Goal: Task Accomplishment & Management: Use online tool/utility

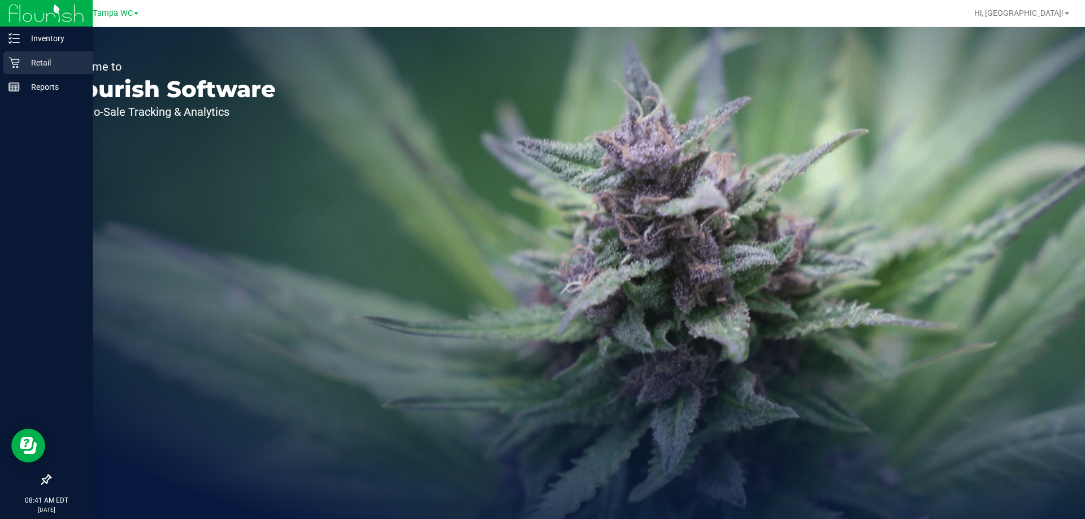
click at [24, 70] on div "Retail" at bounding box center [47, 62] width 89 height 23
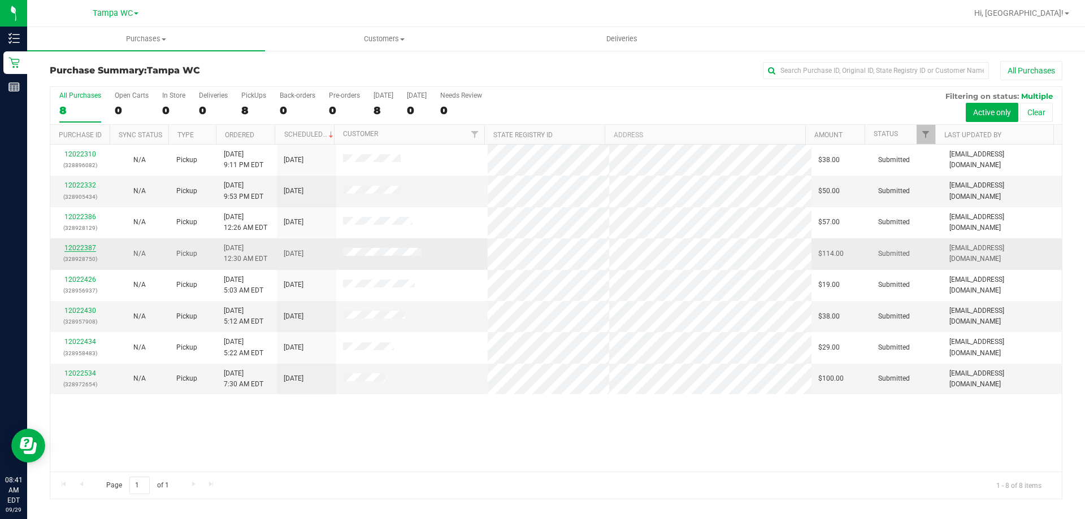
click at [67, 246] on link "12022387" at bounding box center [80, 248] width 32 height 8
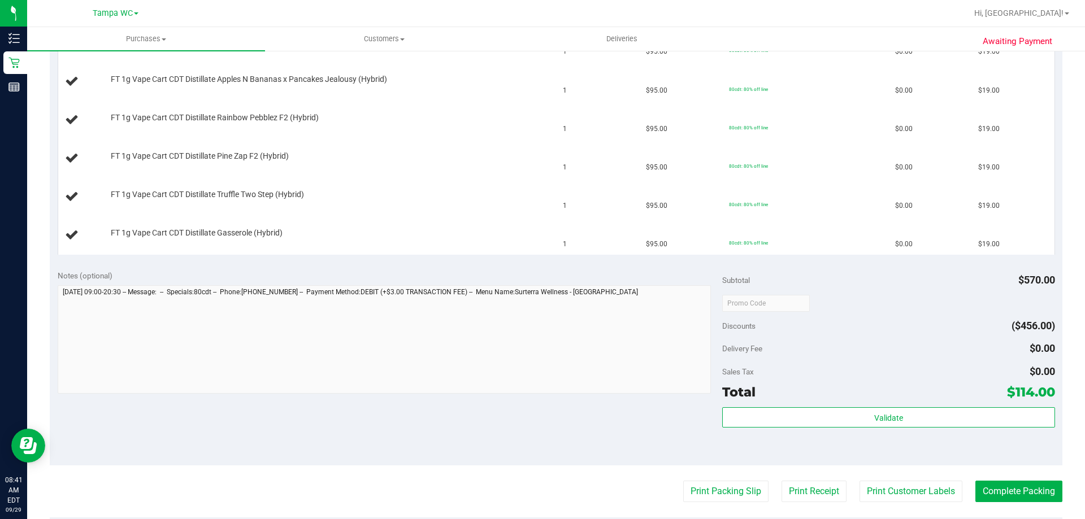
scroll to position [339, 0]
click at [743, 492] on button "Print Packing Slip" at bounding box center [725, 490] width 85 height 21
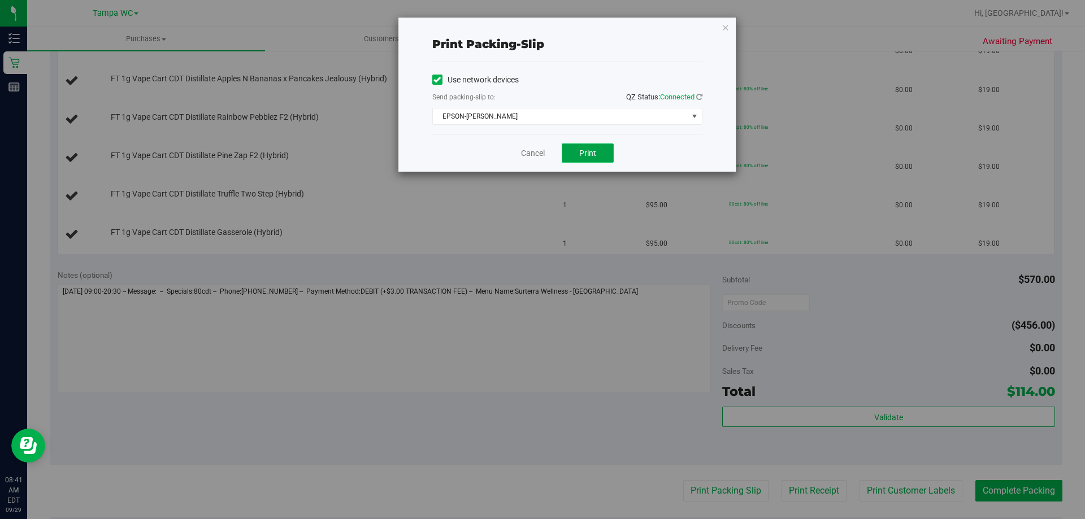
click at [594, 154] on span "Print" at bounding box center [587, 153] width 17 height 9
click at [575, 129] on div "Use network devices Send packing-slip to: QZ Status: Connected EPSON-[PERSON_NA…" at bounding box center [567, 98] width 270 height 72
click at [581, 121] on span "EPSON-[PERSON_NAME]" at bounding box center [560, 117] width 255 height 16
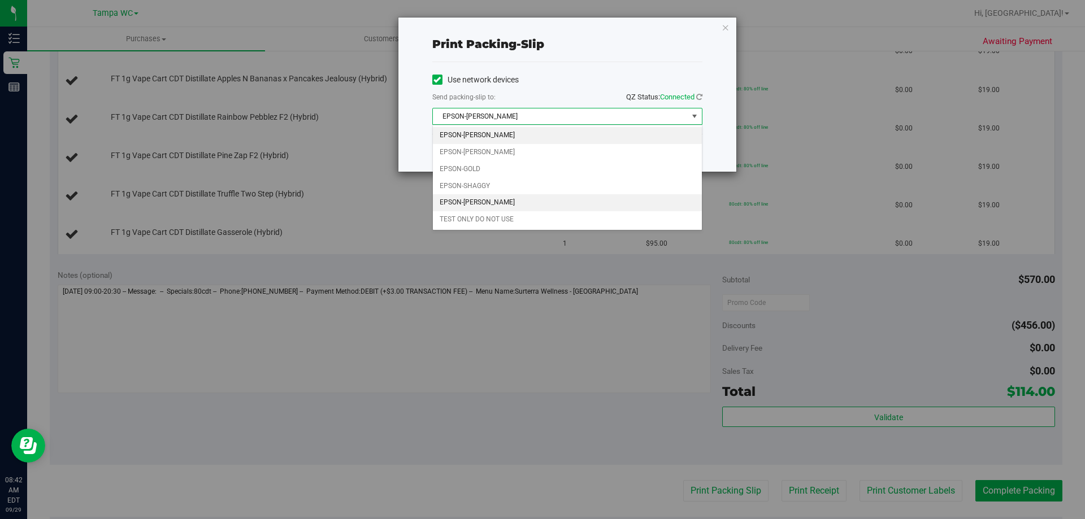
click at [561, 210] on li "EPSON-[PERSON_NAME]" at bounding box center [567, 202] width 269 height 17
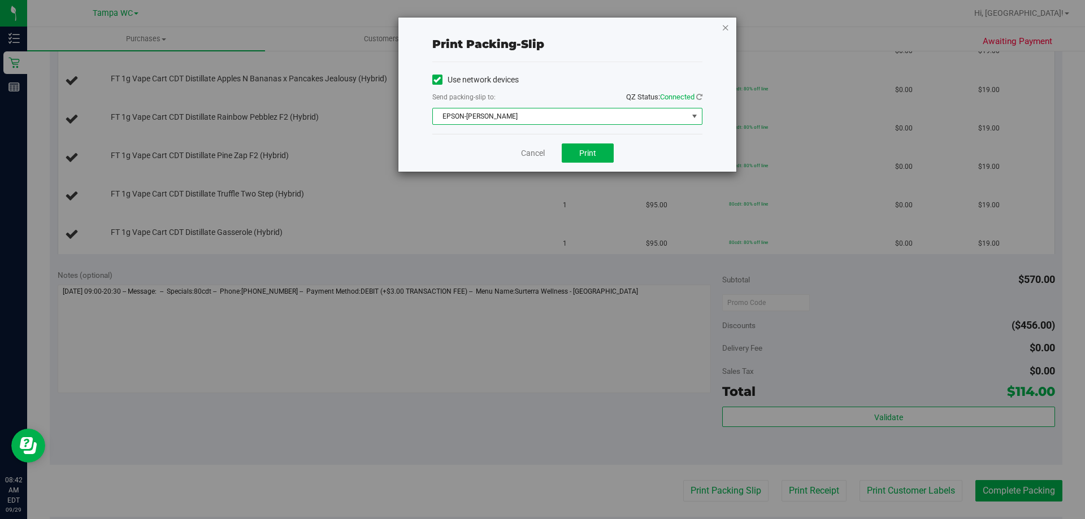
click at [722, 28] on icon "button" at bounding box center [726, 27] width 8 height 14
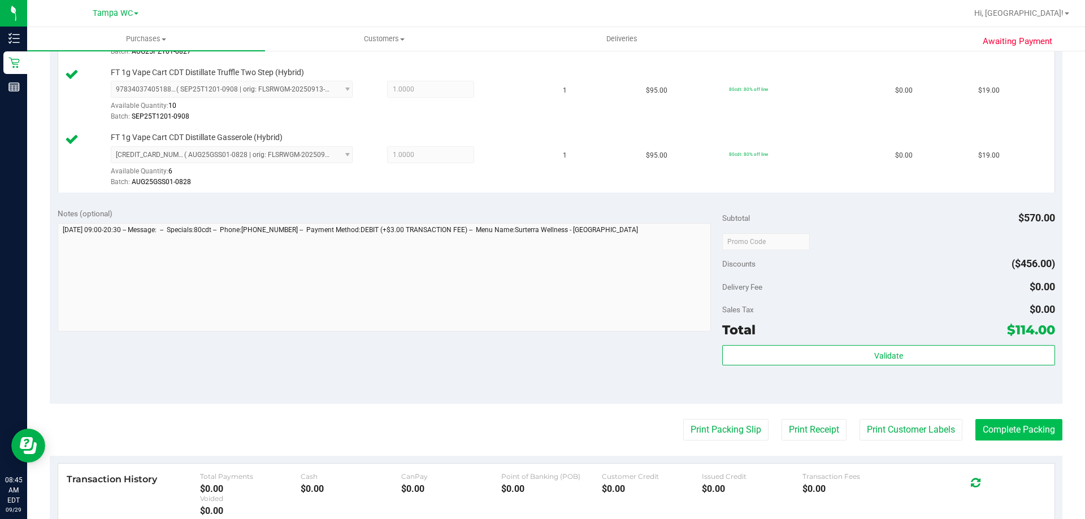
scroll to position [565, 0]
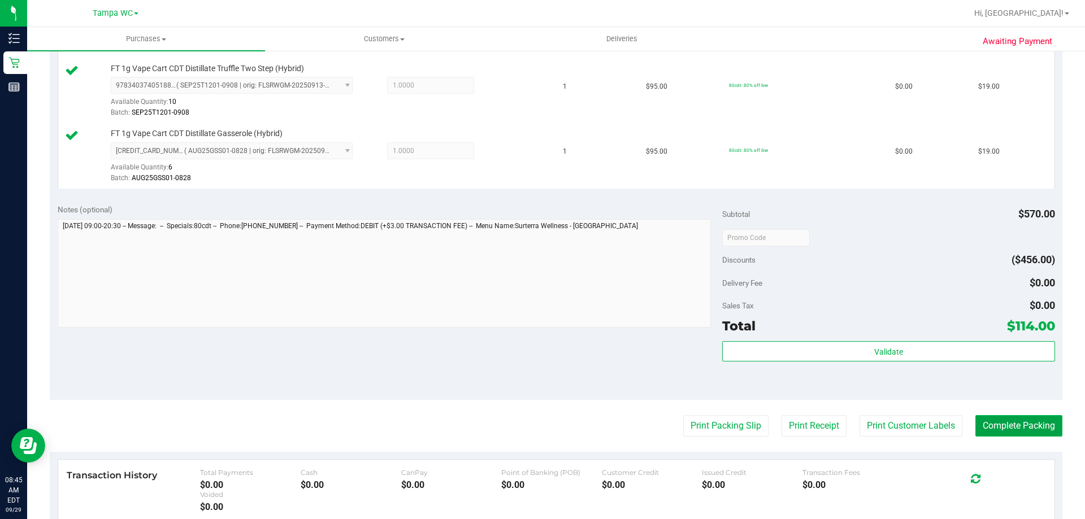
click at [996, 418] on button "Complete Packing" at bounding box center [1019, 425] width 87 height 21
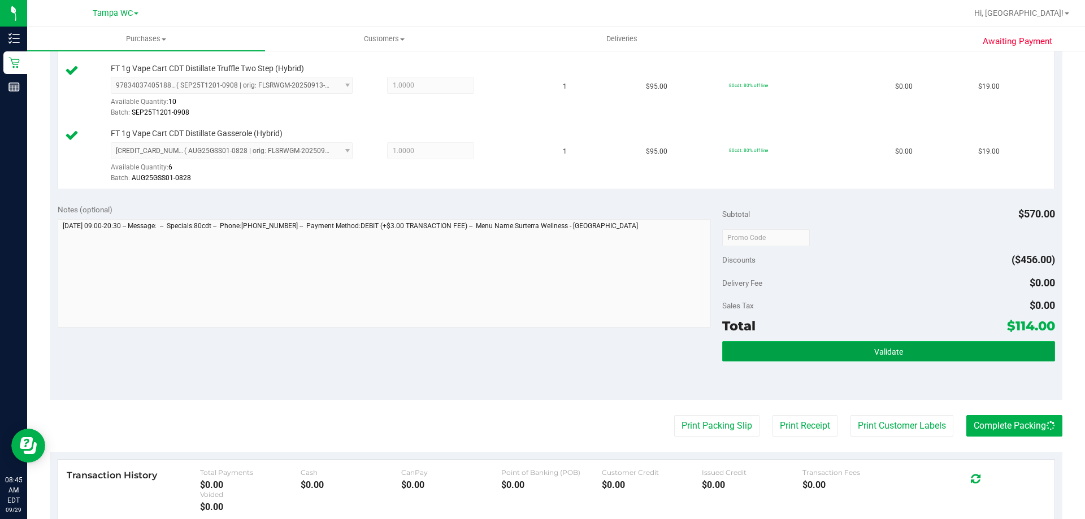
click at [846, 341] on button "Validate" at bounding box center [888, 351] width 332 height 20
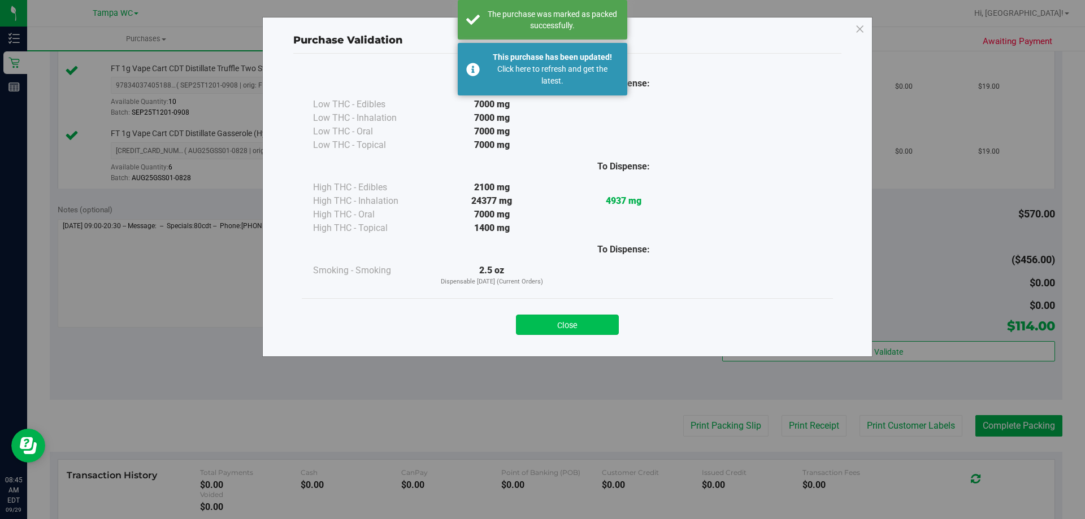
click at [584, 325] on button "Close" at bounding box center [567, 325] width 103 height 20
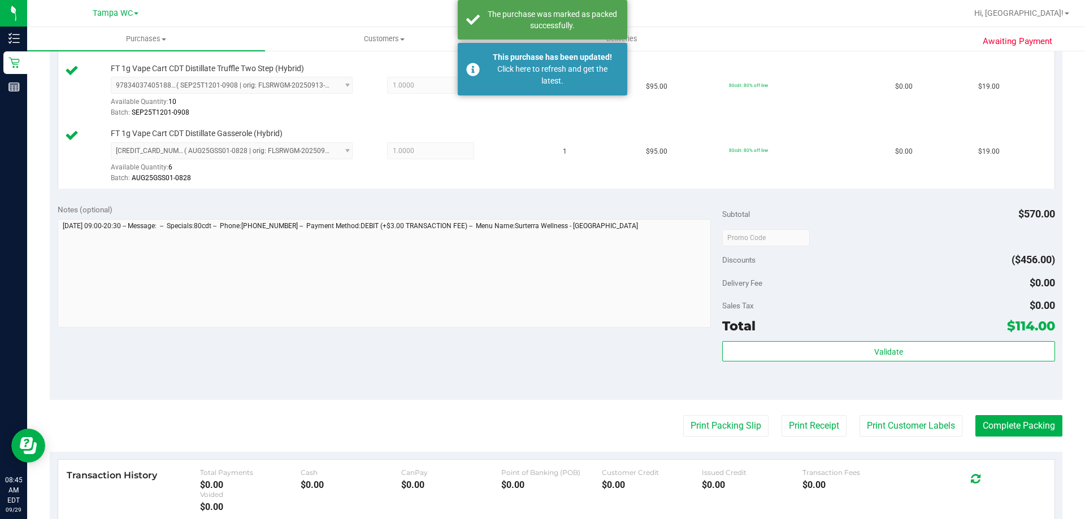
click at [1007, 441] on purchase-details "Back Edit Purchase Cancel Purchase View Profile # 12022387 BioTrack ID: - Submi…" at bounding box center [556, 79] width 1013 height 1167
click at [1013, 427] on button "Complete Packing" at bounding box center [1019, 425] width 87 height 21
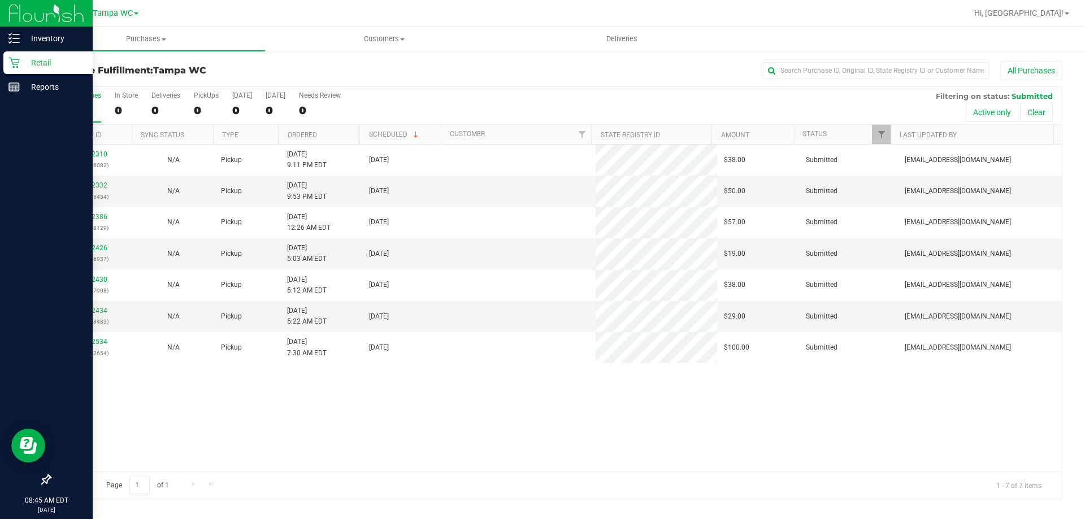
click at [25, 60] on p "Retail" at bounding box center [54, 63] width 68 height 14
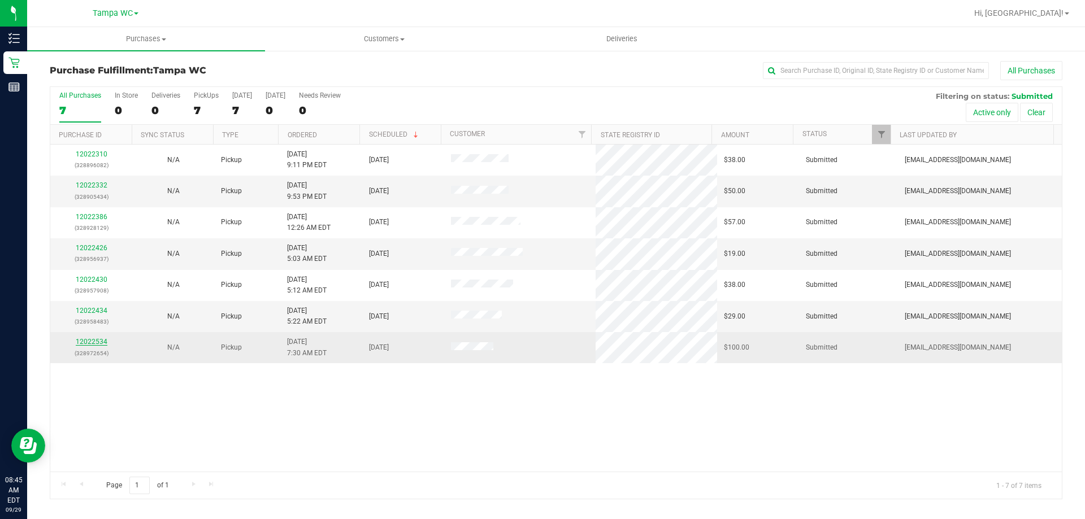
click at [103, 342] on link "12022534" at bounding box center [92, 342] width 32 height 8
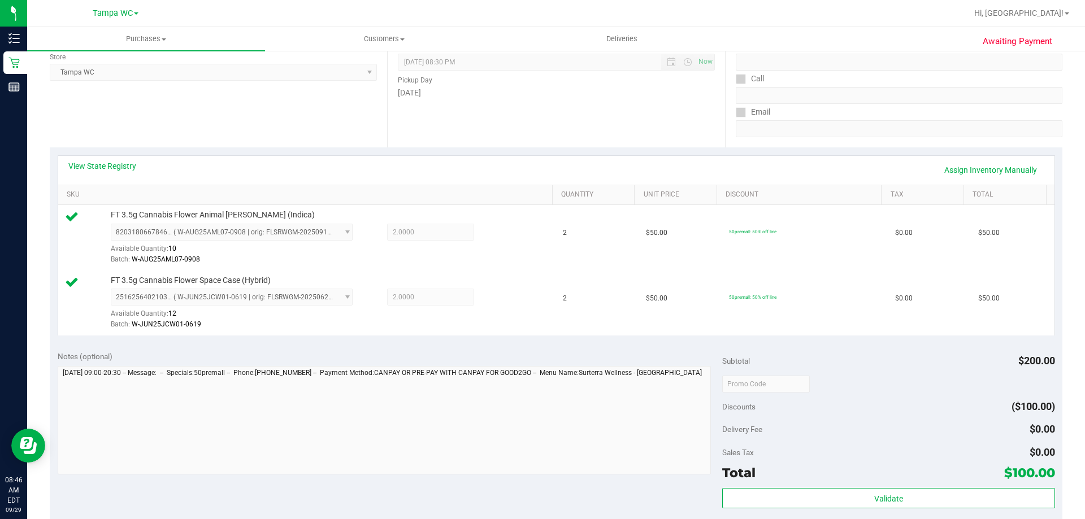
scroll to position [283, 0]
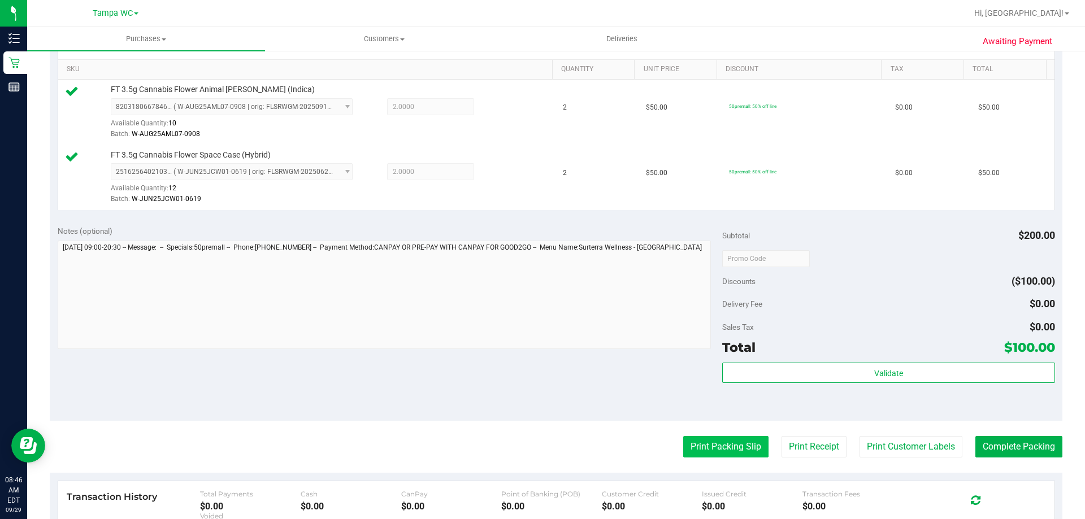
click at [708, 447] on button "Print Packing Slip" at bounding box center [725, 446] width 85 height 21
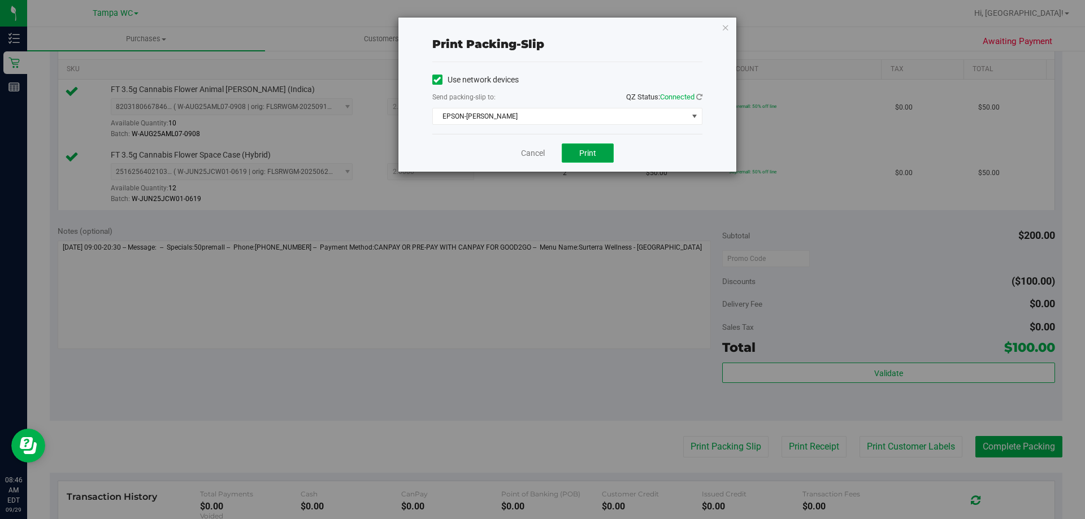
click at [584, 150] on span "Print" at bounding box center [587, 153] width 17 height 9
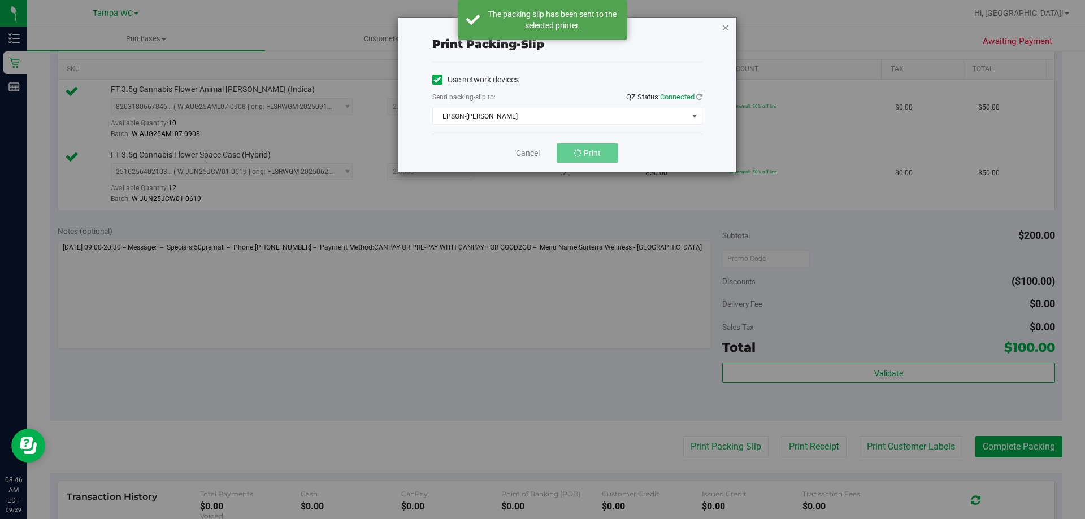
click at [729, 27] on icon "button" at bounding box center [726, 27] width 8 height 14
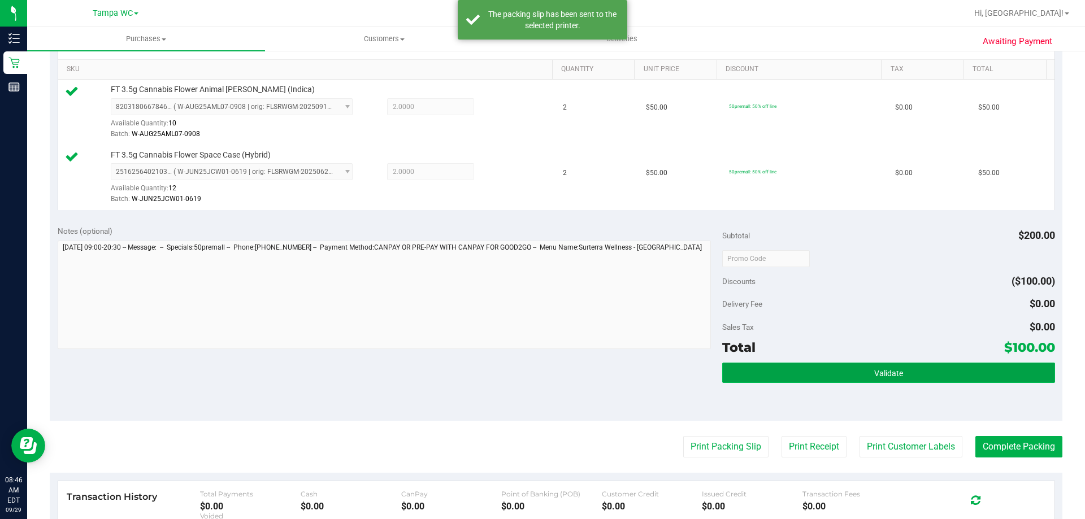
click at [835, 366] on button "Validate" at bounding box center [888, 373] width 332 height 20
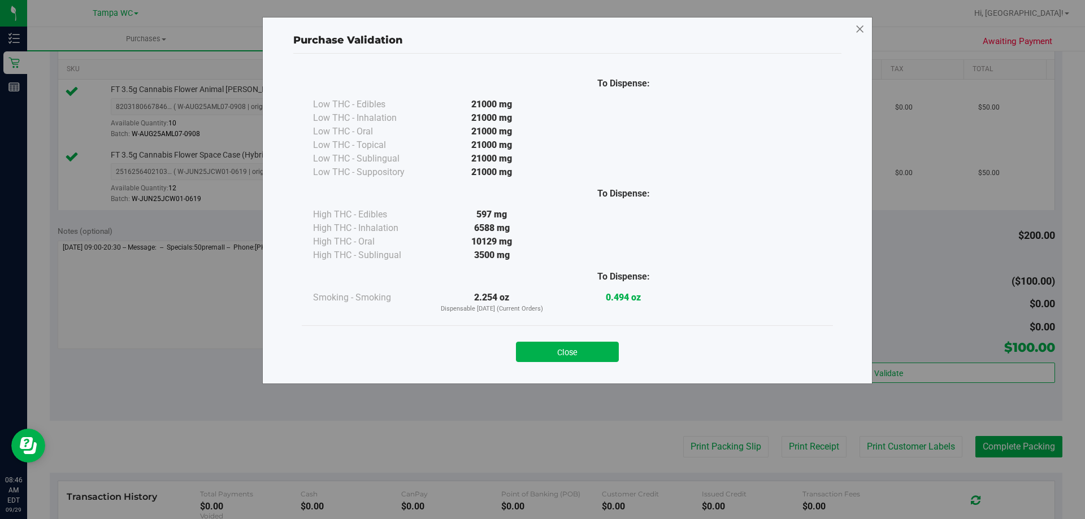
click at [859, 31] on icon at bounding box center [860, 29] width 10 height 18
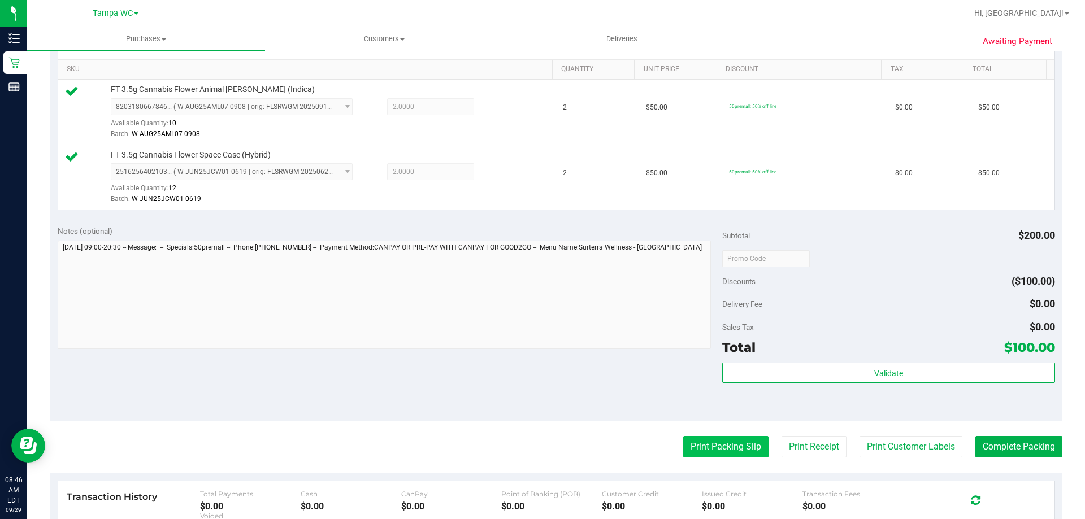
click at [749, 451] on button "Print Packing Slip" at bounding box center [725, 446] width 85 height 21
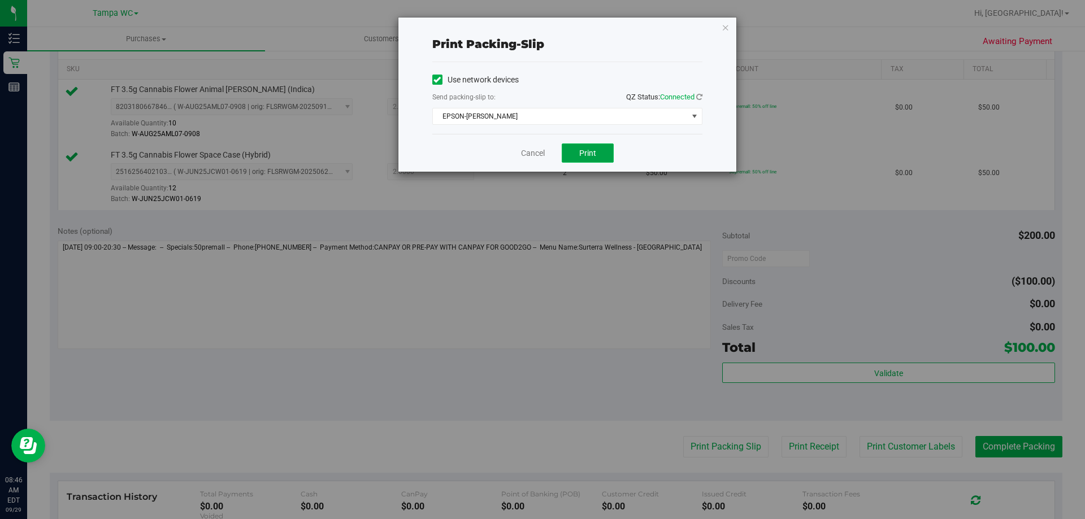
click at [595, 153] on span "Print" at bounding box center [587, 153] width 17 height 9
click at [542, 153] on link "Cancel" at bounding box center [533, 154] width 24 height 12
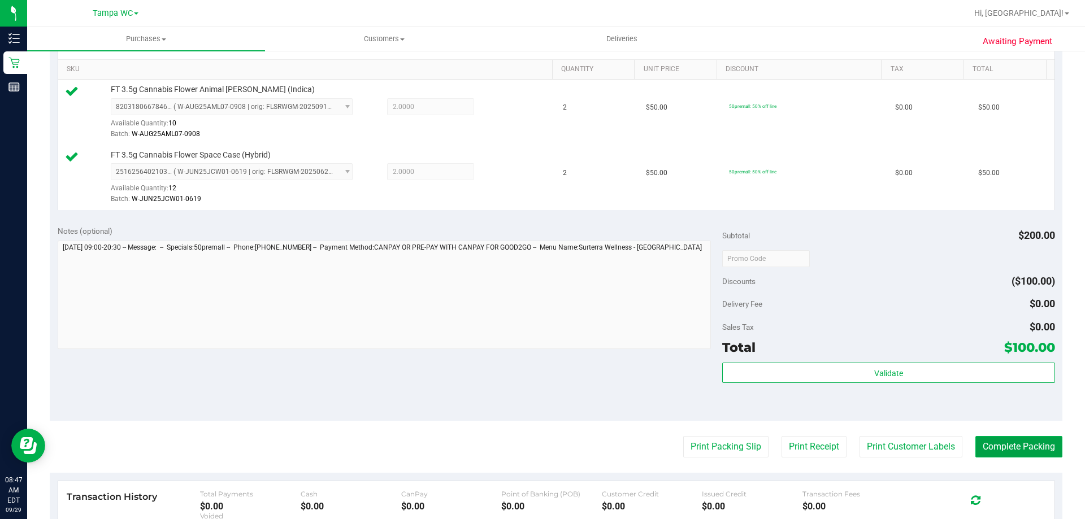
click at [1010, 454] on button "Complete Packing" at bounding box center [1019, 446] width 87 height 21
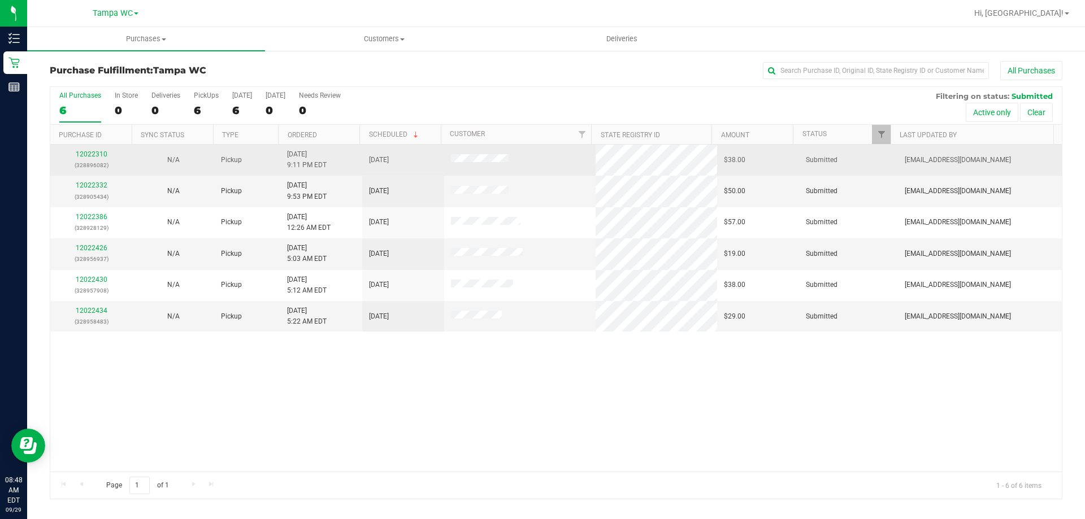
click at [83, 147] on td "12022310 (328896082)" at bounding box center [91, 160] width 82 height 31
click at [85, 152] on link "12022310" at bounding box center [92, 154] width 32 height 8
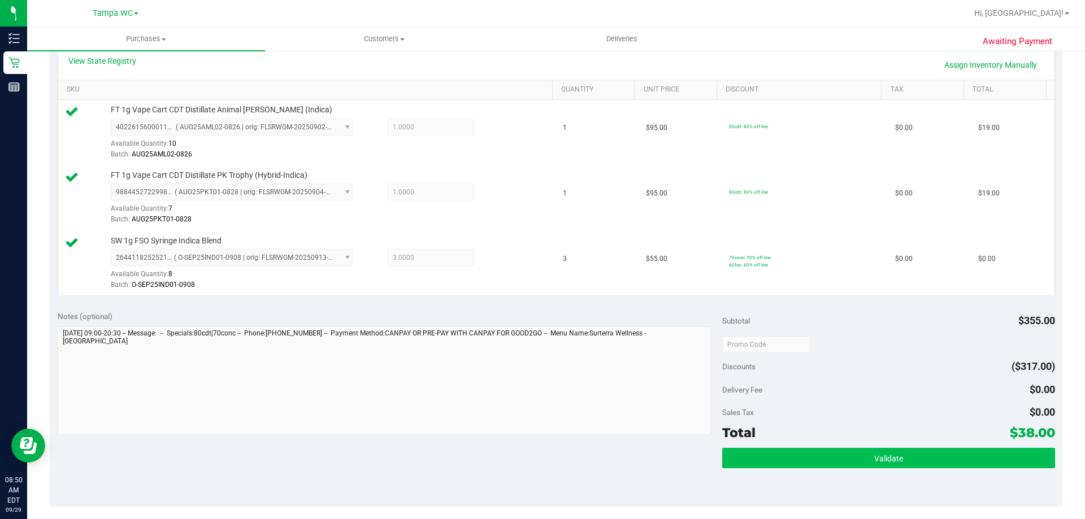
scroll to position [283, 0]
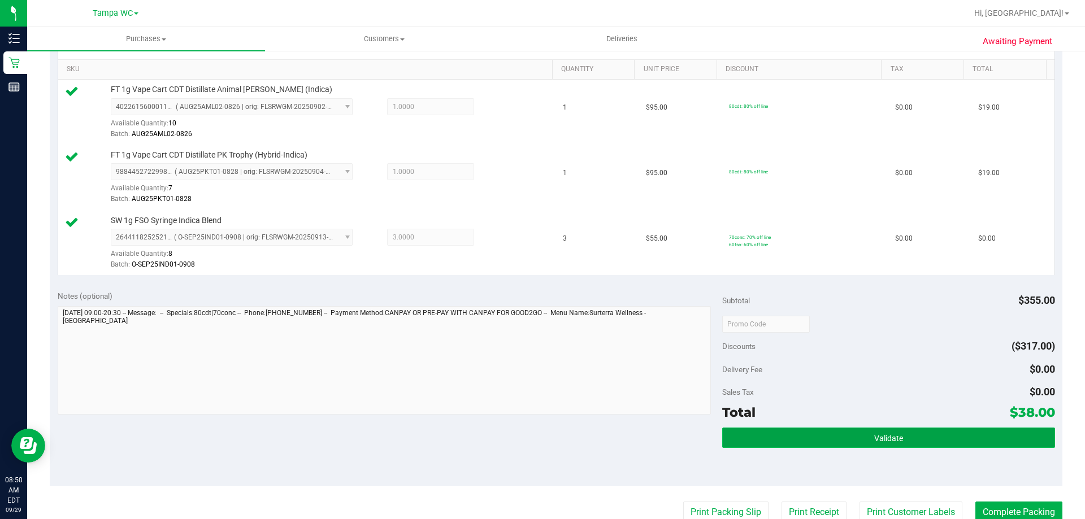
click at [894, 444] on button "Validate" at bounding box center [888, 438] width 332 height 20
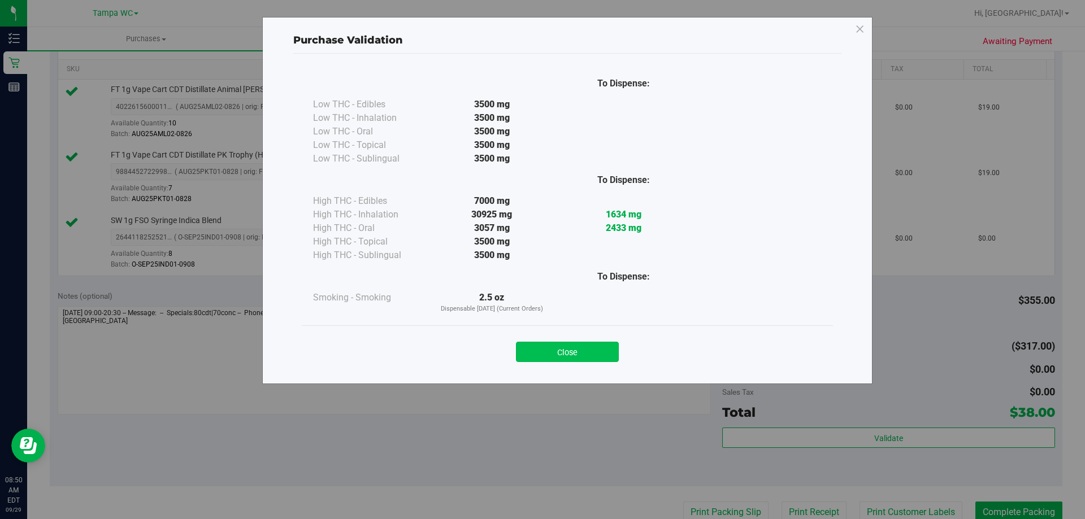
click at [561, 357] on button "Close" at bounding box center [567, 352] width 103 height 20
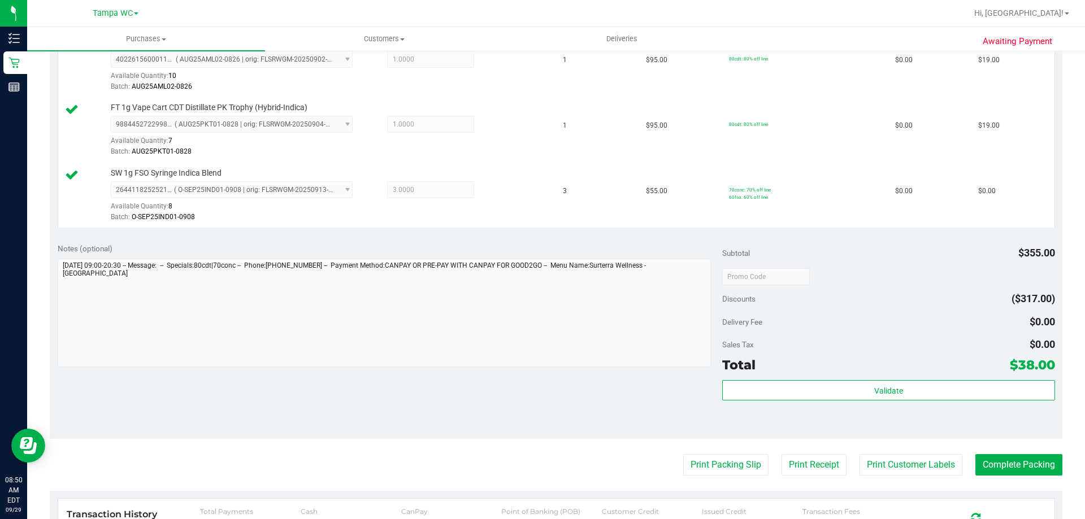
scroll to position [396, 0]
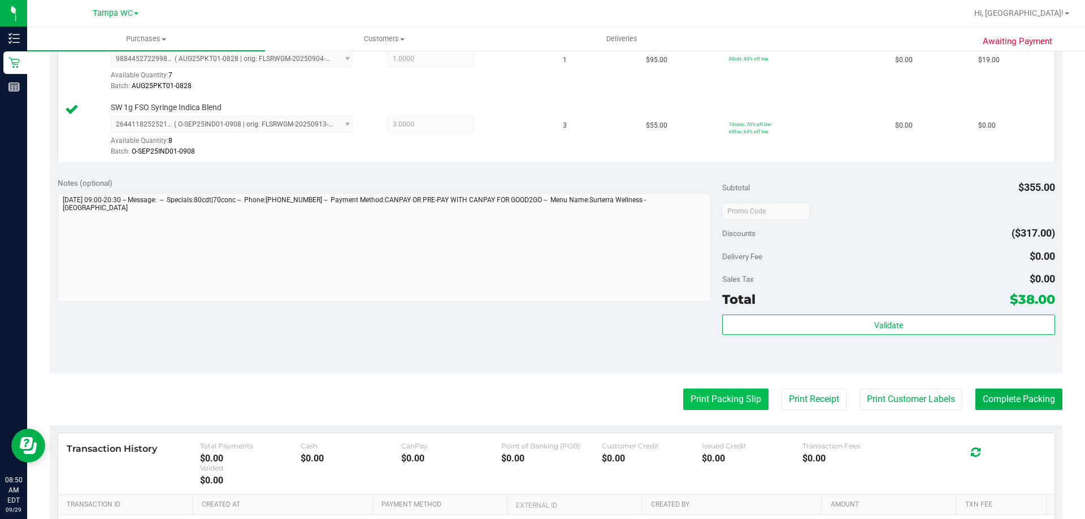
click at [722, 402] on button "Print Packing Slip" at bounding box center [725, 399] width 85 height 21
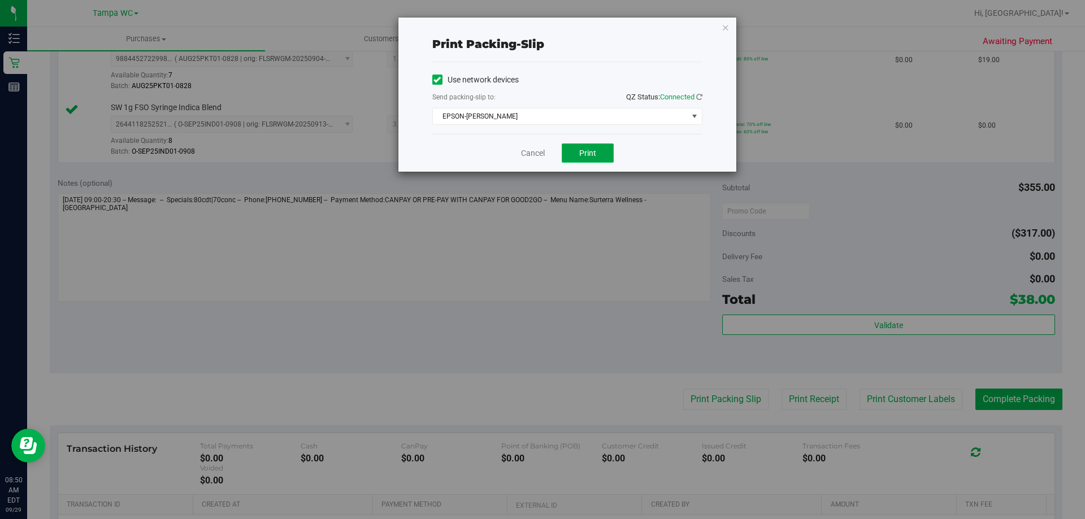
click at [586, 150] on span "Print" at bounding box center [587, 153] width 17 height 9
click at [727, 25] on icon "button" at bounding box center [726, 27] width 8 height 14
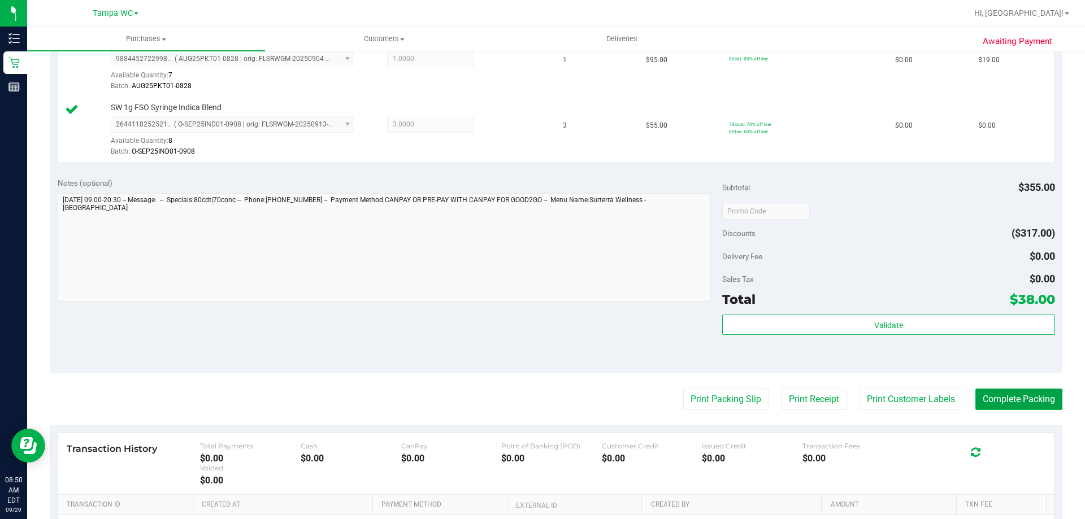
click at [1021, 394] on button "Complete Packing" at bounding box center [1019, 399] width 87 height 21
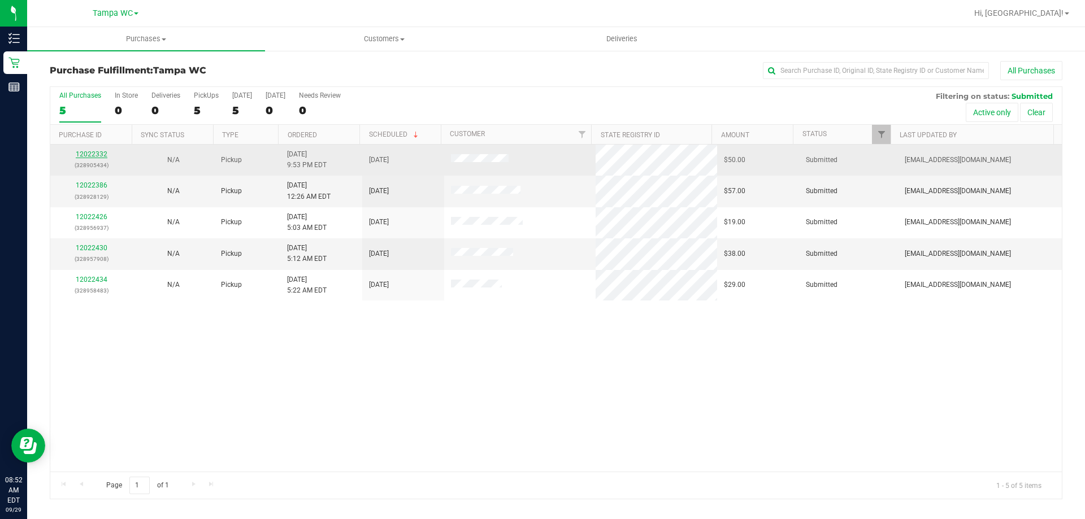
click at [89, 154] on link "12022332" at bounding box center [92, 154] width 32 height 8
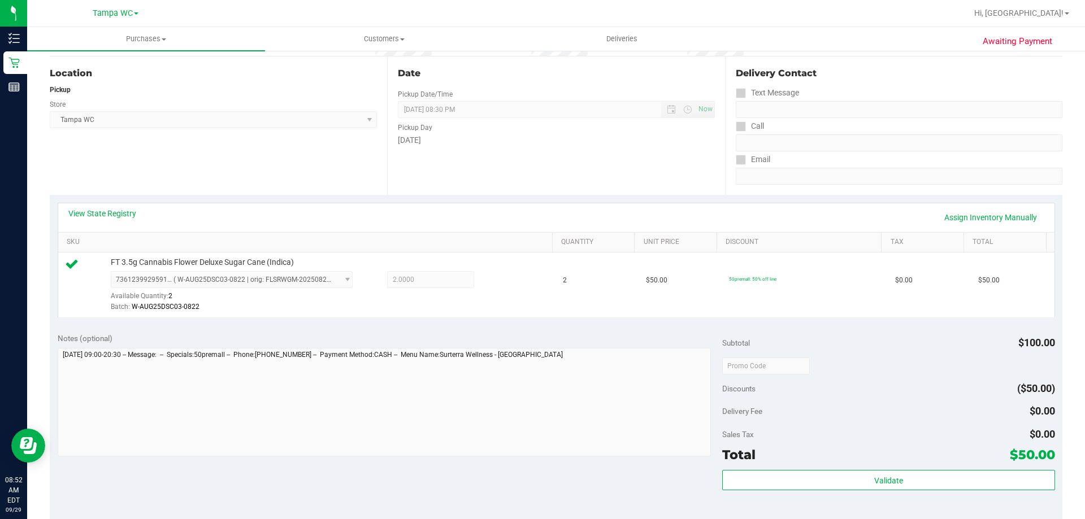
scroll to position [339, 0]
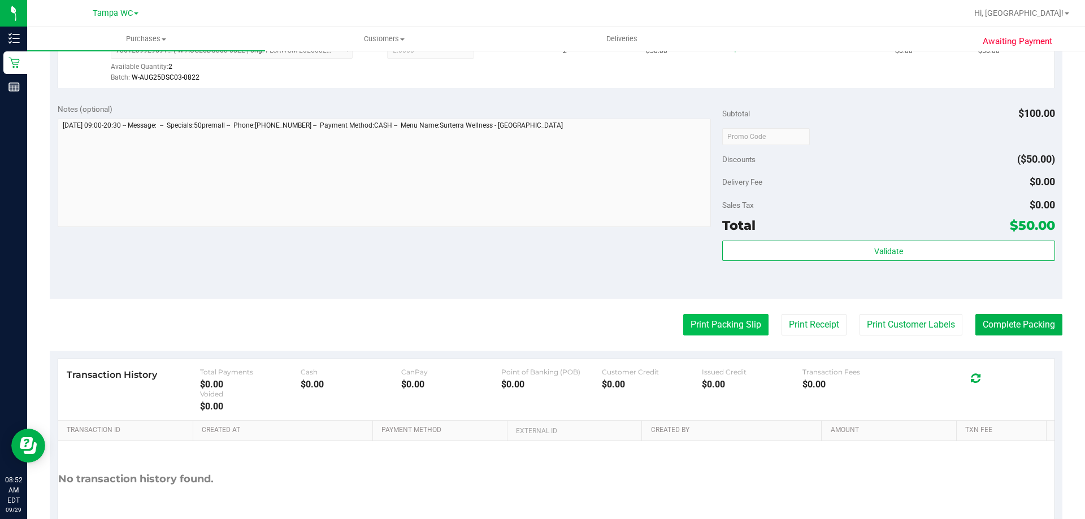
click at [724, 321] on button "Print Packing Slip" at bounding box center [725, 324] width 85 height 21
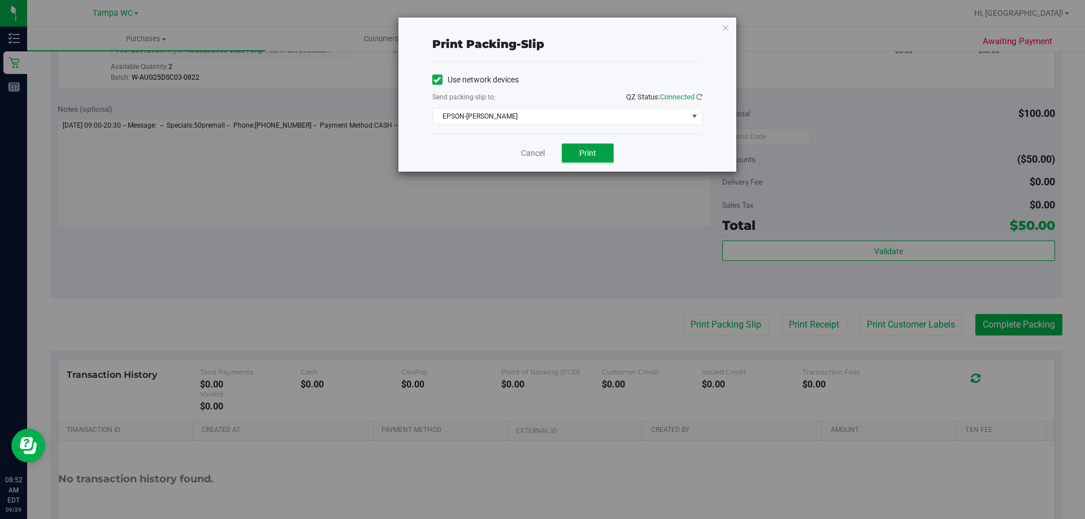
click at [596, 151] on button "Print" at bounding box center [588, 153] width 52 height 19
click at [540, 157] on link "Cancel" at bounding box center [533, 154] width 24 height 12
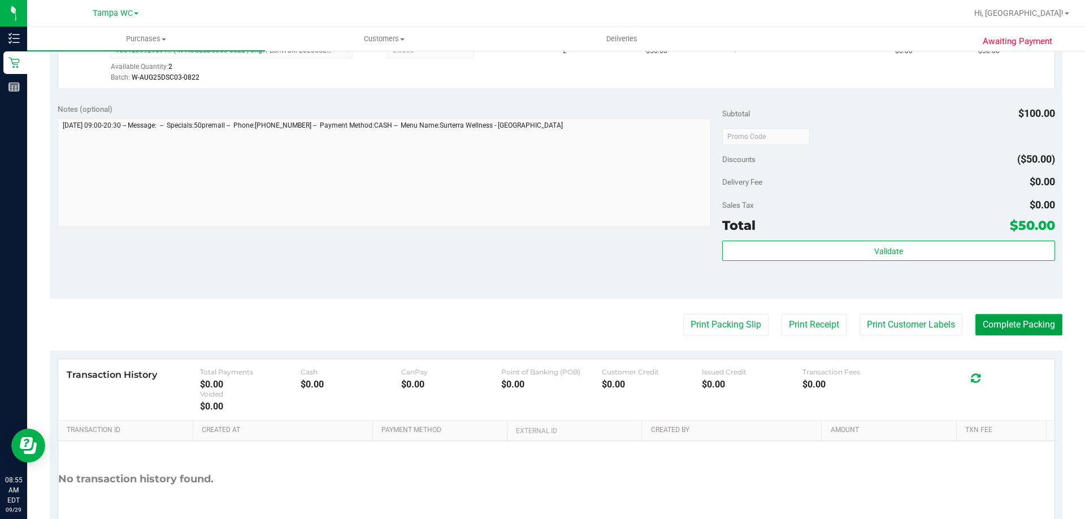
click at [998, 326] on button "Complete Packing" at bounding box center [1019, 324] width 87 height 21
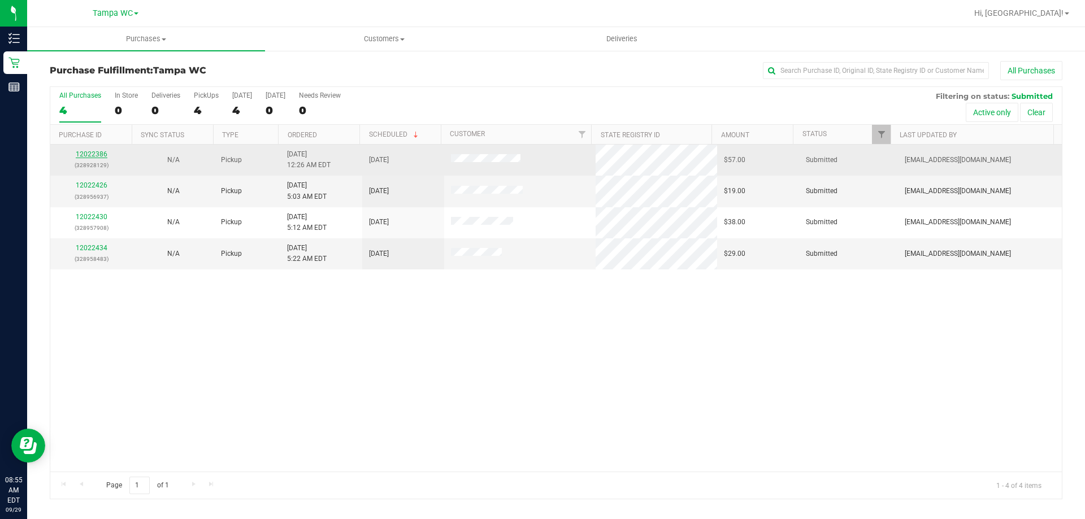
click at [88, 152] on link "12022386" at bounding box center [92, 154] width 32 height 8
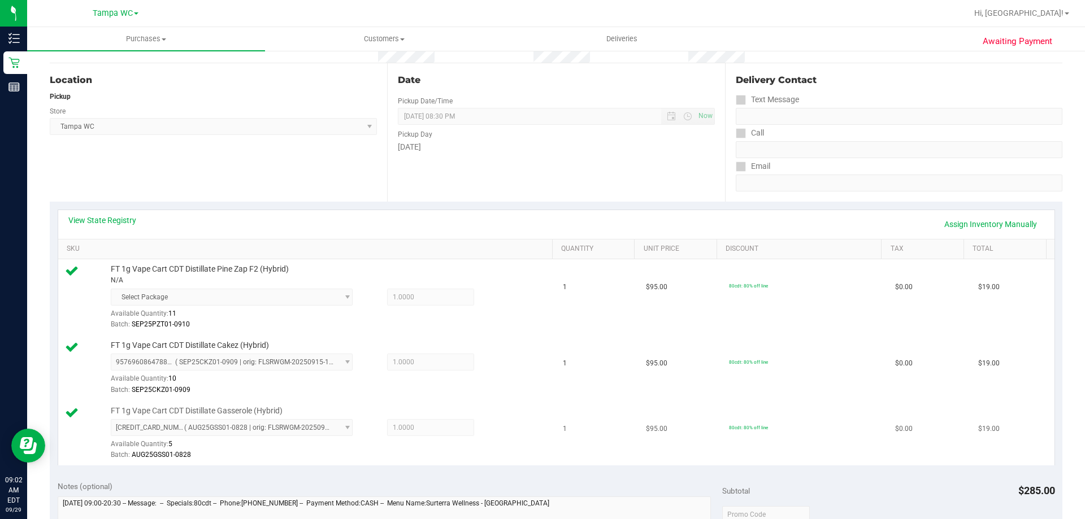
scroll to position [283, 0]
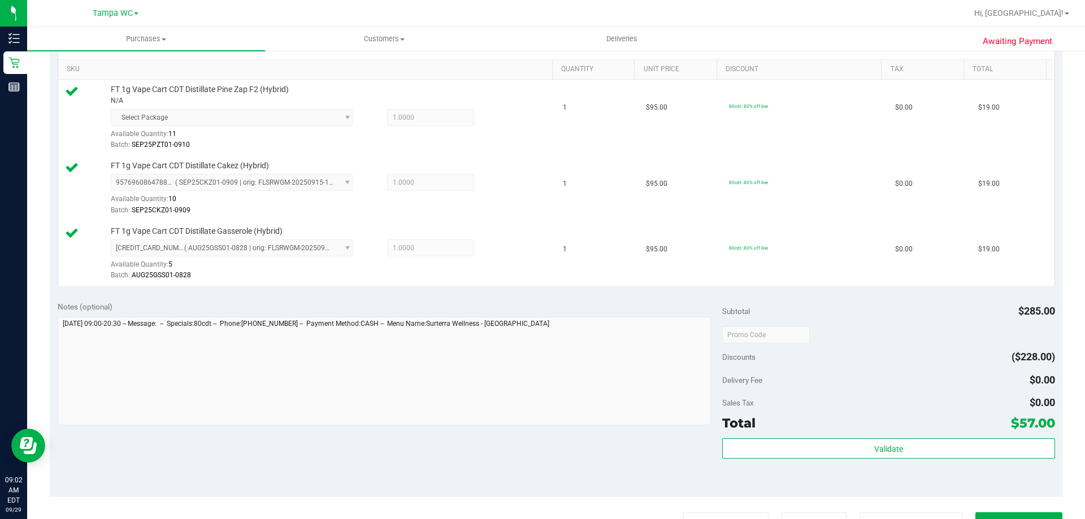
click at [783, 460] on div "Validate" at bounding box center [888, 449] width 332 height 21
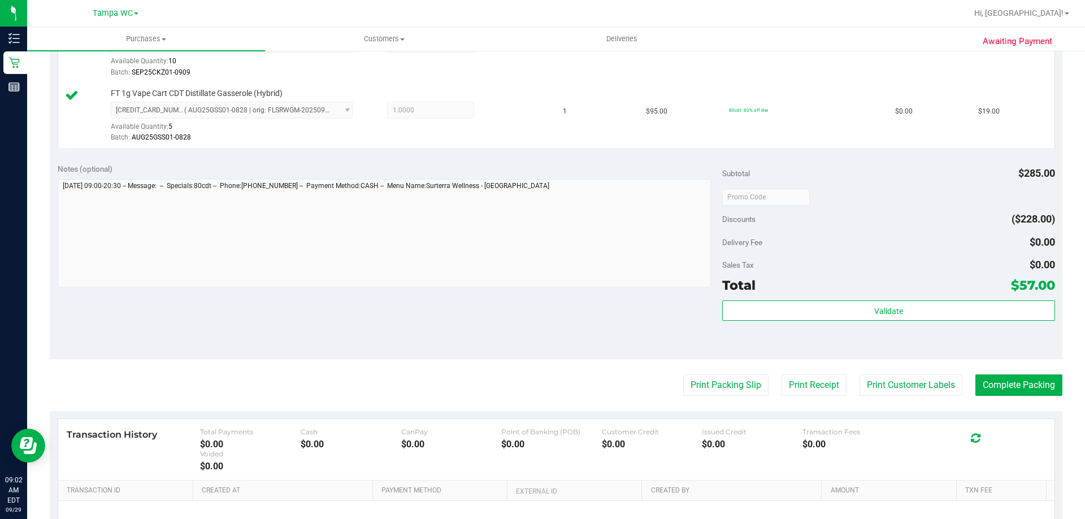
scroll to position [509, 0]
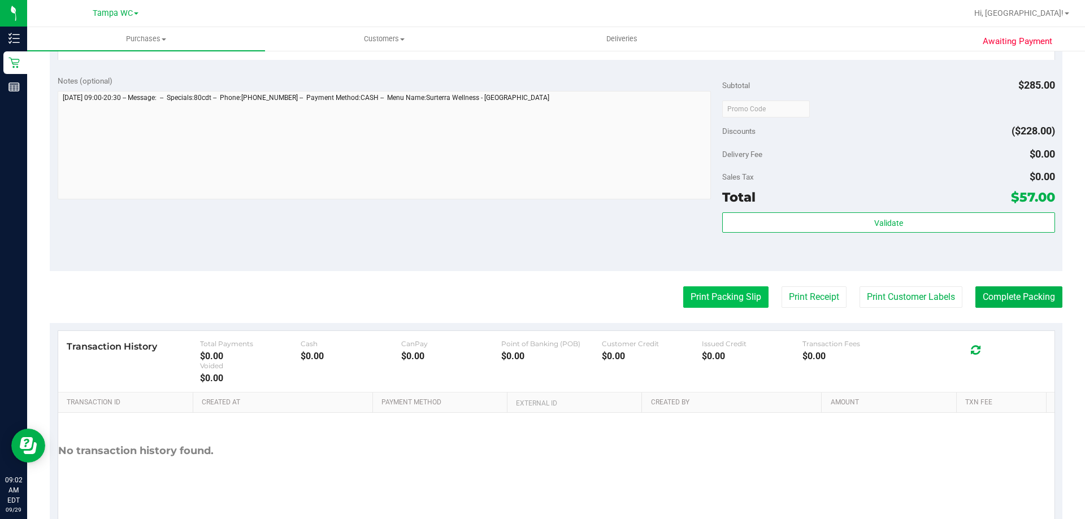
click at [735, 297] on button "Print Packing Slip" at bounding box center [725, 297] width 85 height 21
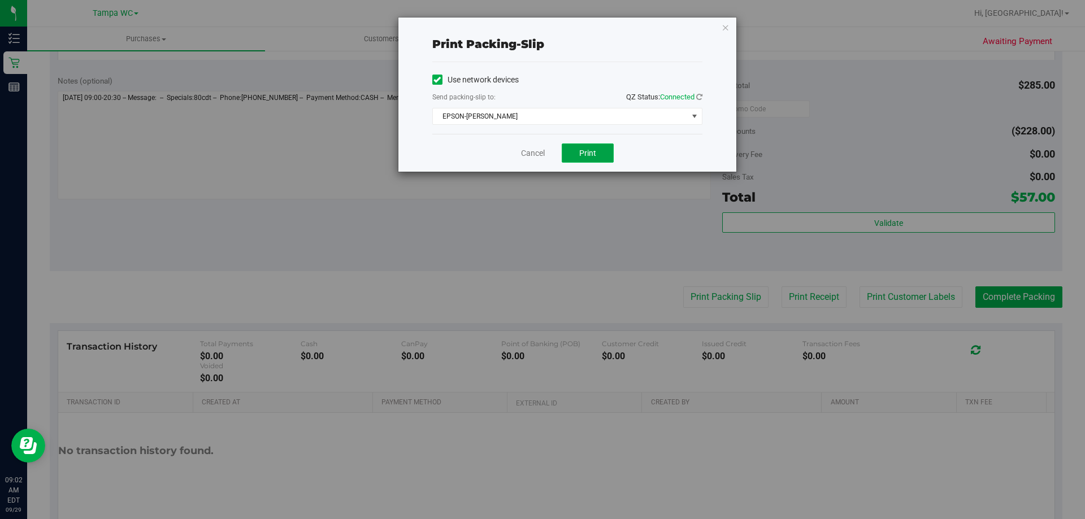
click at [586, 154] on span "Print" at bounding box center [587, 153] width 17 height 9
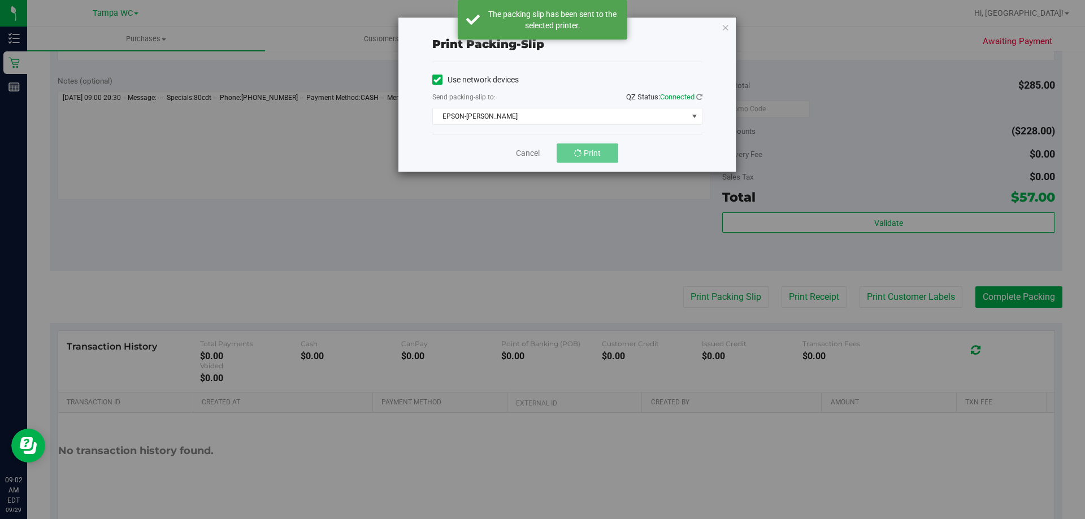
click at [718, 25] on div "Print packing-slip Use network devices Send packing-slip to: QZ Status: Connect…" at bounding box center [568, 95] width 338 height 154
click at [720, 25] on div "Print packing-slip Use network devices Send packing-slip to: QZ Status: Connect…" at bounding box center [568, 95] width 338 height 154
click at [727, 24] on icon "button" at bounding box center [726, 27] width 8 height 14
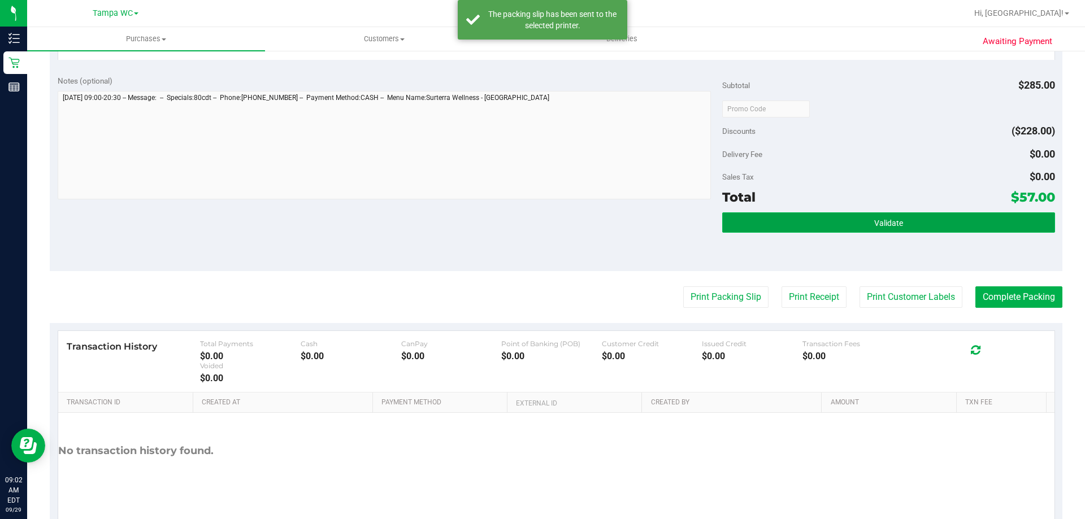
click at [832, 221] on button "Validate" at bounding box center [888, 223] width 332 height 20
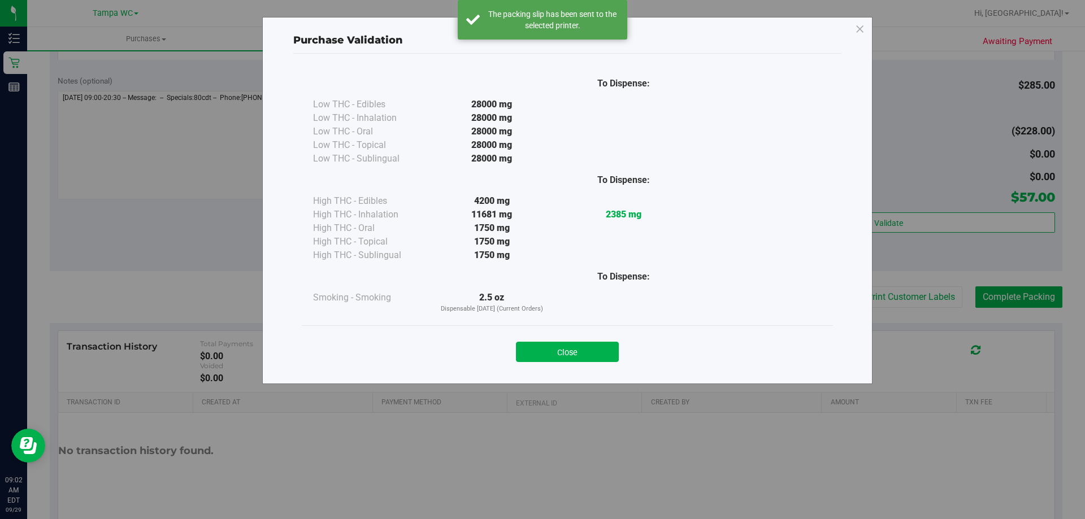
drag, startPoint x: 559, startPoint y: 343, endPoint x: 687, endPoint y: 305, distance: 133.6
click at [560, 343] on button "Close" at bounding box center [567, 352] width 103 height 20
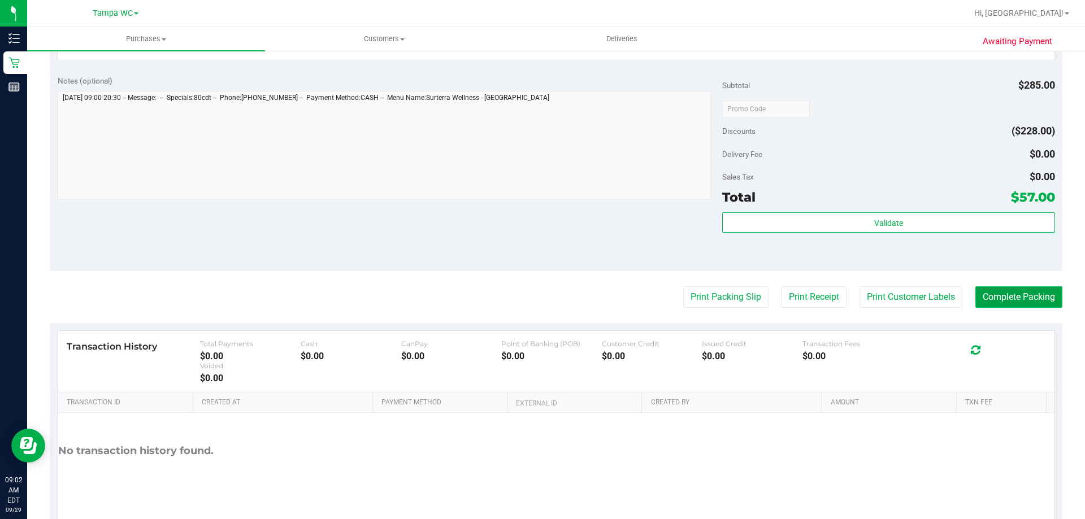
click at [1010, 301] on button "Complete Packing" at bounding box center [1019, 297] width 87 height 21
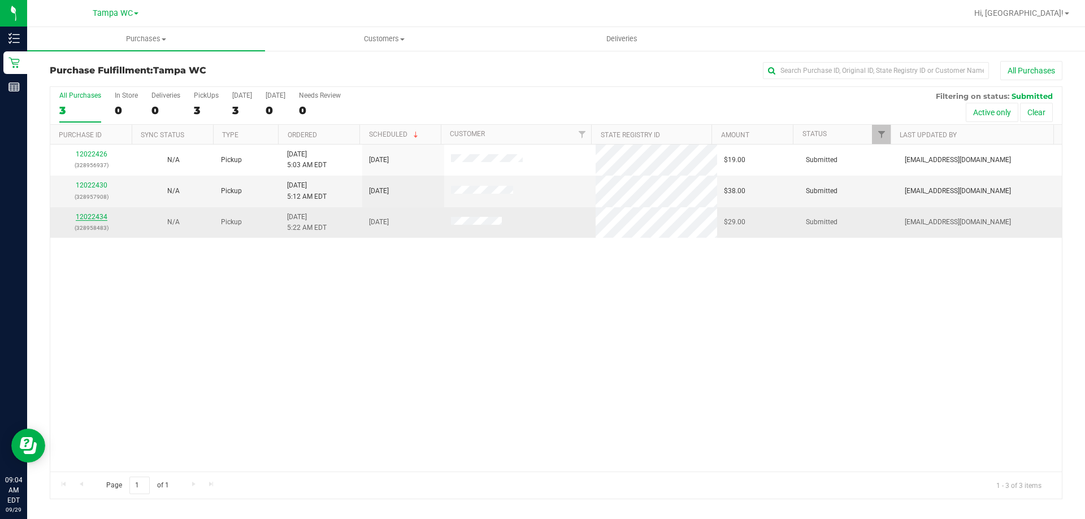
click at [97, 217] on link "12022434" at bounding box center [92, 217] width 32 height 8
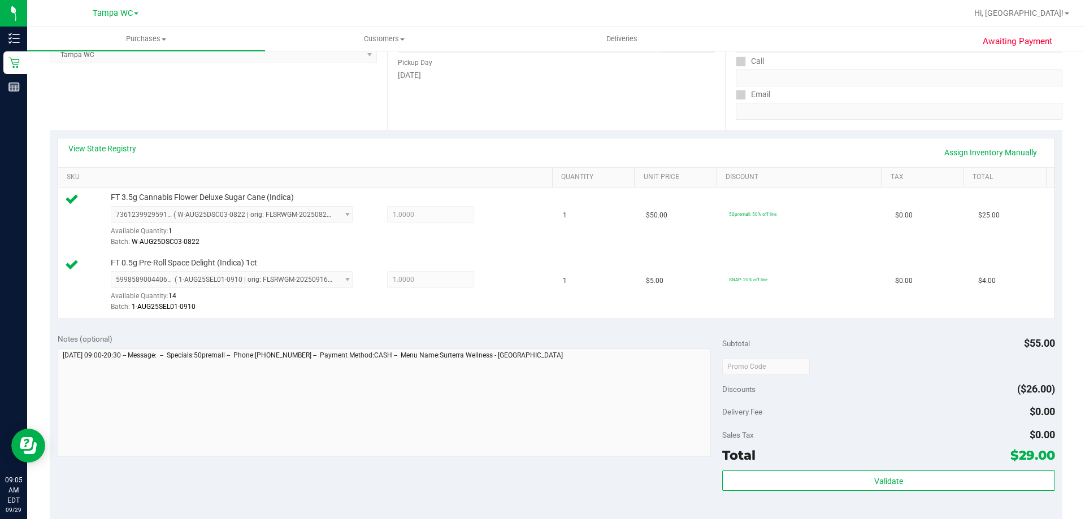
scroll to position [283, 0]
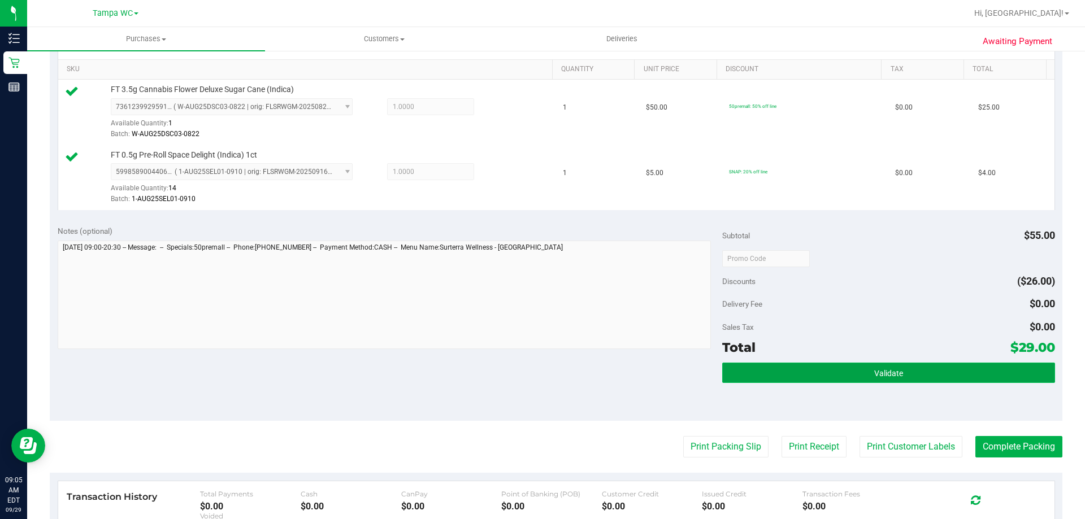
click at [885, 370] on span "Validate" at bounding box center [888, 373] width 29 height 9
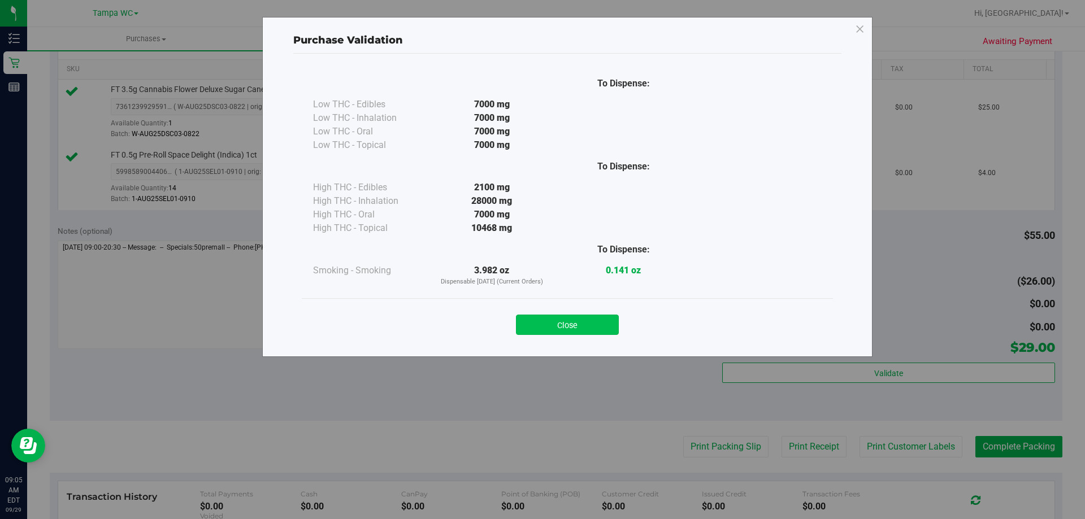
click at [543, 329] on button "Close" at bounding box center [567, 325] width 103 height 20
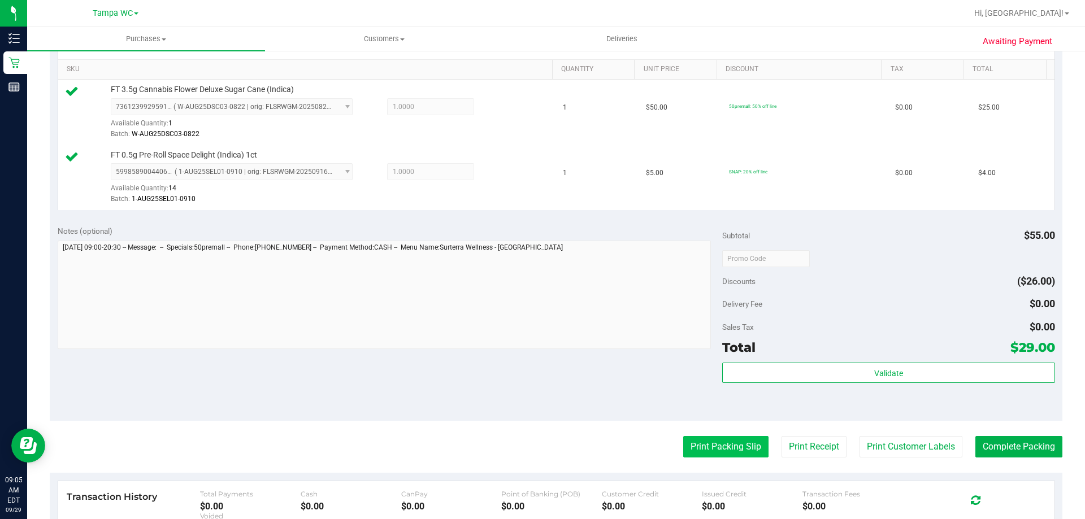
click at [698, 456] on button "Print Packing Slip" at bounding box center [725, 446] width 85 height 21
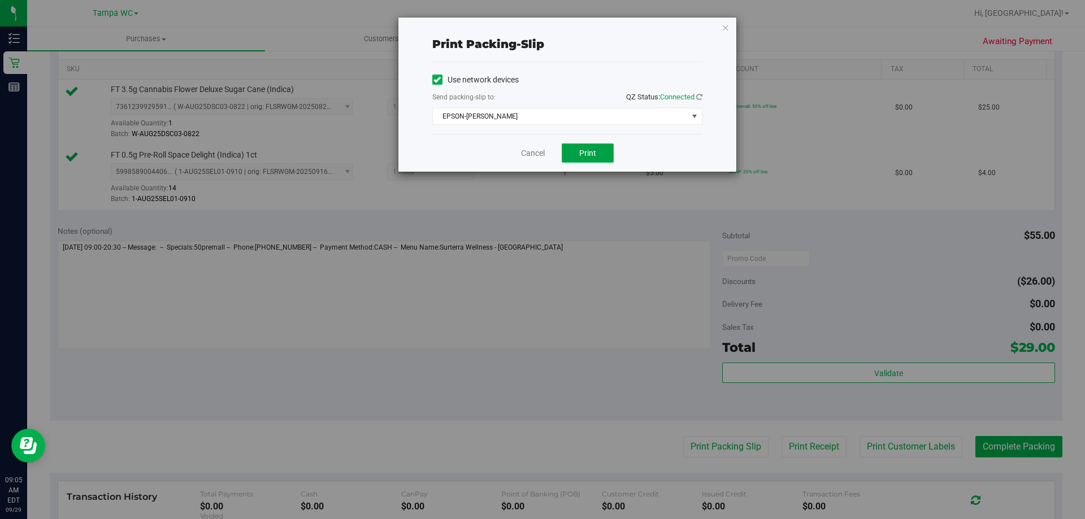
click at [599, 153] on button "Print" at bounding box center [588, 153] width 52 height 19
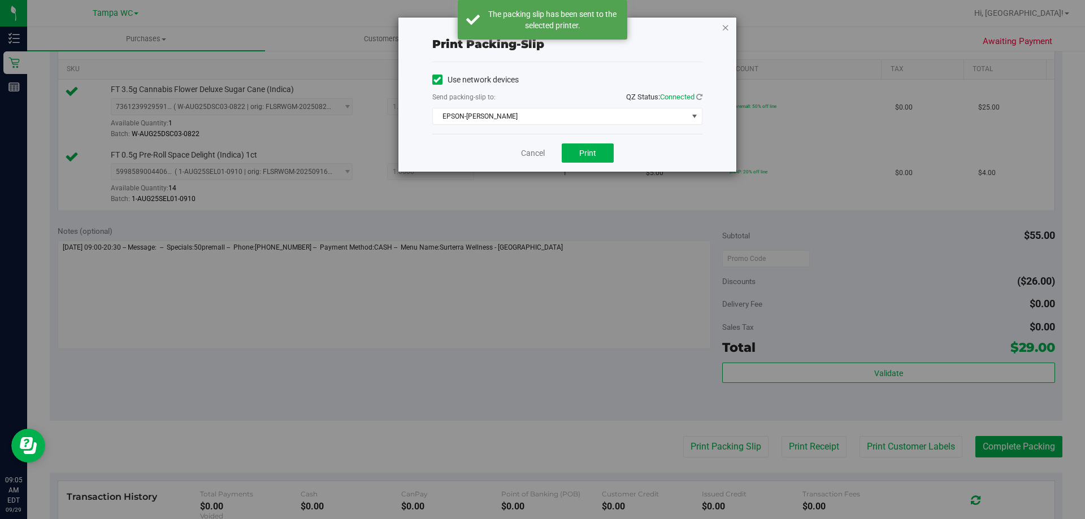
click at [724, 23] on icon "button" at bounding box center [726, 27] width 8 height 14
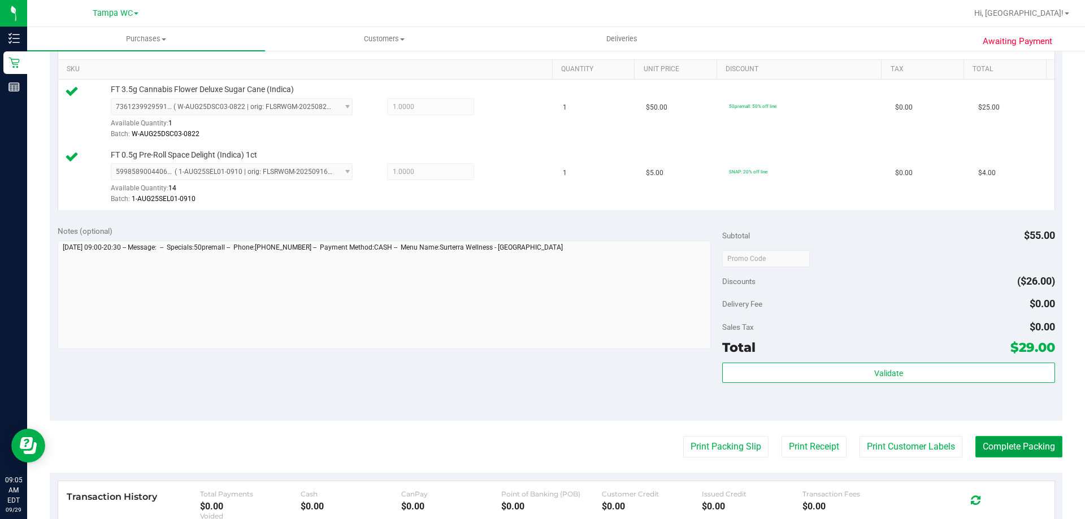
click at [1044, 451] on button "Complete Packing" at bounding box center [1019, 446] width 87 height 21
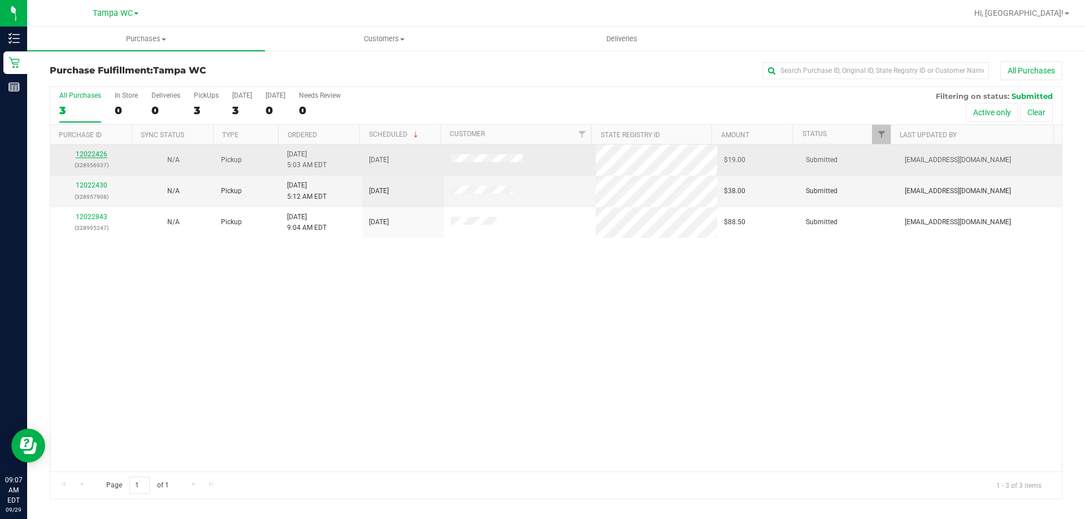
click at [98, 153] on link "12022426" at bounding box center [92, 154] width 32 height 8
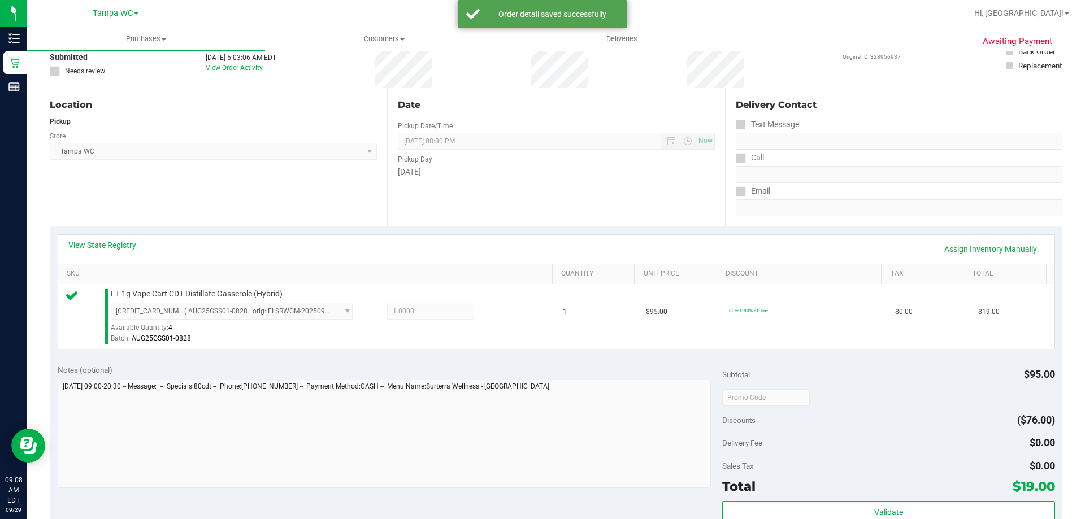
scroll to position [170, 0]
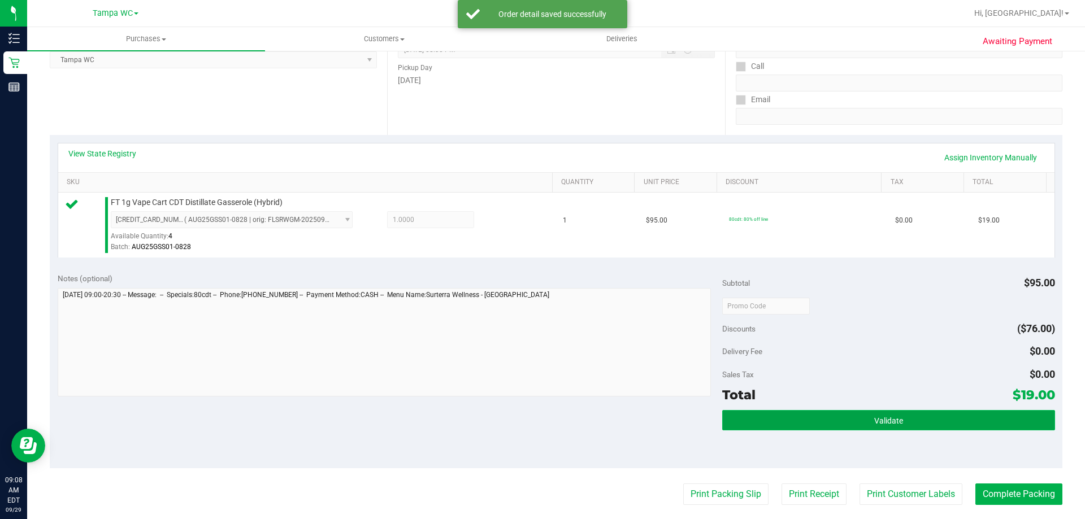
click at [777, 411] on button "Validate" at bounding box center [888, 420] width 332 height 20
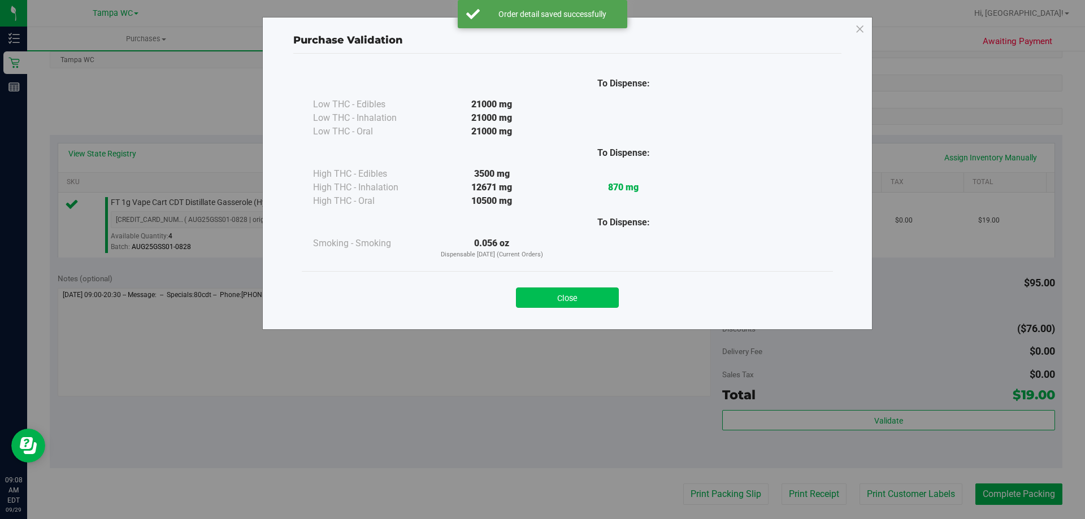
click at [544, 307] on button "Close" at bounding box center [567, 298] width 103 height 20
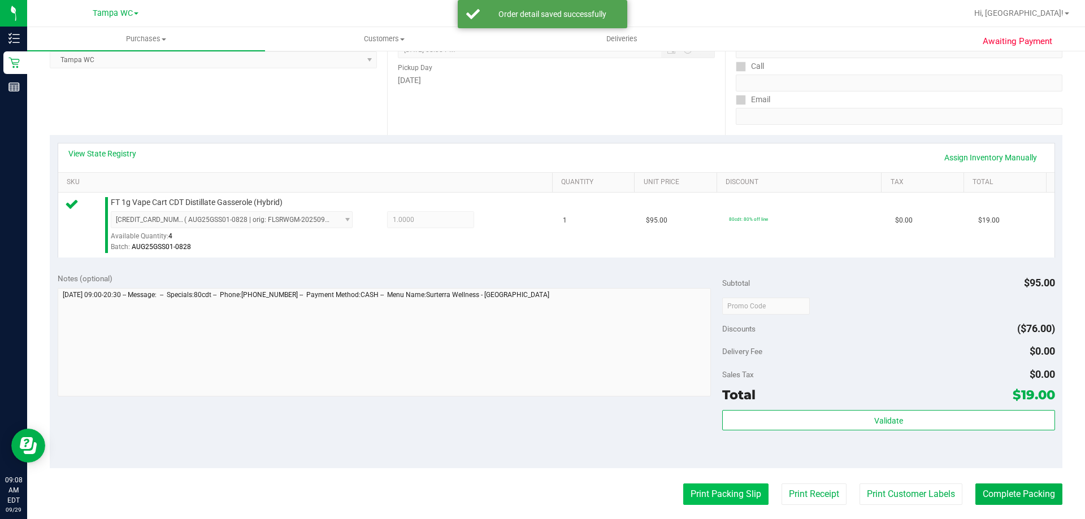
click at [748, 492] on button "Print Packing Slip" at bounding box center [725, 494] width 85 height 21
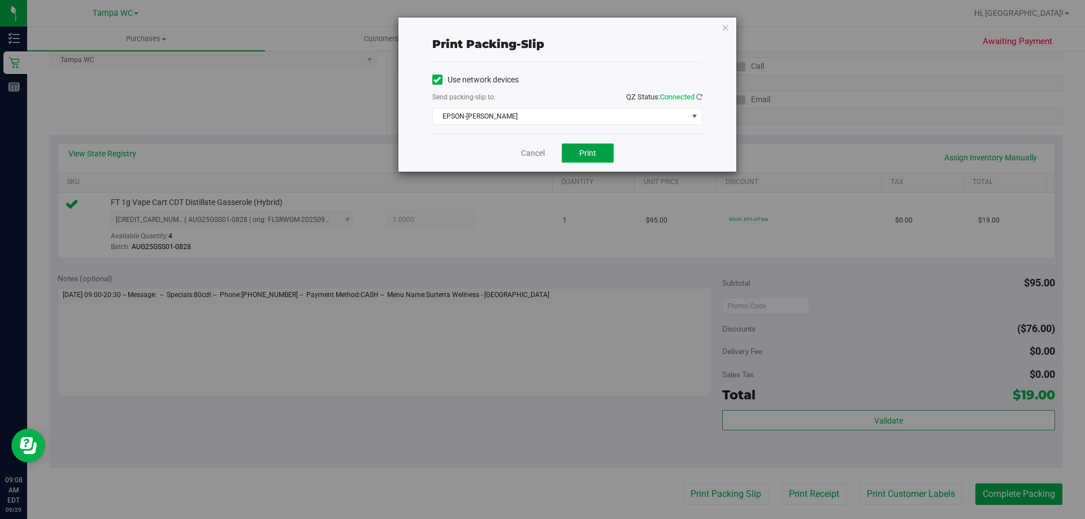
click at [610, 149] on button "Print" at bounding box center [588, 153] width 52 height 19
click at [727, 31] on icon "button" at bounding box center [726, 27] width 8 height 14
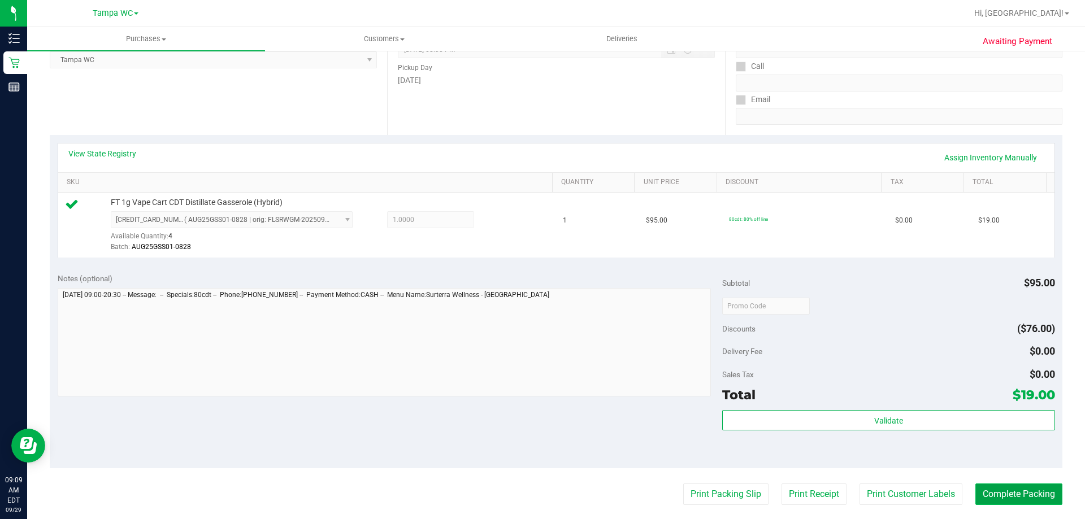
click at [1001, 492] on button "Complete Packing" at bounding box center [1019, 494] width 87 height 21
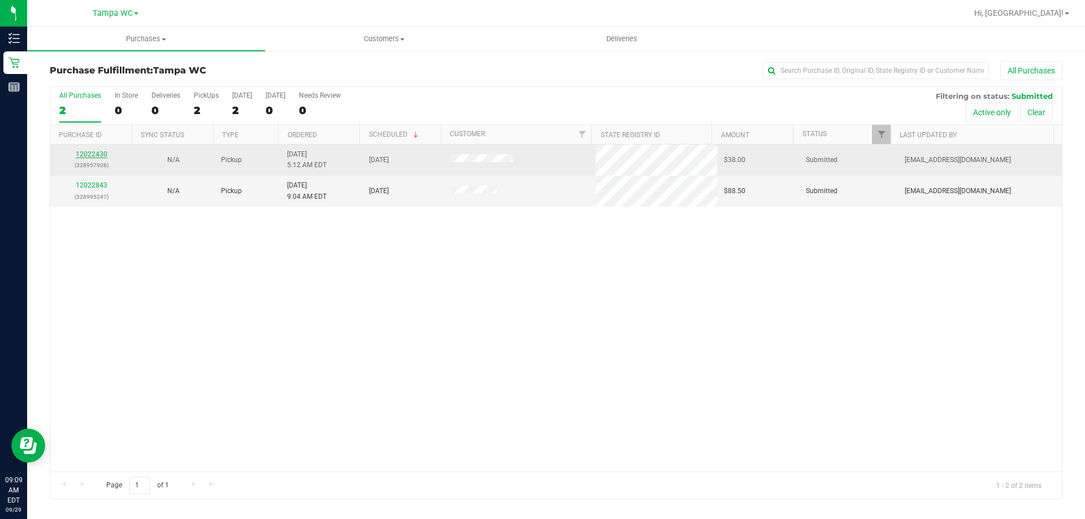
click at [93, 151] on link "12022430" at bounding box center [92, 154] width 32 height 8
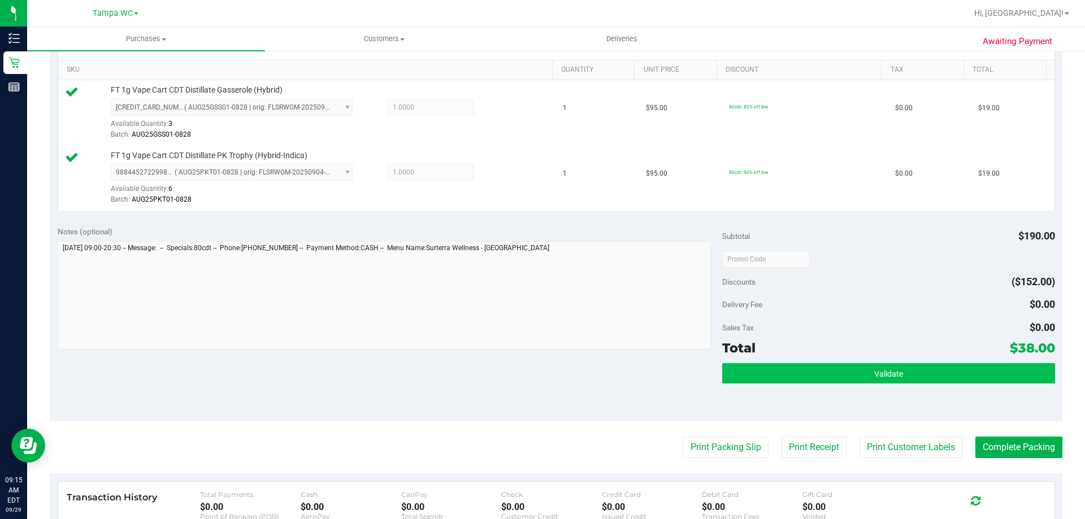
scroll to position [283, 0]
click at [866, 373] on button "Validate" at bounding box center [888, 373] width 332 height 20
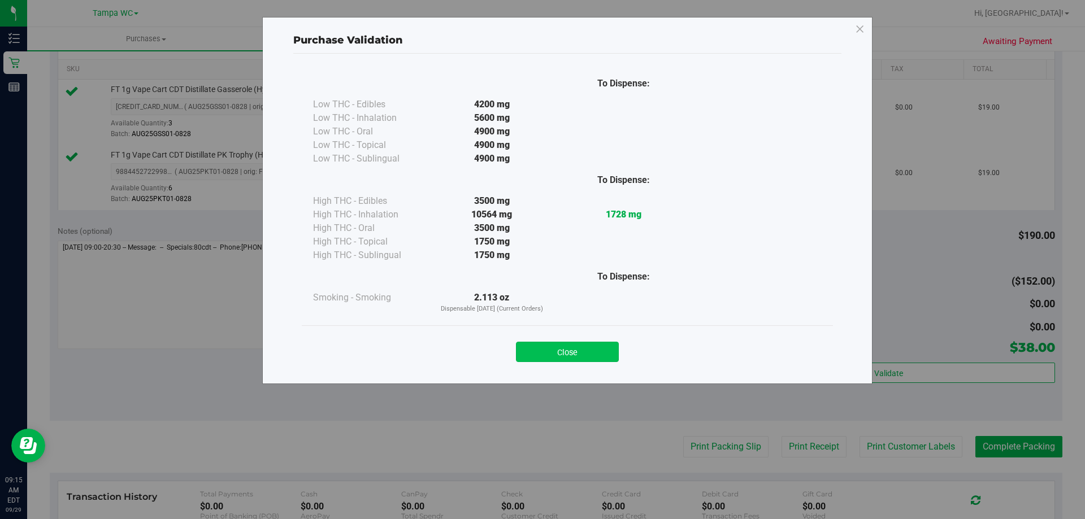
click at [583, 360] on button "Close" at bounding box center [567, 352] width 103 height 20
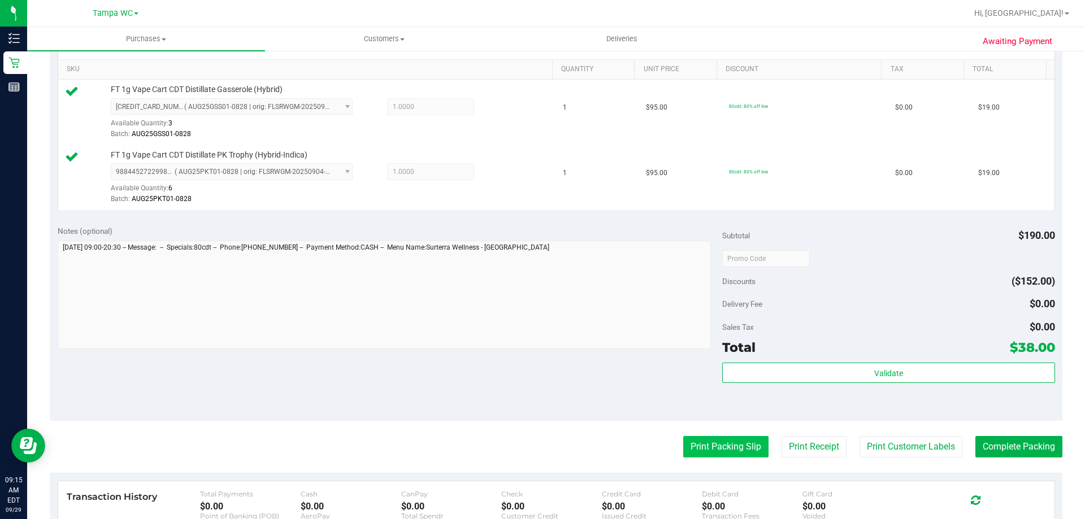
click at [737, 452] on button "Print Packing Slip" at bounding box center [725, 446] width 85 height 21
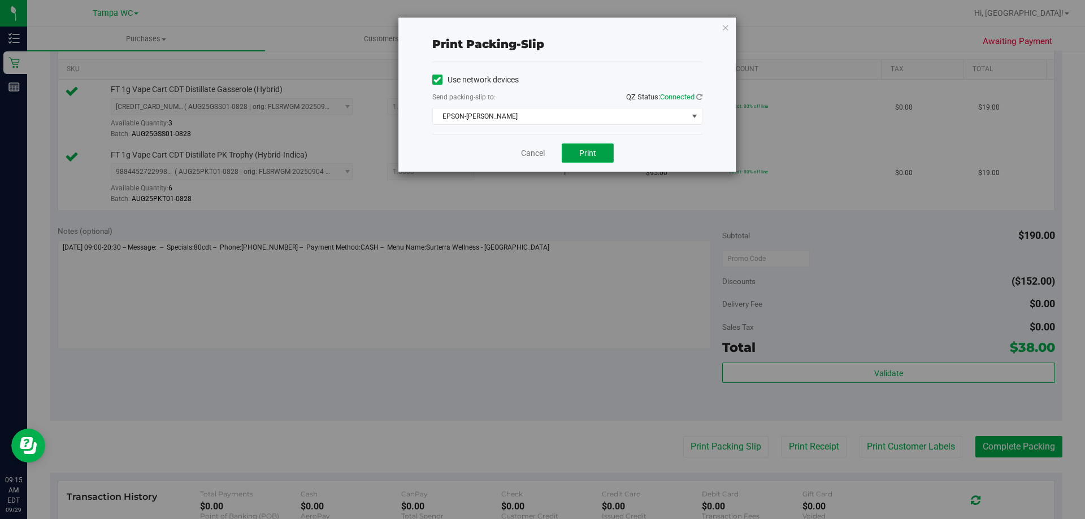
click at [592, 157] on span "Print" at bounding box center [587, 153] width 17 height 9
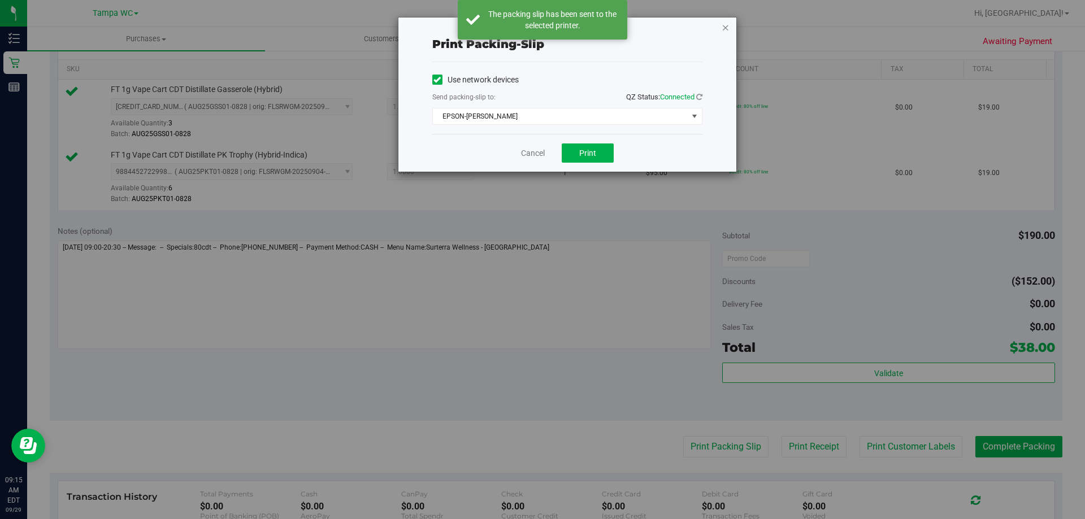
click at [724, 23] on icon "button" at bounding box center [726, 27] width 8 height 14
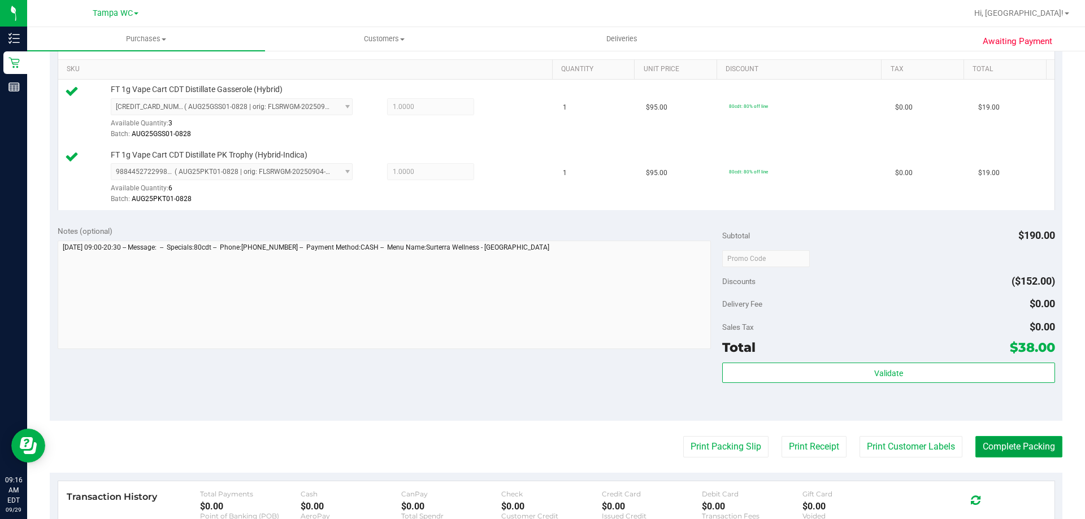
click at [993, 446] on button "Complete Packing" at bounding box center [1019, 446] width 87 height 21
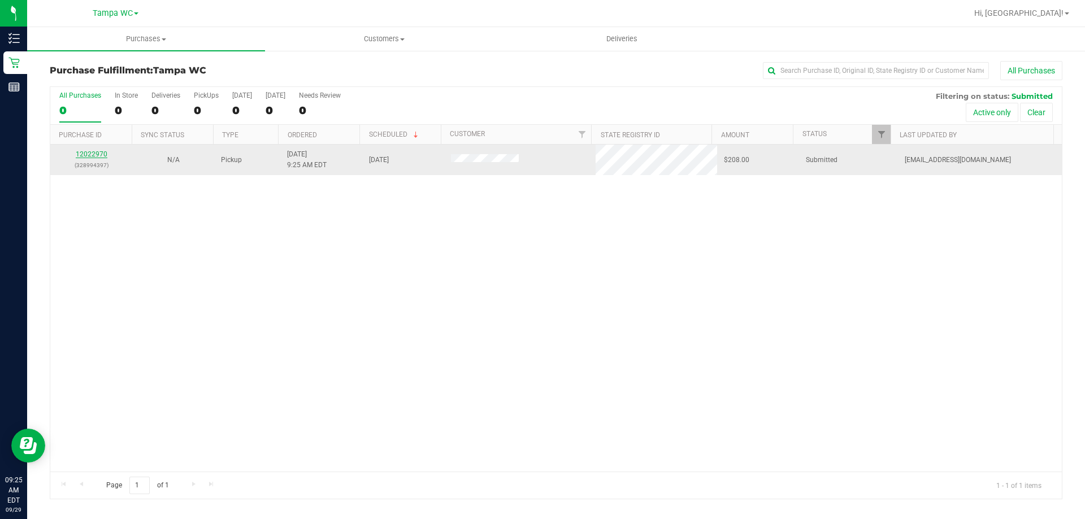
click at [89, 154] on link "12022970" at bounding box center [92, 154] width 32 height 8
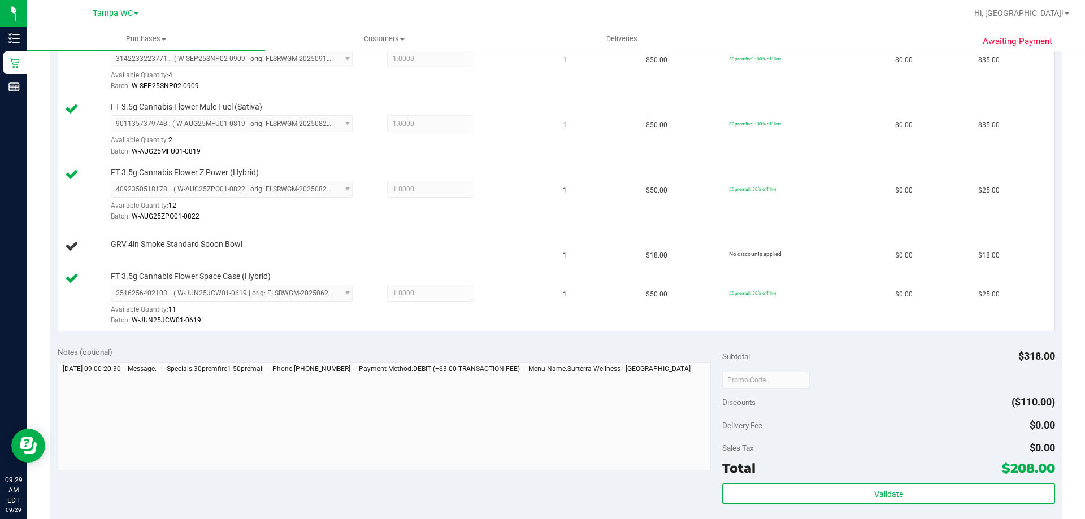
scroll to position [565, 0]
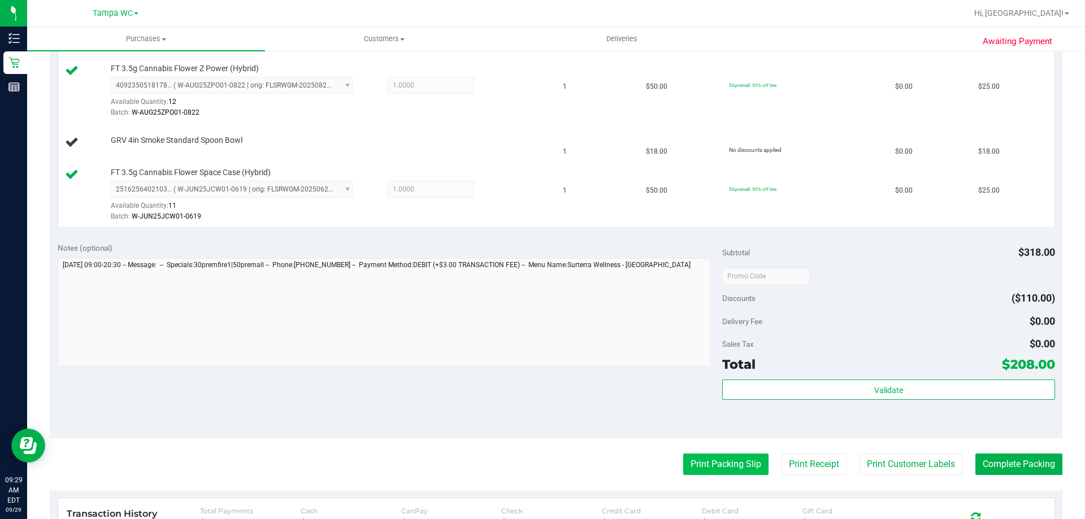
click at [730, 461] on button "Print Packing Slip" at bounding box center [725, 464] width 85 height 21
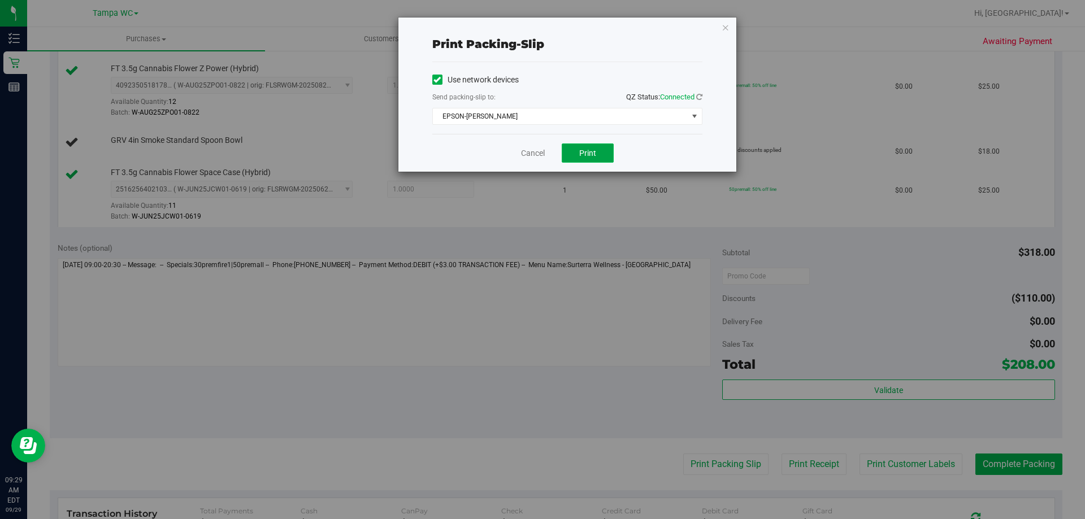
click at [608, 151] on button "Print" at bounding box center [588, 153] width 52 height 19
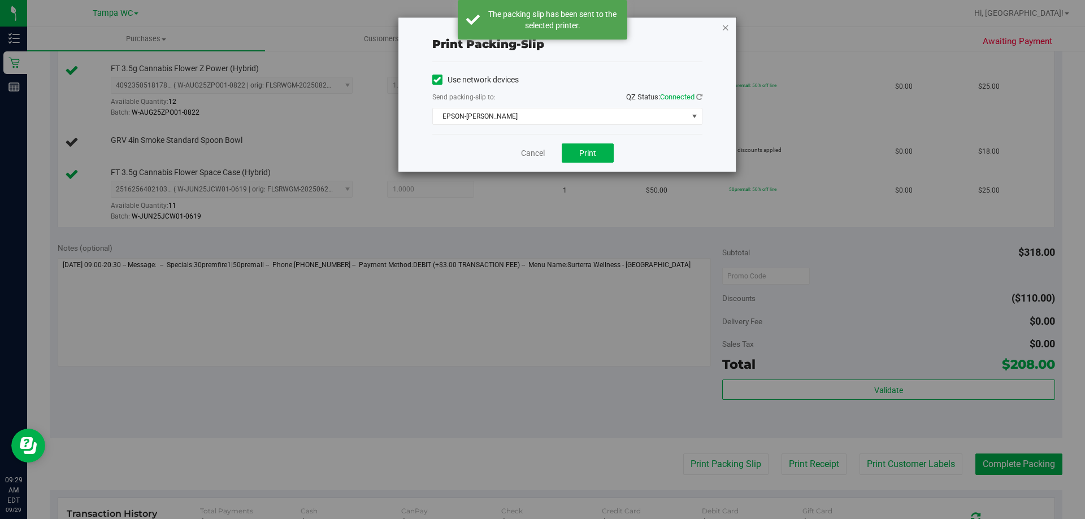
click at [722, 25] on icon "button" at bounding box center [726, 27] width 8 height 14
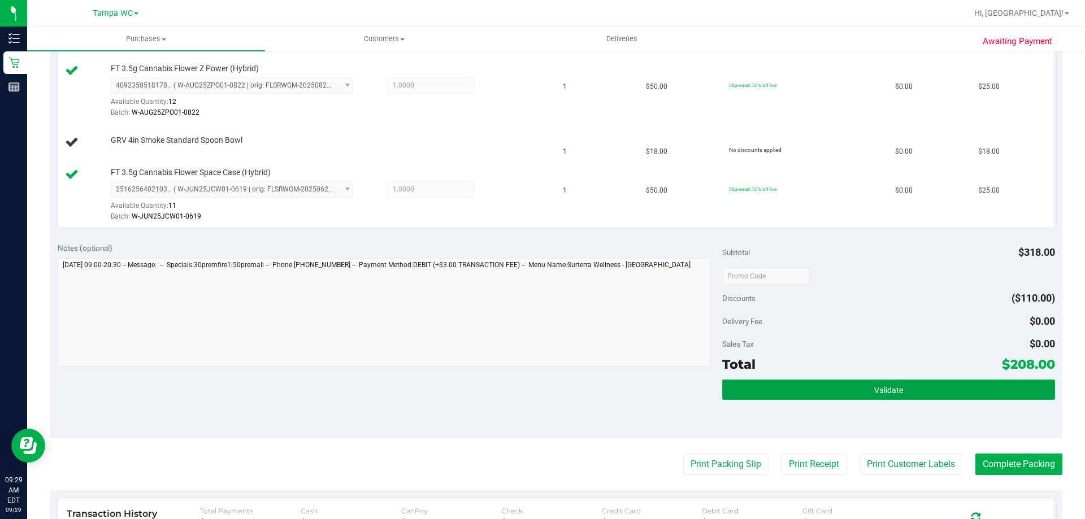
click at [922, 390] on button "Validate" at bounding box center [888, 390] width 332 height 20
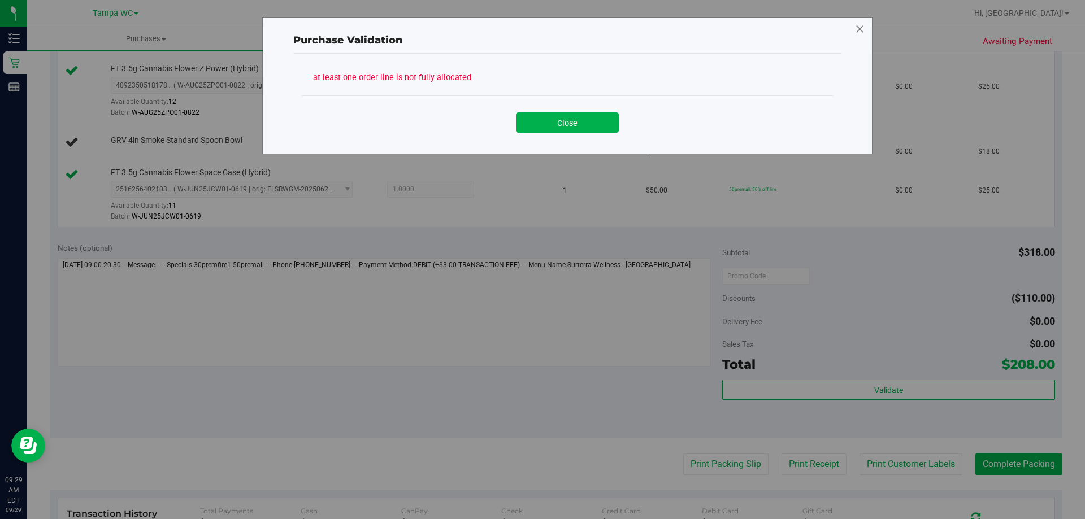
click at [857, 30] on icon at bounding box center [860, 29] width 10 height 18
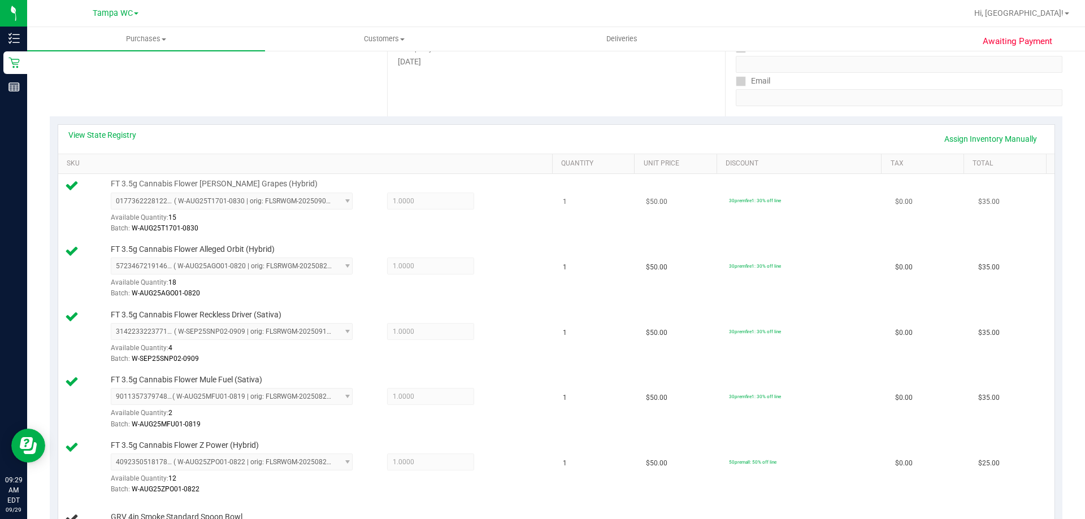
scroll to position [113, 0]
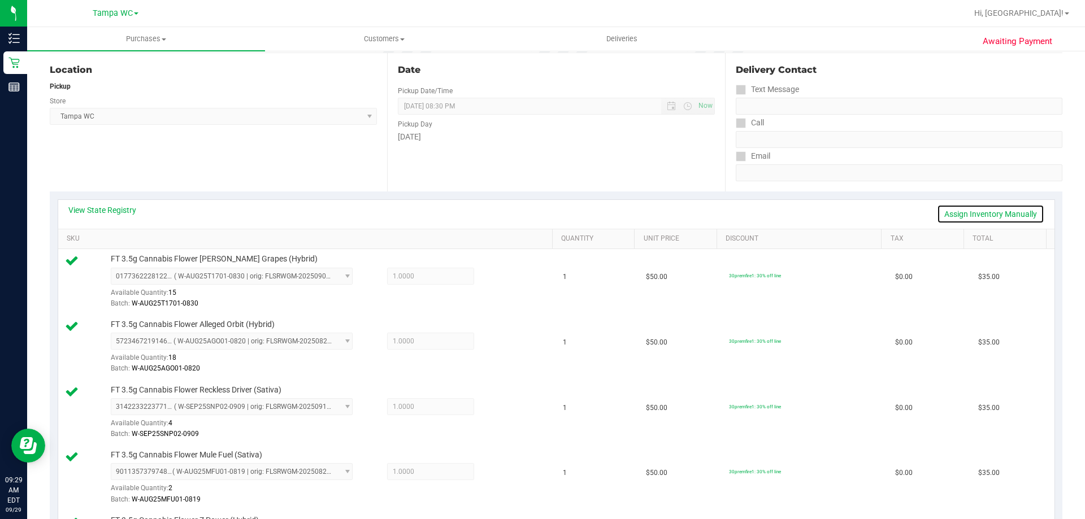
click at [1013, 213] on link "Assign Inventory Manually" at bounding box center [990, 214] width 107 height 19
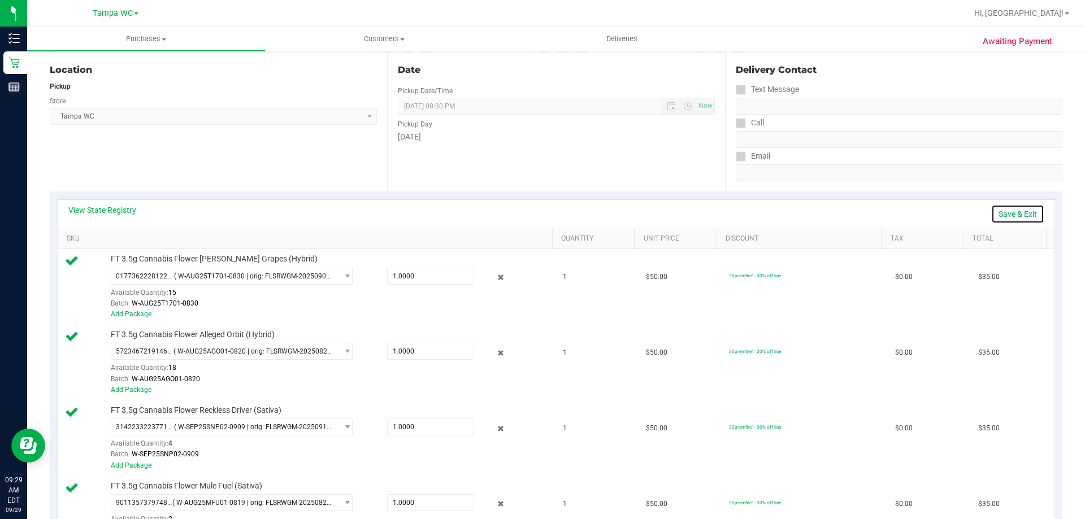
click at [1019, 210] on link "Save & Exit" at bounding box center [1017, 214] width 53 height 19
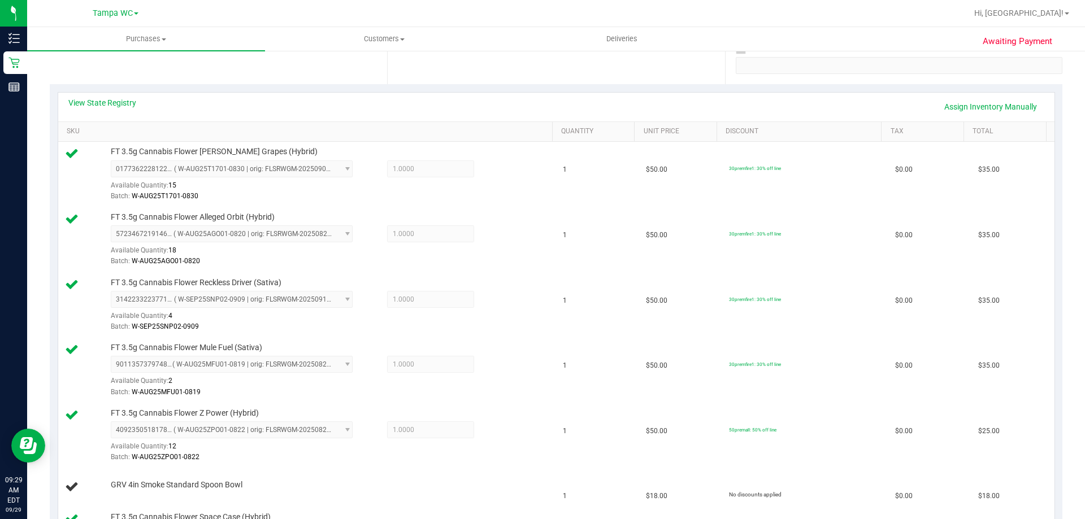
scroll to position [57, 0]
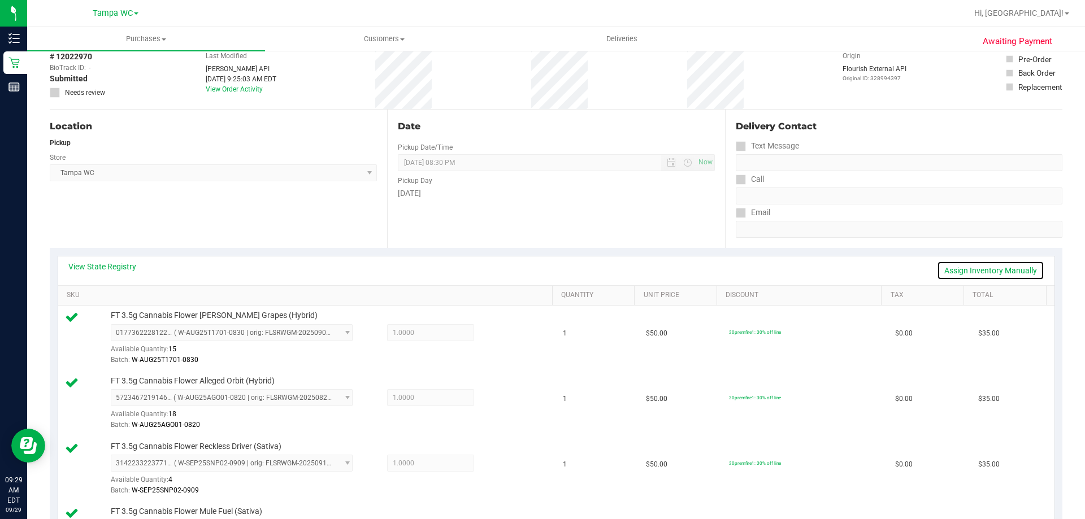
click at [1002, 267] on link "Assign Inventory Manually" at bounding box center [990, 270] width 107 height 19
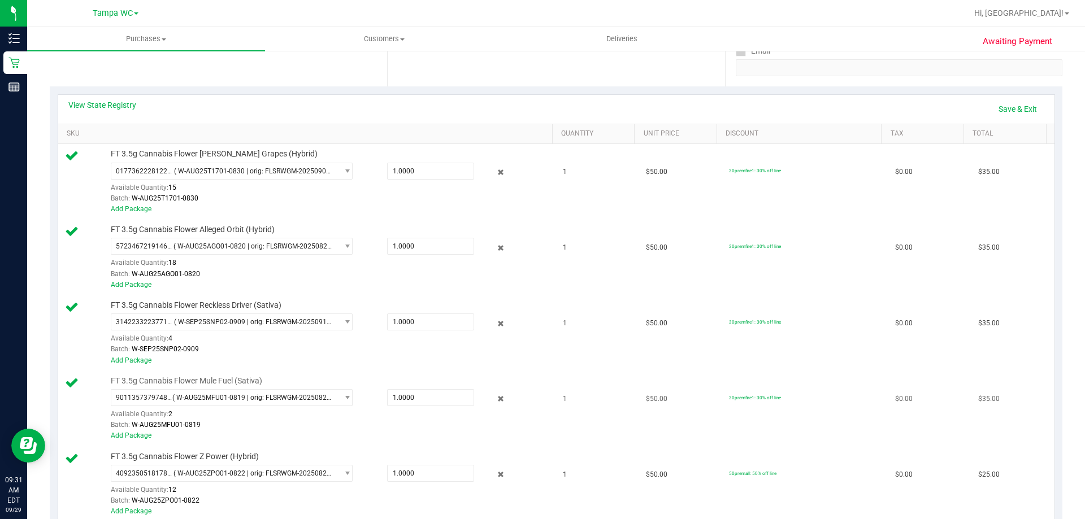
scroll to position [396, 0]
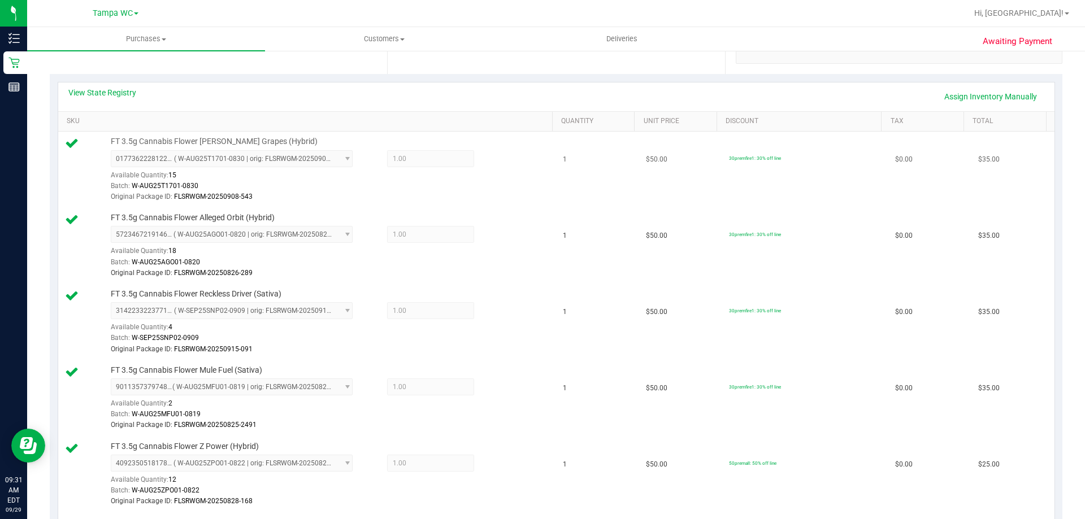
scroll to position [226, 0]
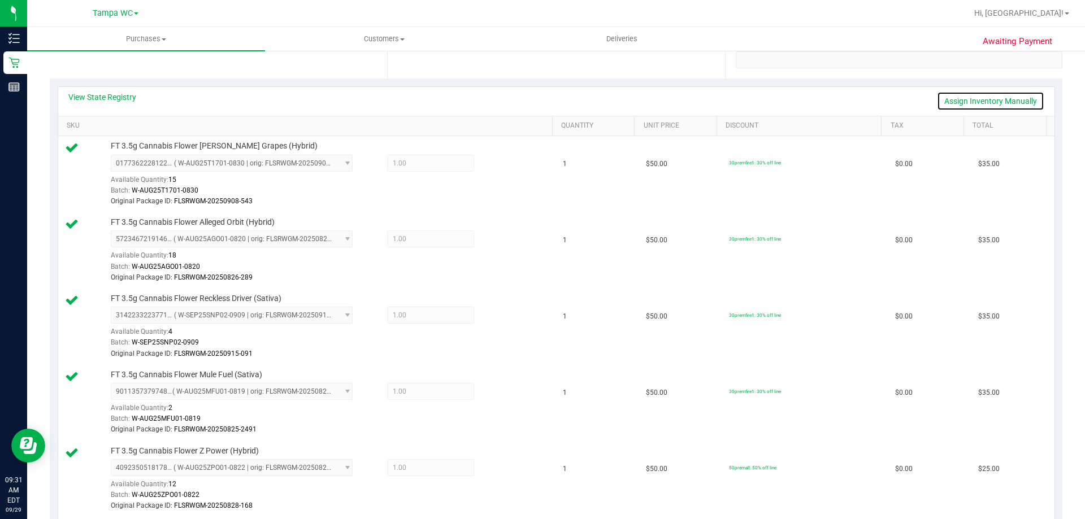
click at [1004, 105] on link "Assign Inventory Manually" at bounding box center [990, 101] width 107 height 19
click at [1011, 106] on link "Save & Exit" at bounding box center [1017, 101] width 53 height 19
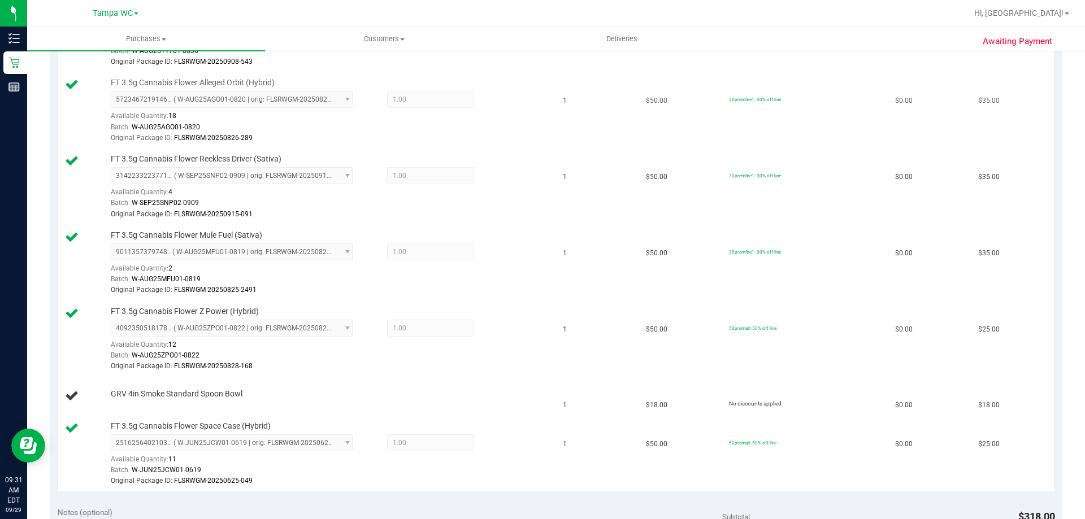
scroll to position [339, 0]
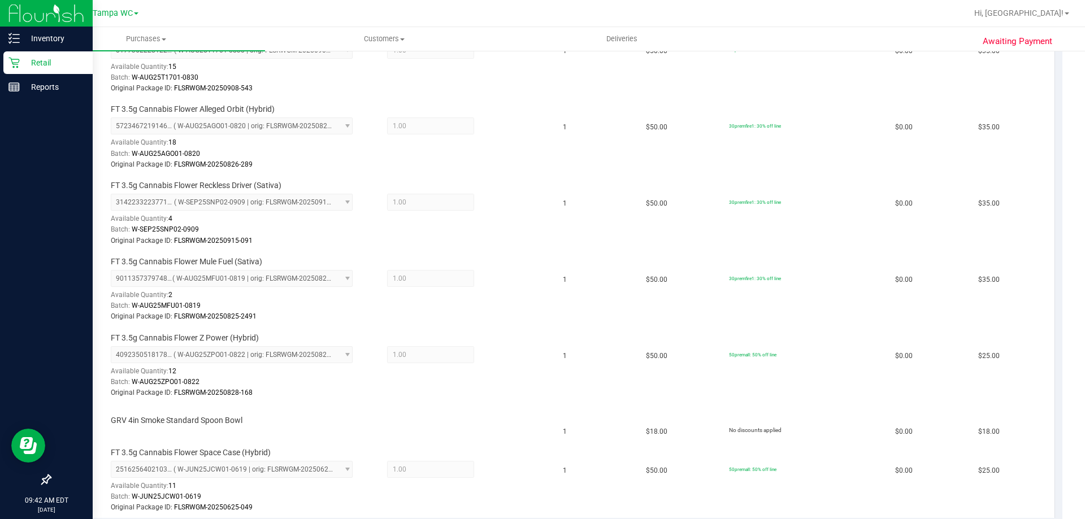
click at [15, 55] on div "Retail" at bounding box center [47, 62] width 89 height 23
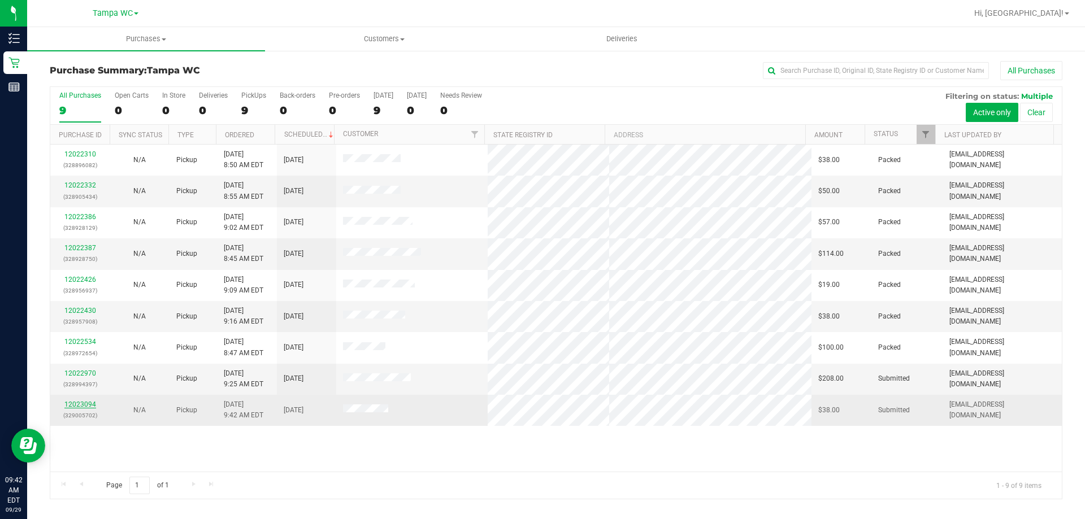
click at [85, 404] on link "12023094" at bounding box center [80, 405] width 32 height 8
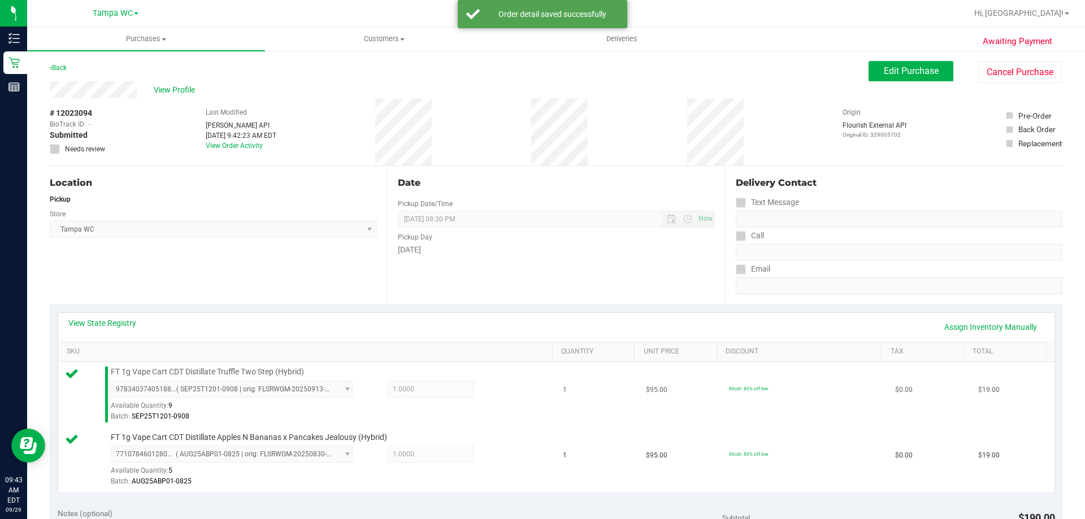
scroll to position [283, 0]
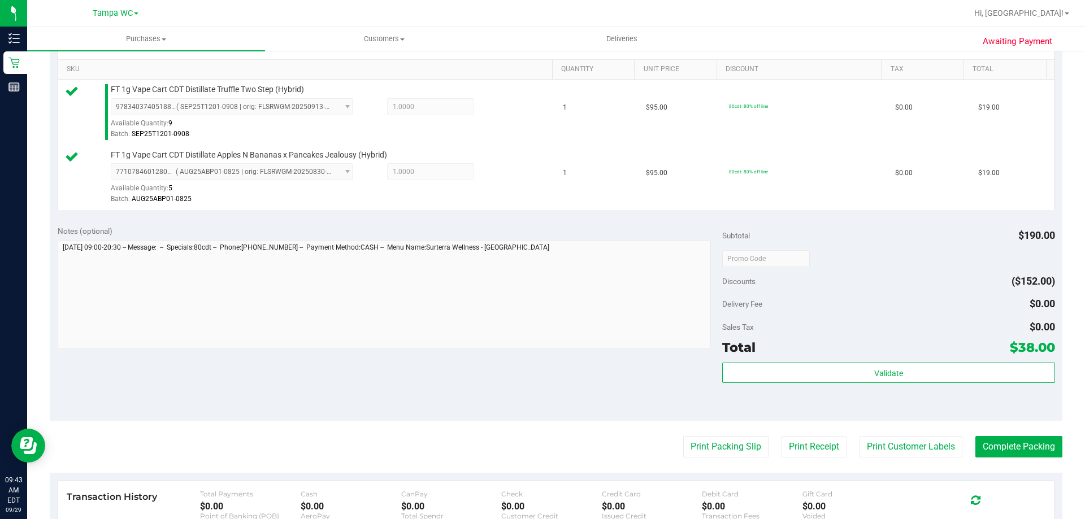
click at [729, 435] on purchase-details "Back Edit Purchase Cancel Purchase View Profile # 12023094 BioTrack ID: - Submi…" at bounding box center [556, 231] width 1013 height 906
click at [733, 452] on button "Print Packing Slip" at bounding box center [725, 446] width 85 height 21
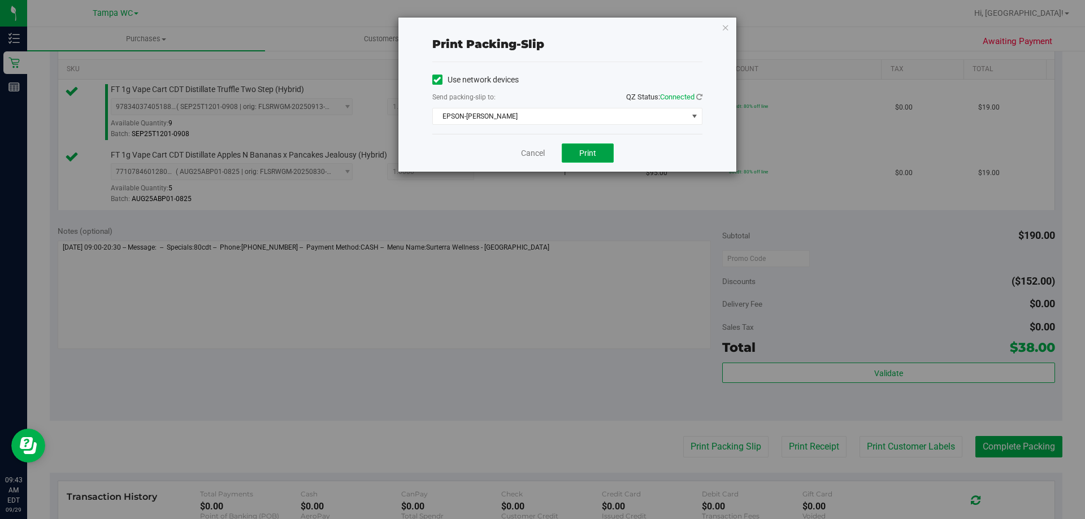
click at [609, 159] on button "Print" at bounding box center [588, 153] width 52 height 19
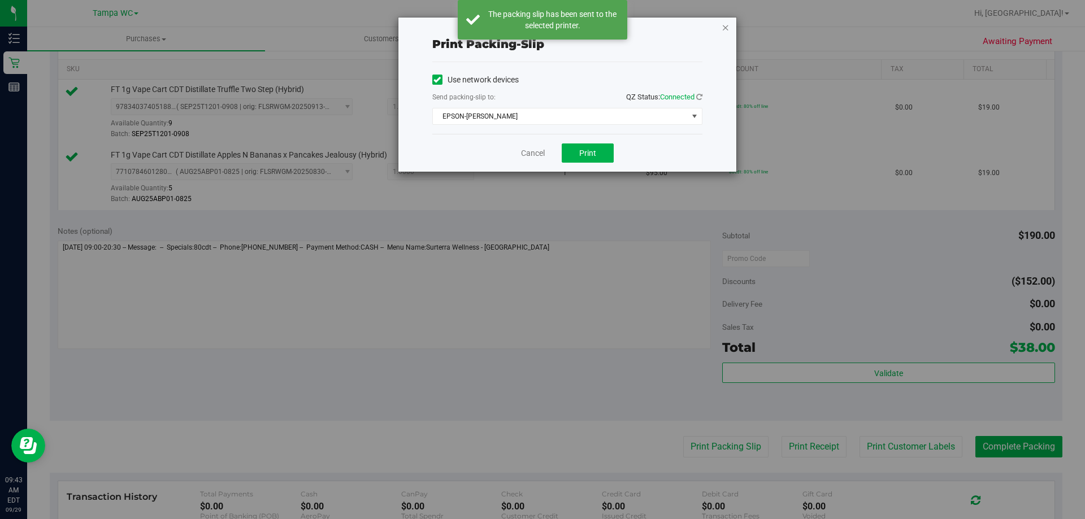
click at [726, 25] on icon "button" at bounding box center [726, 27] width 8 height 14
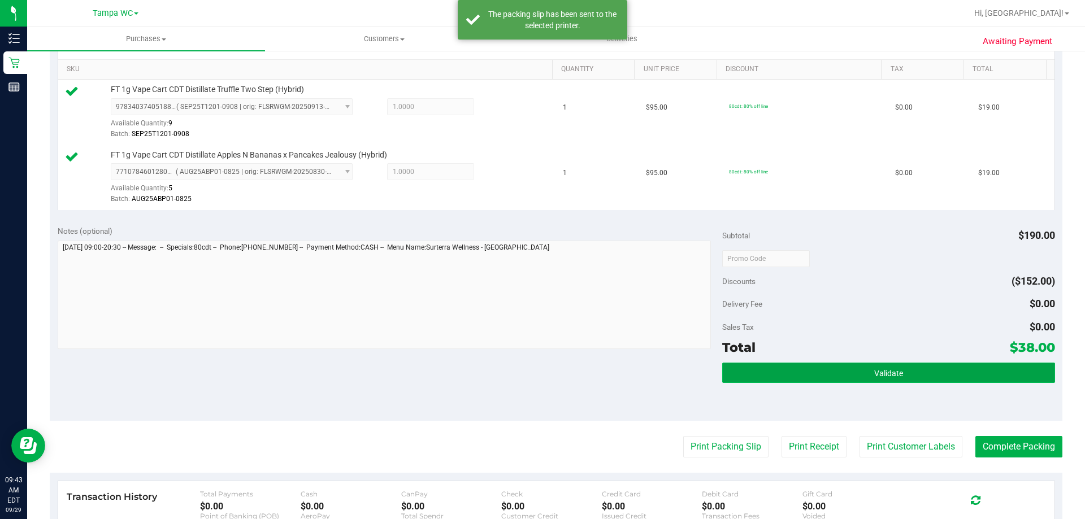
click at [880, 365] on button "Validate" at bounding box center [888, 373] width 332 height 20
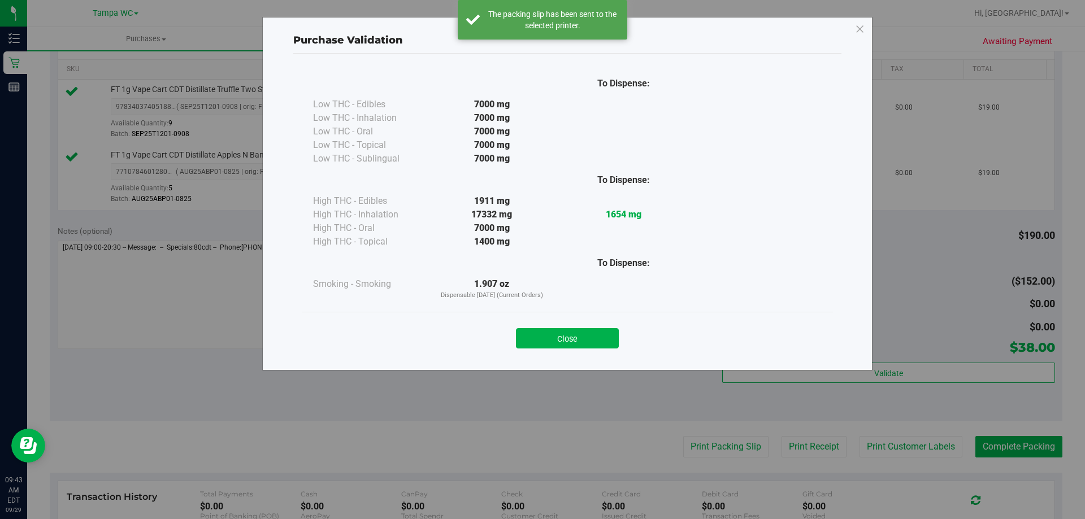
drag, startPoint x: 610, startPoint y: 336, endPoint x: 686, endPoint y: 304, distance: 82.3
click at [610, 337] on button "Close" at bounding box center [567, 338] width 103 height 20
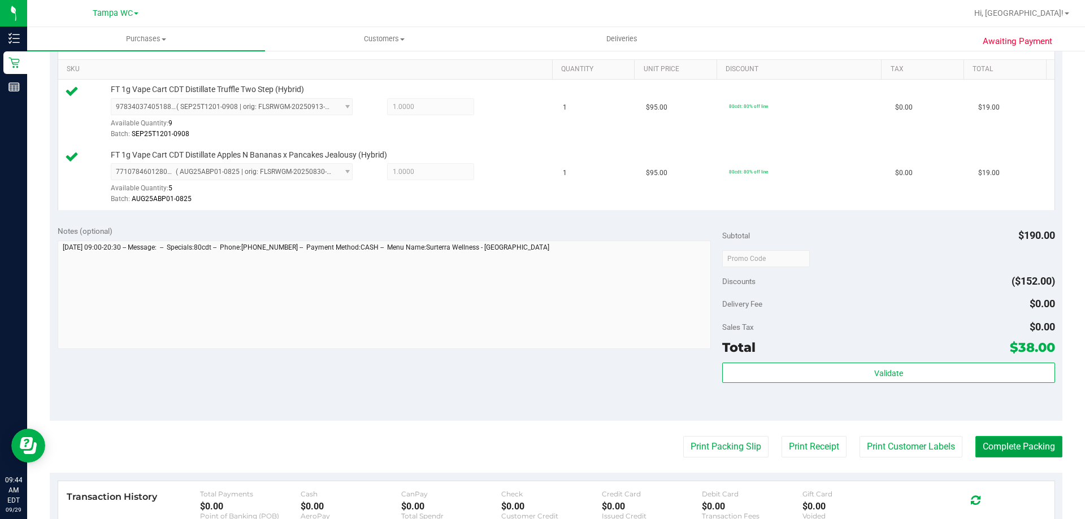
click at [1004, 439] on button "Complete Packing" at bounding box center [1019, 446] width 87 height 21
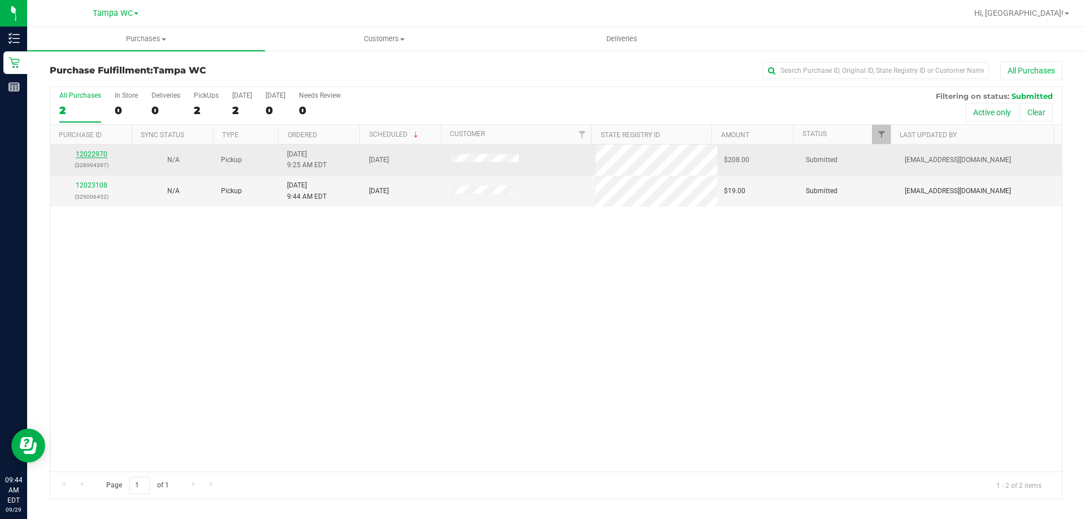
click at [86, 154] on link "12022970" at bounding box center [92, 154] width 32 height 8
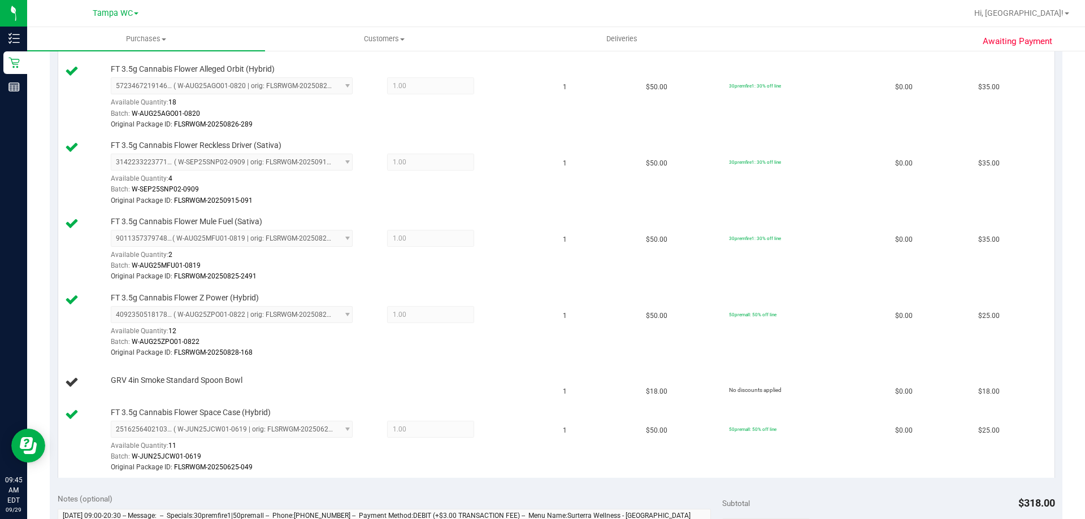
scroll to position [226, 0]
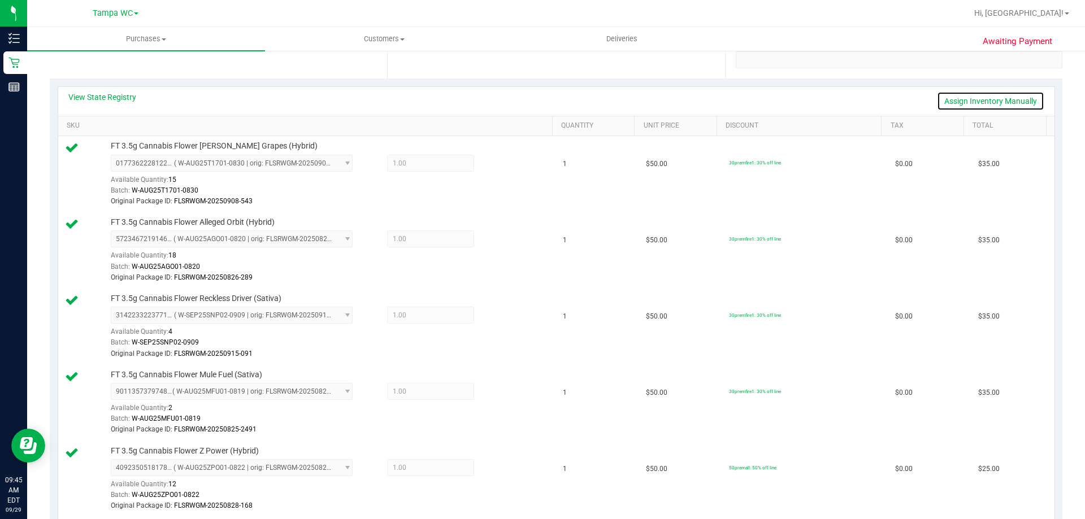
click at [985, 98] on link "Assign Inventory Manually" at bounding box center [990, 101] width 107 height 19
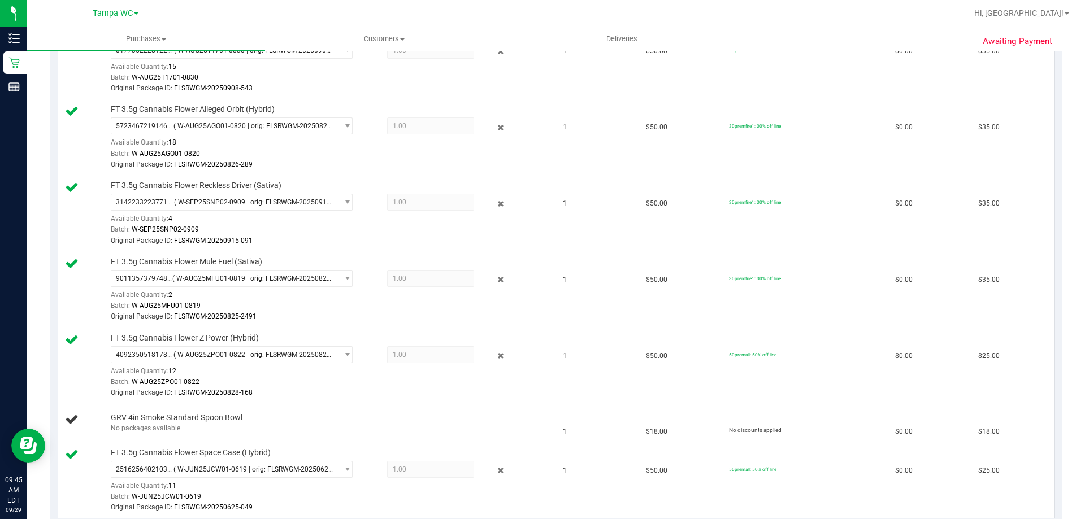
scroll to position [170, 0]
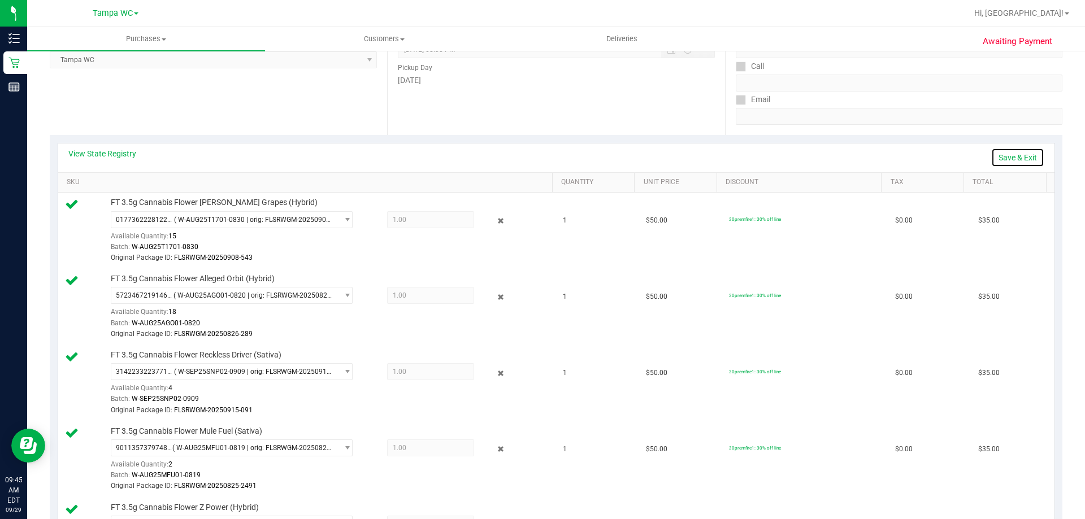
click at [1008, 157] on link "Save & Exit" at bounding box center [1017, 157] width 53 height 19
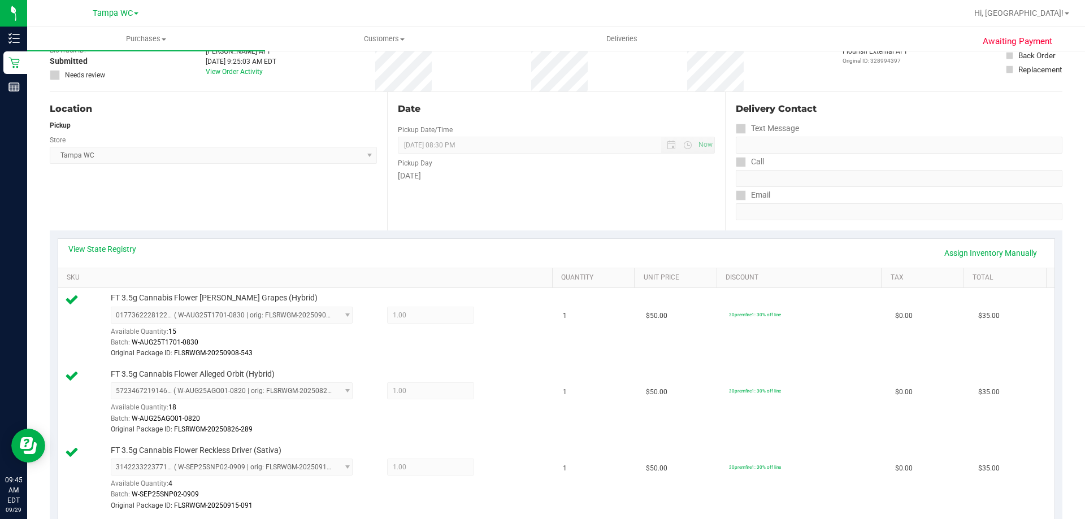
scroll to position [0, 0]
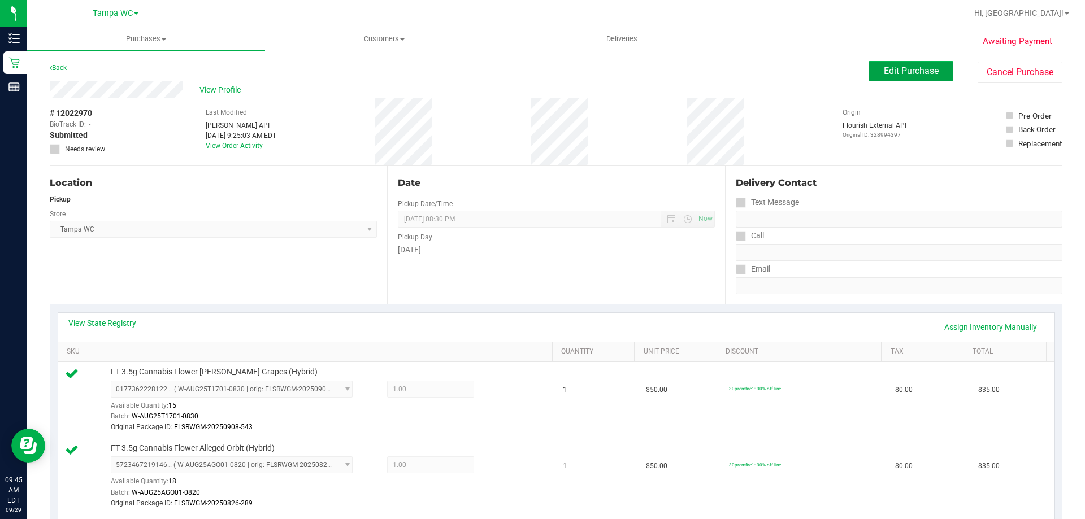
click at [934, 72] on button "Edit Purchase" at bounding box center [911, 71] width 85 height 20
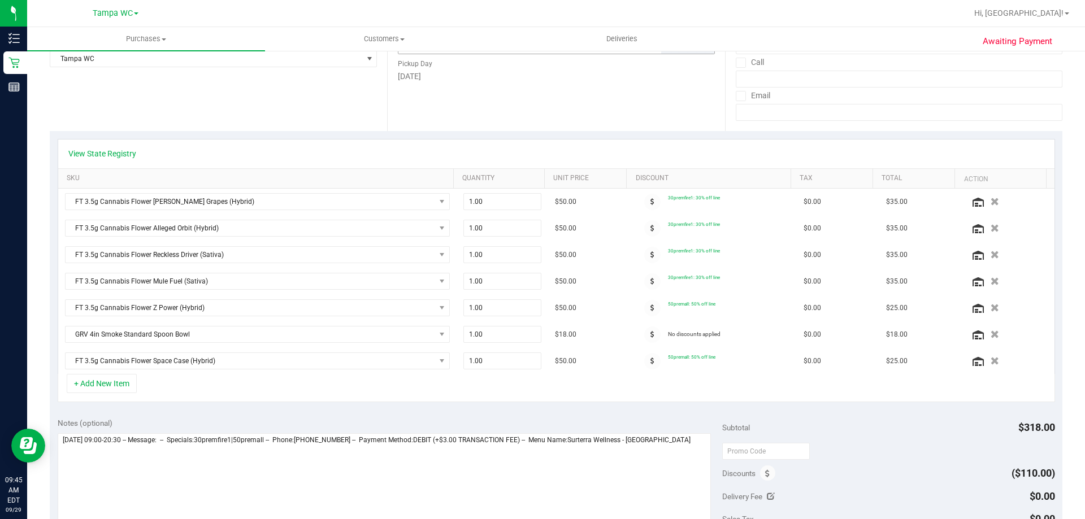
scroll to position [283, 0]
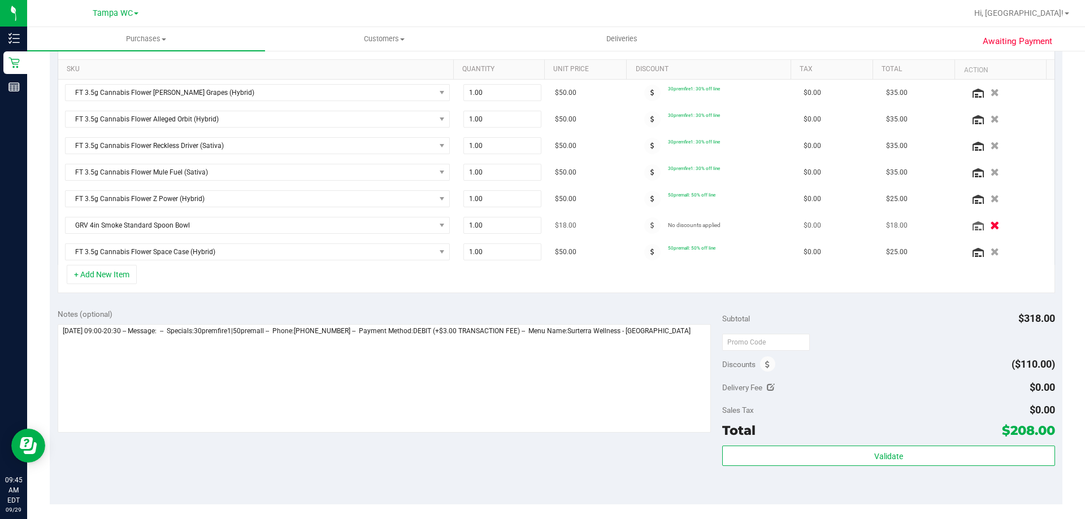
click at [990, 222] on icon "button" at bounding box center [995, 226] width 10 height 8
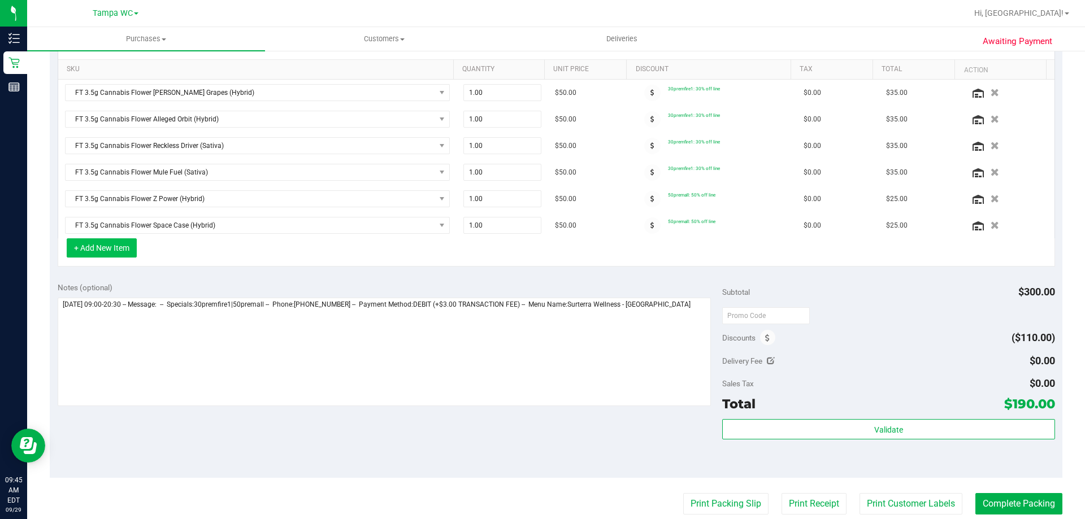
click at [81, 250] on button "+ Add New Item" at bounding box center [102, 248] width 70 height 19
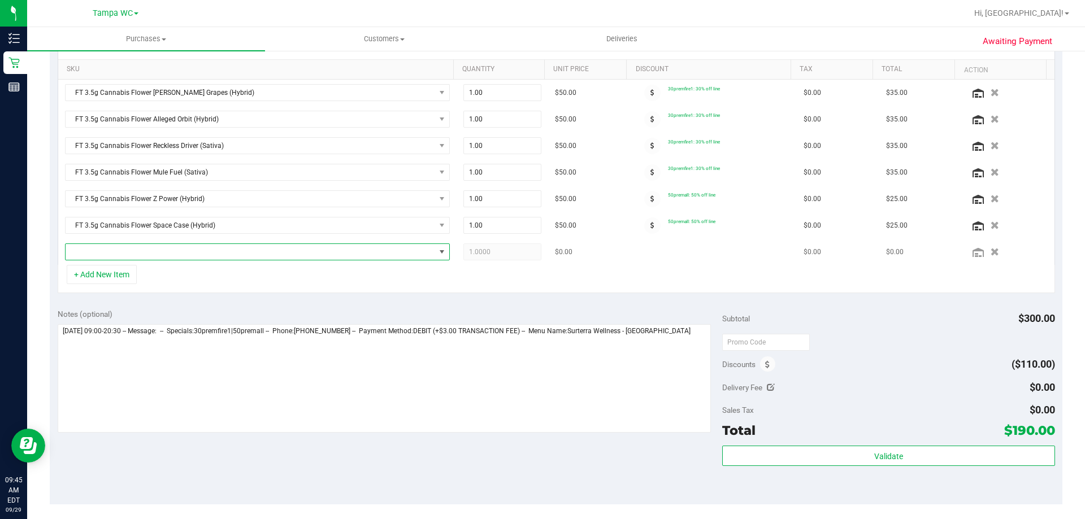
click at [99, 248] on span "NO DATA FOUND" at bounding box center [251, 252] width 370 height 16
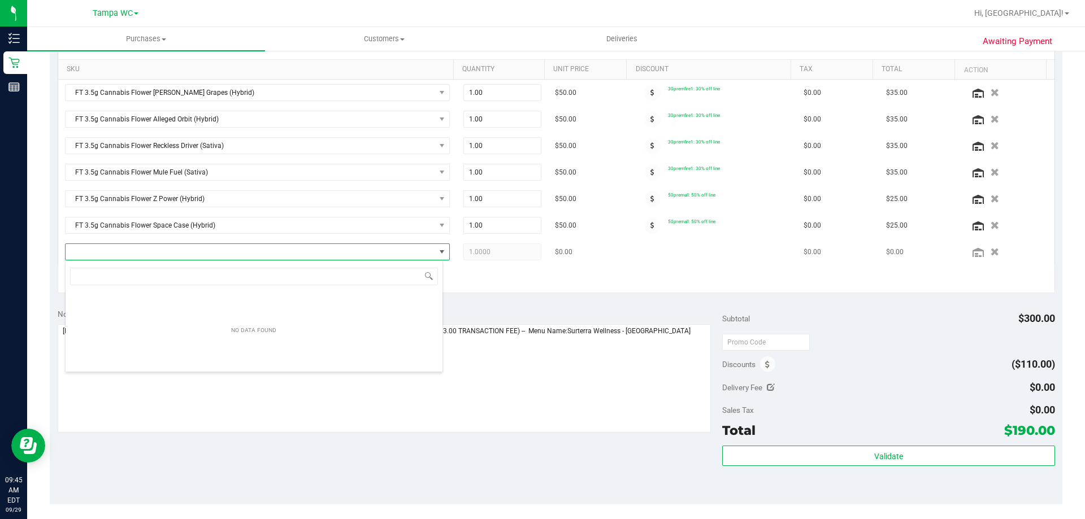
scroll to position [17, 378]
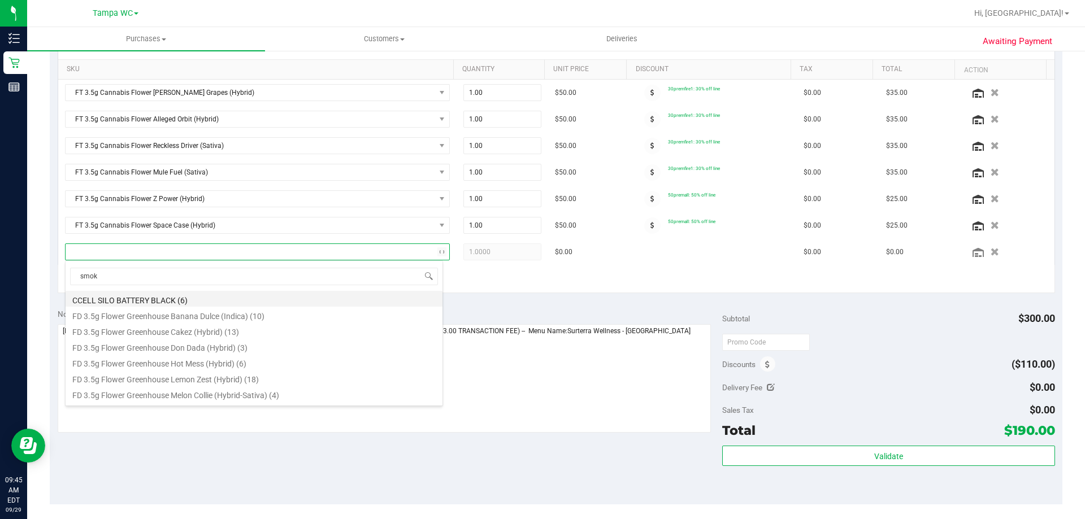
type input "smoke"
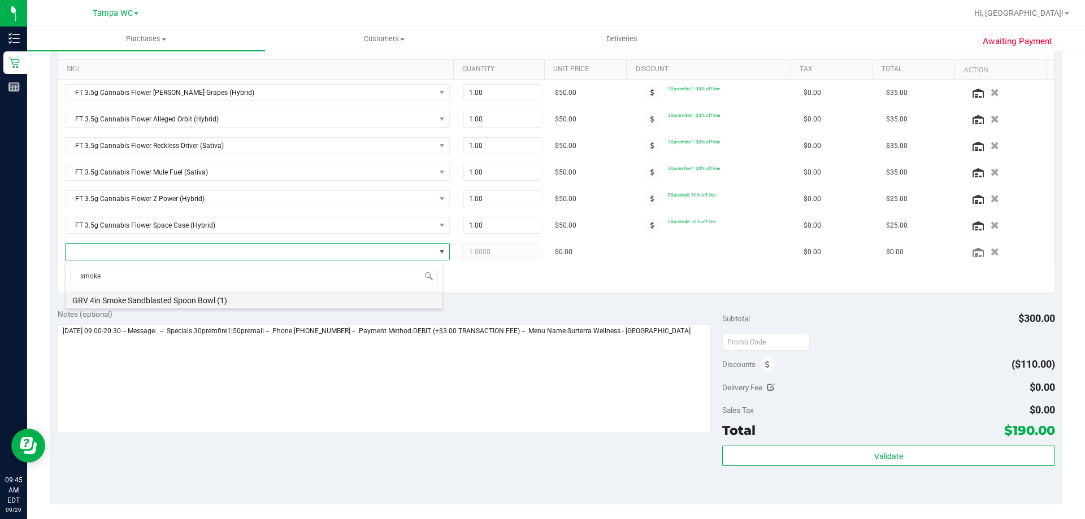
click at [92, 301] on li "GRV 4in Smoke Sandblasted Spoon Bowl (1)" at bounding box center [254, 299] width 377 height 16
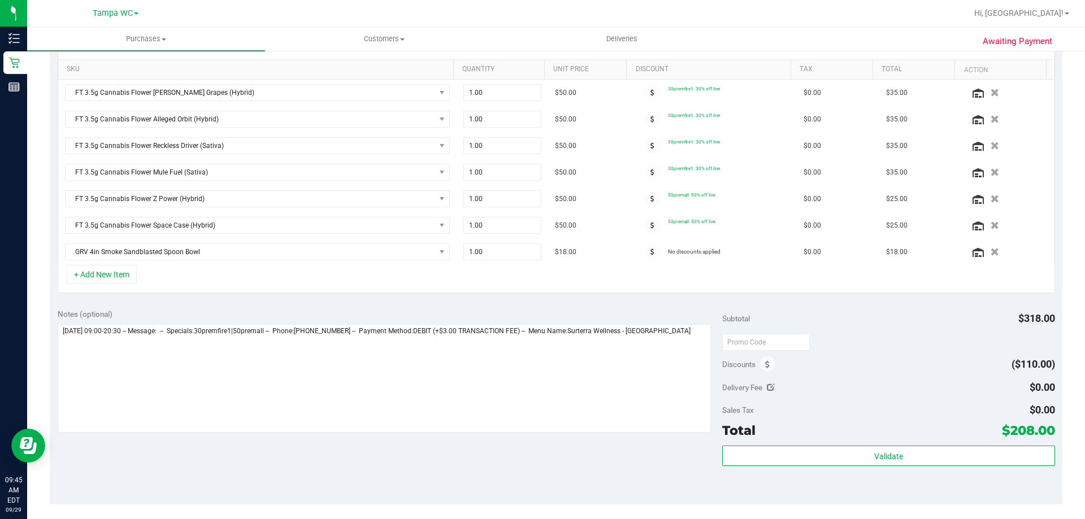
click at [554, 305] on div "Notes (optional) Subtotal $318.00 Discounts ($110.00) Delivery Fee $0.00 Sales …" at bounding box center [556, 402] width 1013 height 203
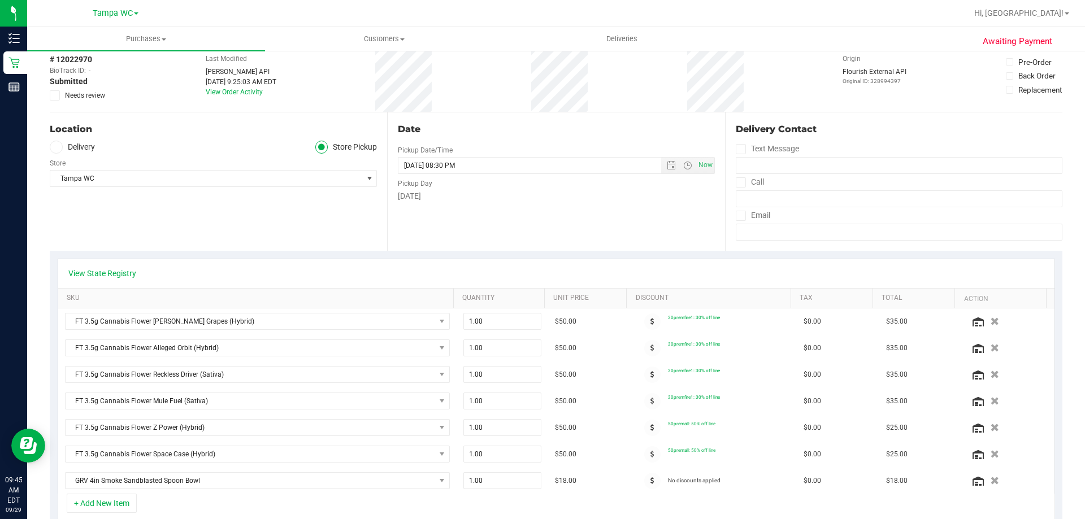
scroll to position [0, 0]
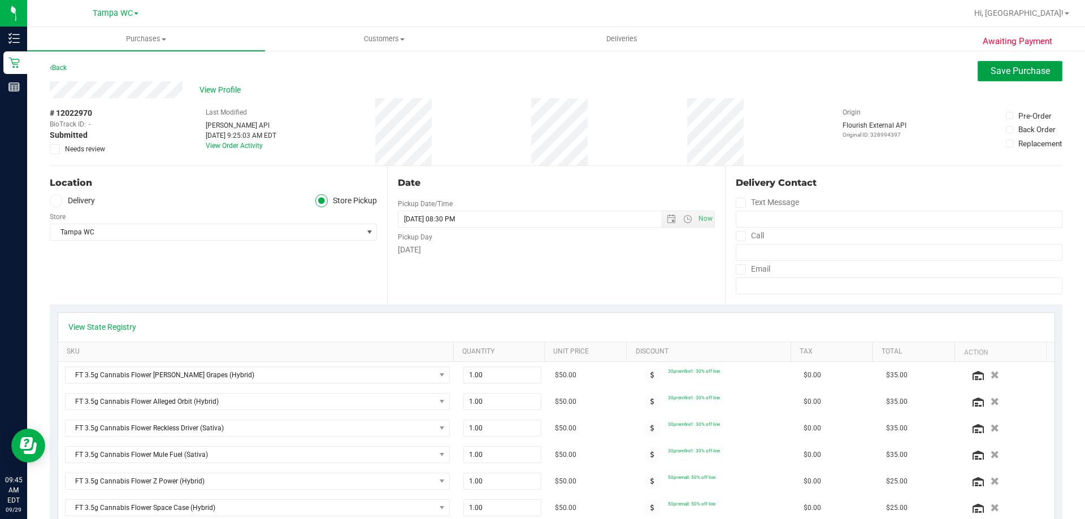
click at [1001, 72] on span "Save Purchase" at bounding box center [1020, 71] width 59 height 11
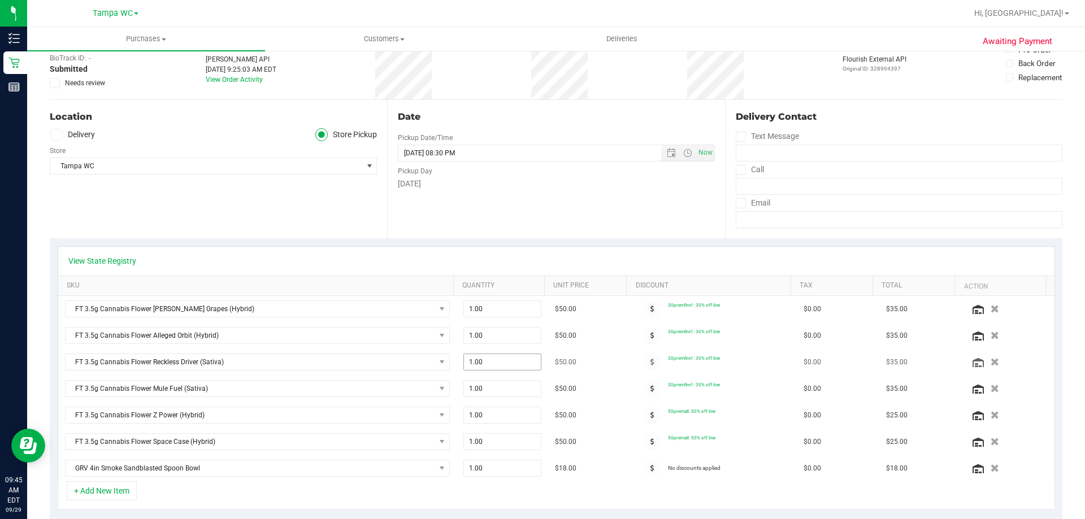
scroll to position [170, 0]
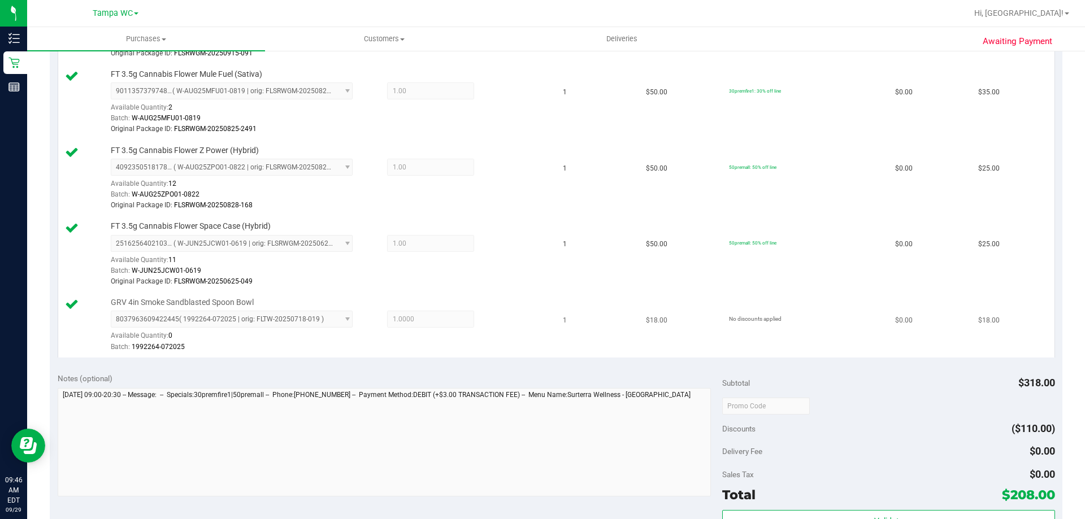
scroll to position [622, 0]
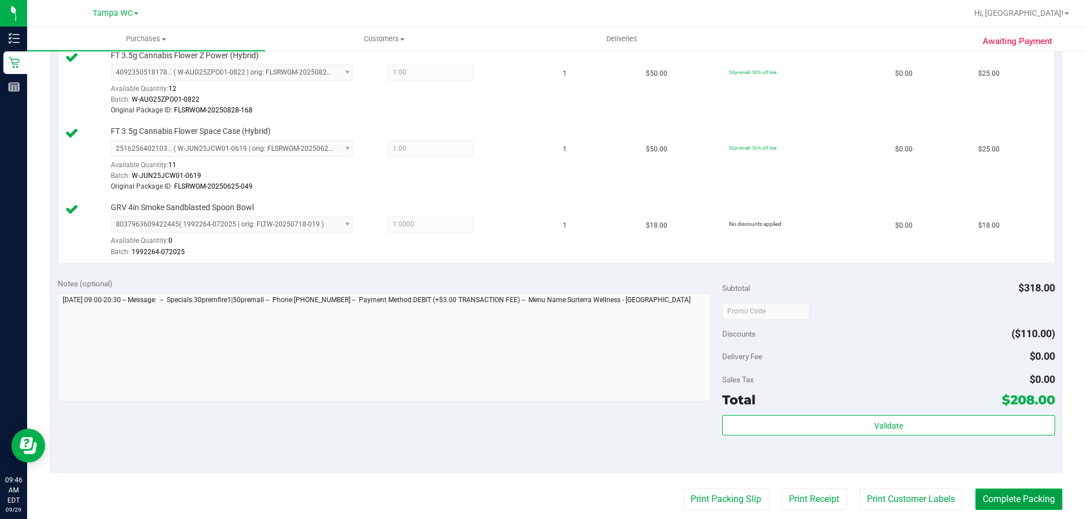
click at [1041, 503] on button "Complete Packing" at bounding box center [1019, 499] width 87 height 21
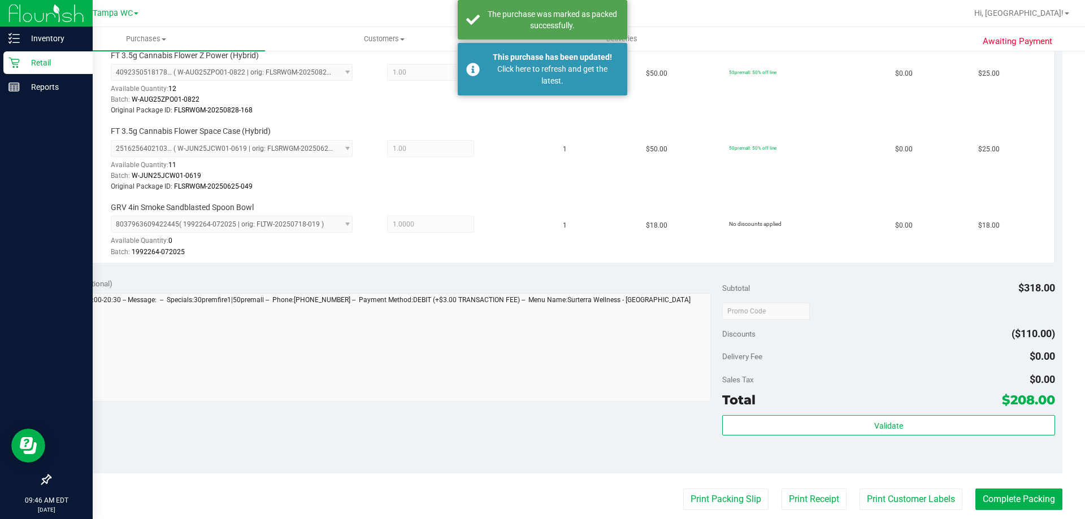
click at [37, 63] on p "Retail" at bounding box center [54, 63] width 68 height 14
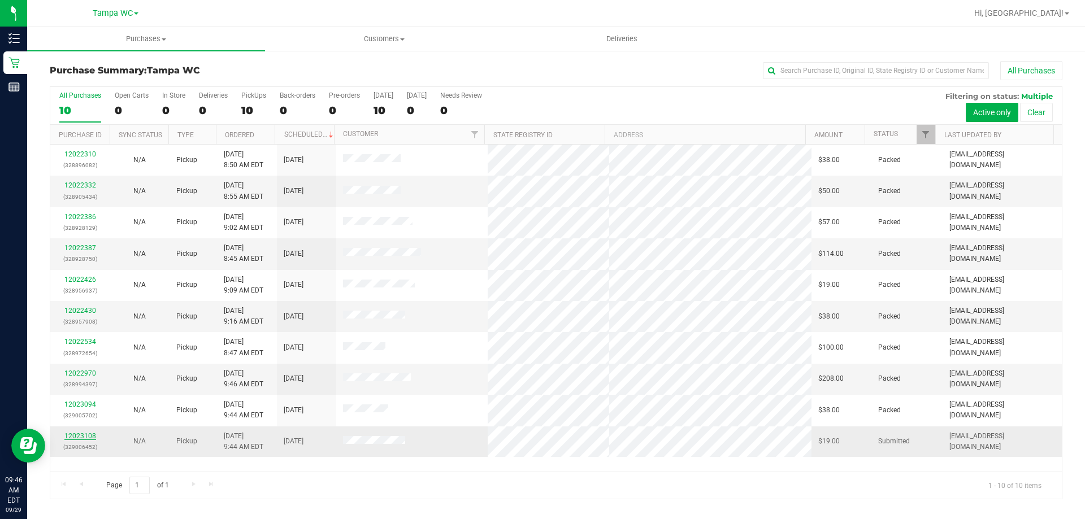
click at [84, 438] on link "12023108" at bounding box center [80, 436] width 32 height 8
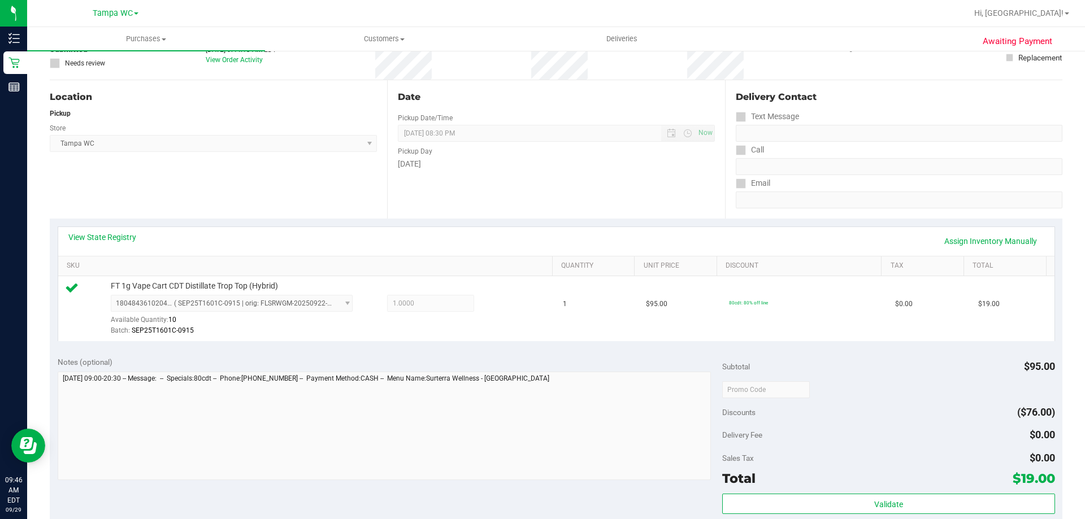
scroll to position [283, 0]
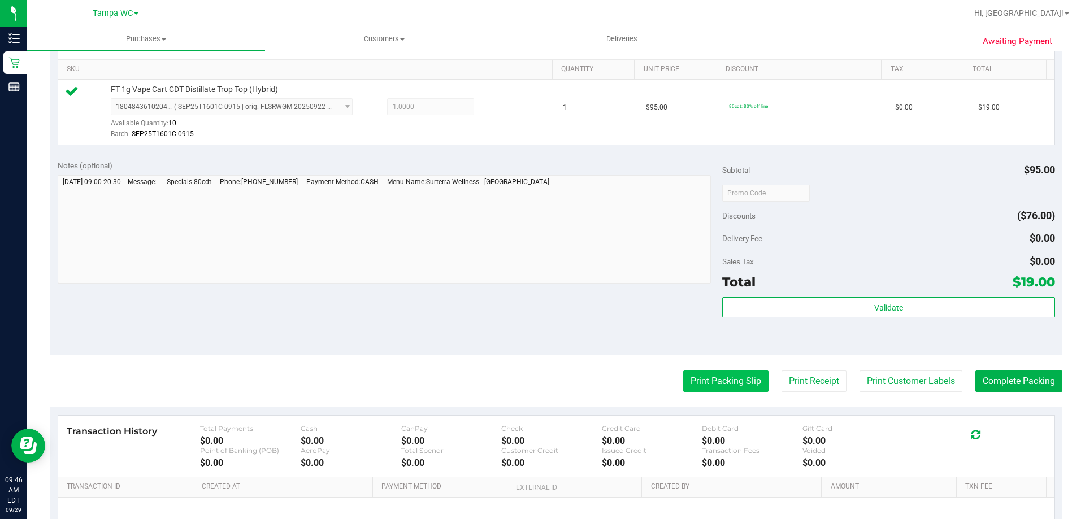
click at [695, 373] on button "Print Packing Slip" at bounding box center [725, 381] width 85 height 21
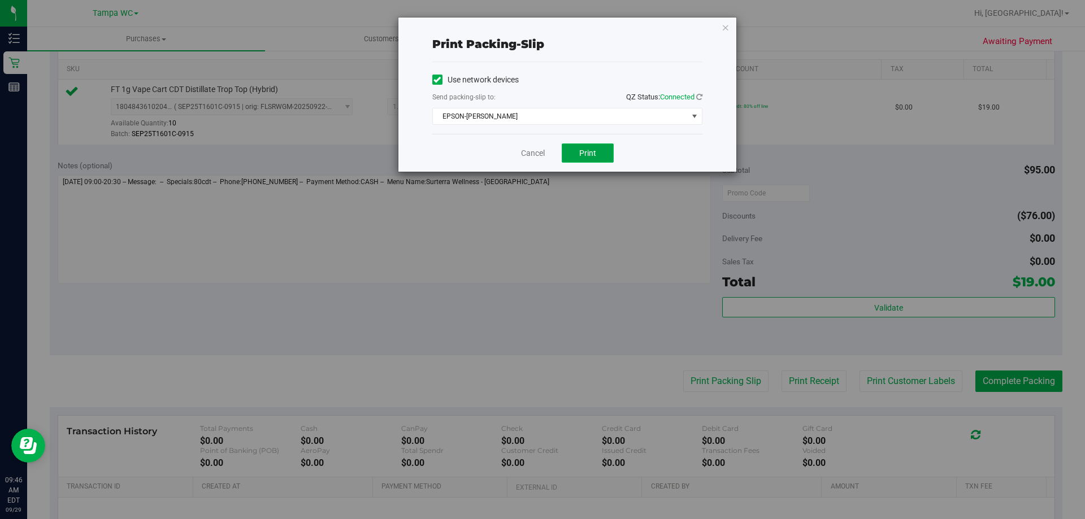
click at [593, 159] on button "Print" at bounding box center [588, 153] width 52 height 19
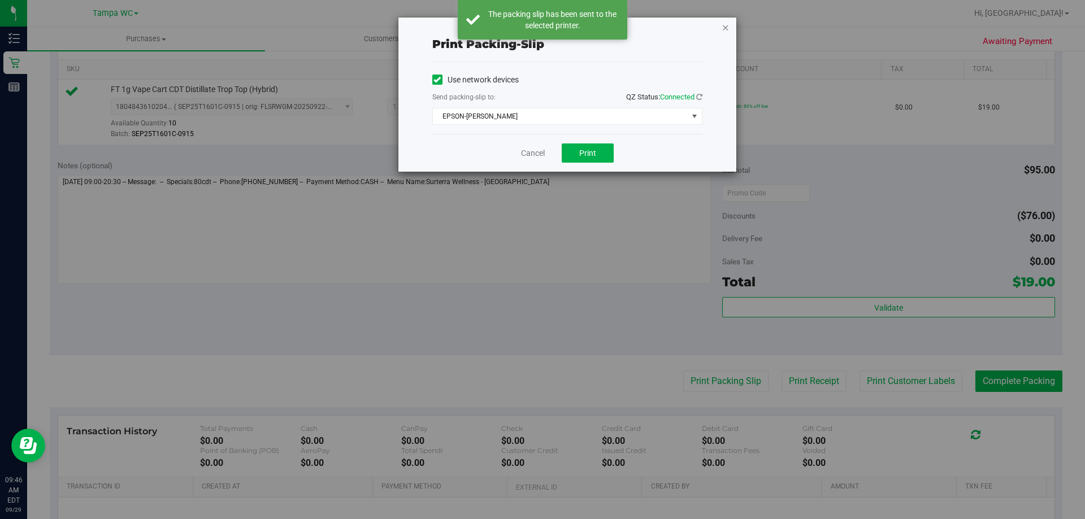
click at [725, 20] on icon "button" at bounding box center [726, 27] width 8 height 14
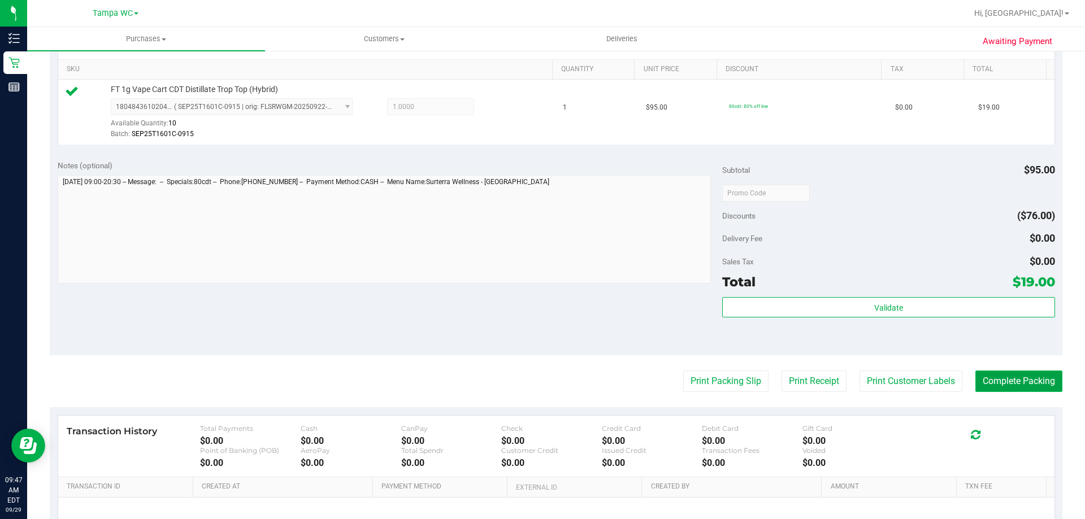
click at [1001, 383] on button "Complete Packing" at bounding box center [1019, 381] width 87 height 21
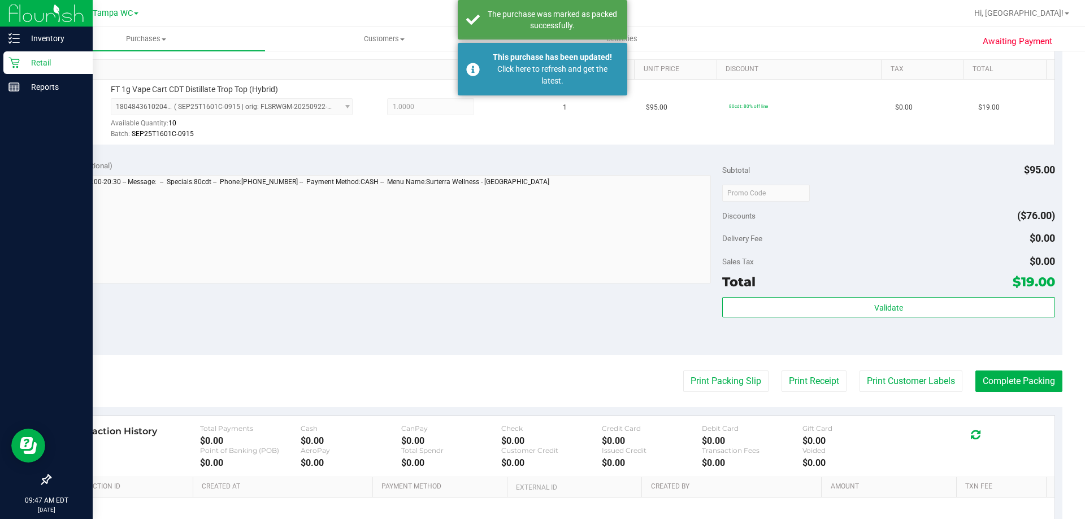
click at [32, 60] on p "Retail" at bounding box center [54, 63] width 68 height 14
